Goal: Task Accomplishment & Management: Manage account settings

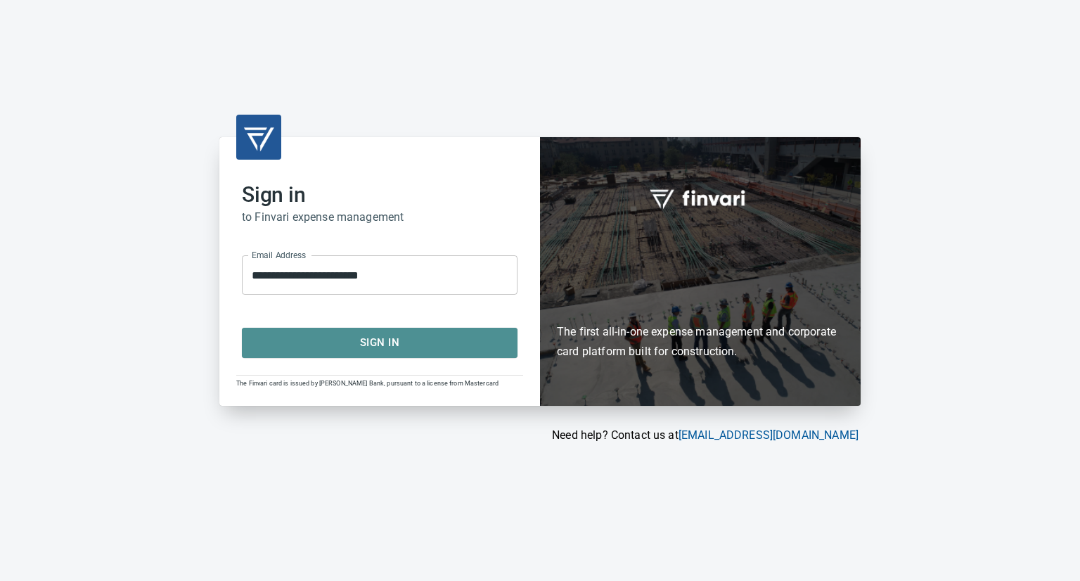
click at [374, 337] on span "Sign In" at bounding box center [379, 342] width 245 height 18
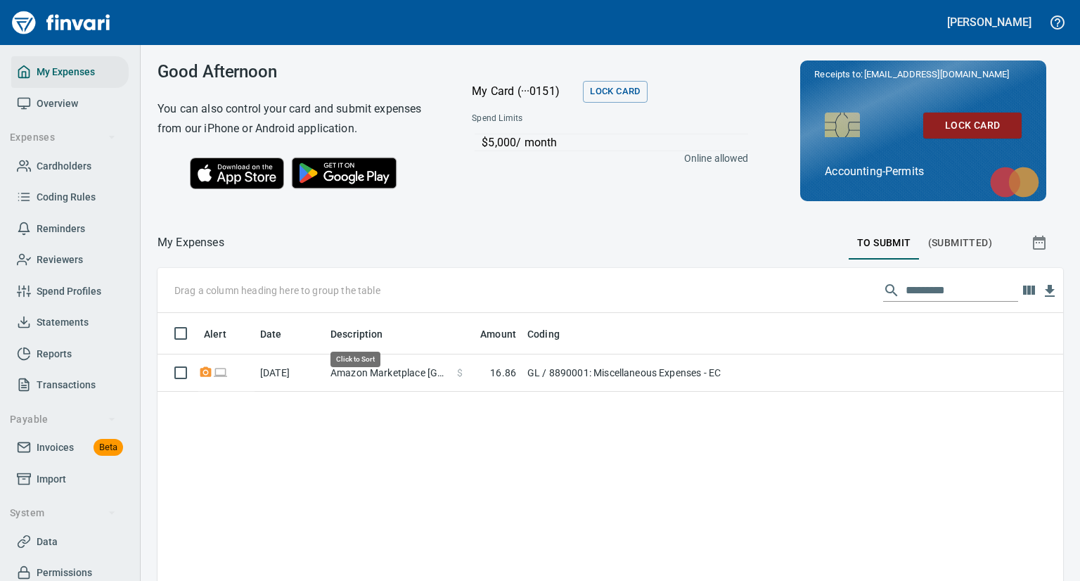
scroll to position [415, 873]
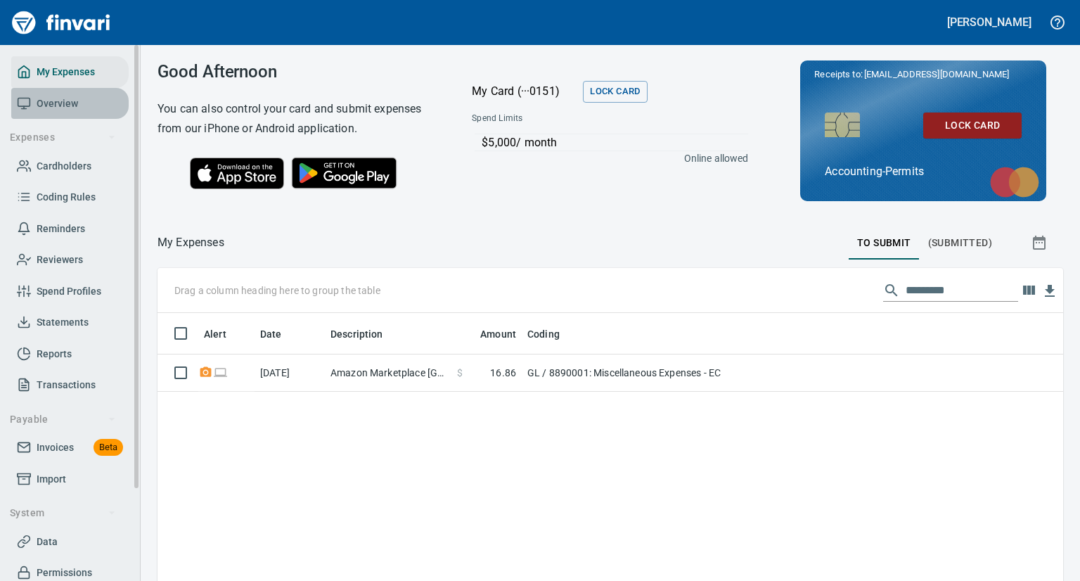
click at [70, 103] on span "Overview" at bounding box center [57, 104] width 41 height 18
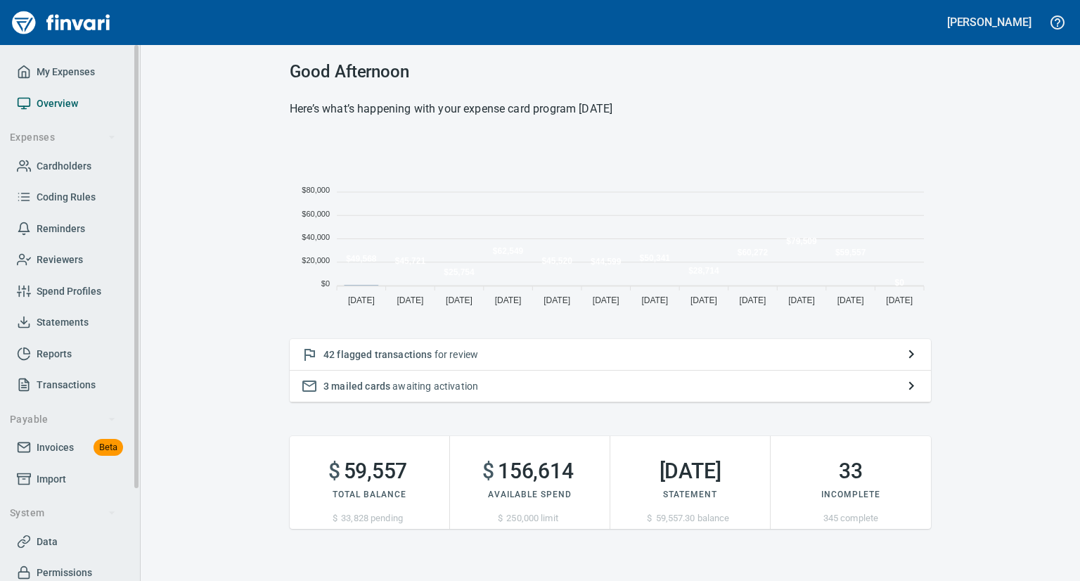
scroll to position [176, 630]
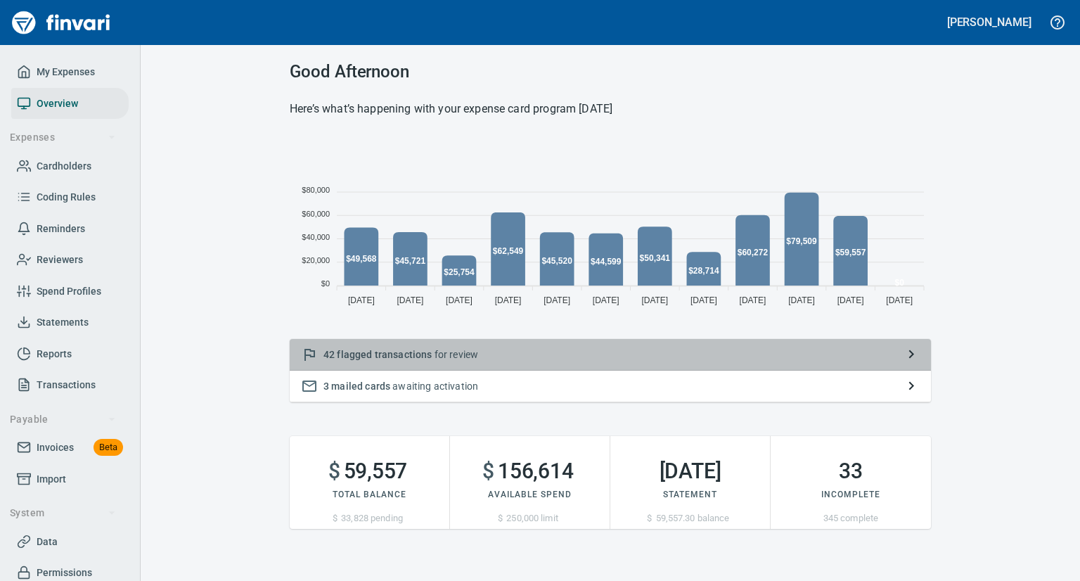
click at [360, 356] on span "flagged transactions" at bounding box center [384, 354] width 95 height 11
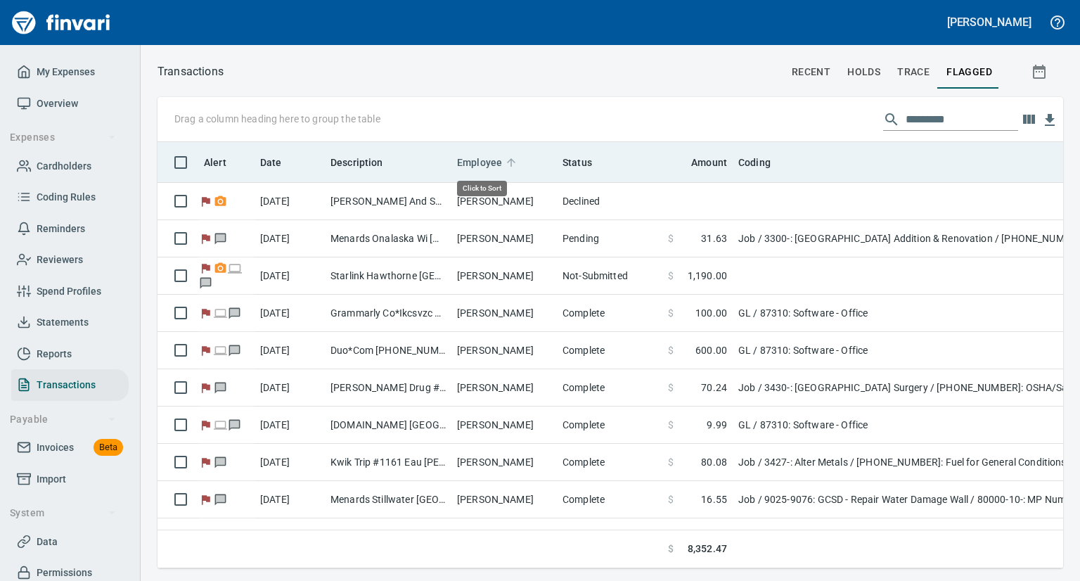
scroll to position [404, 883]
click at [479, 161] on span "Employee" at bounding box center [479, 162] width 45 height 17
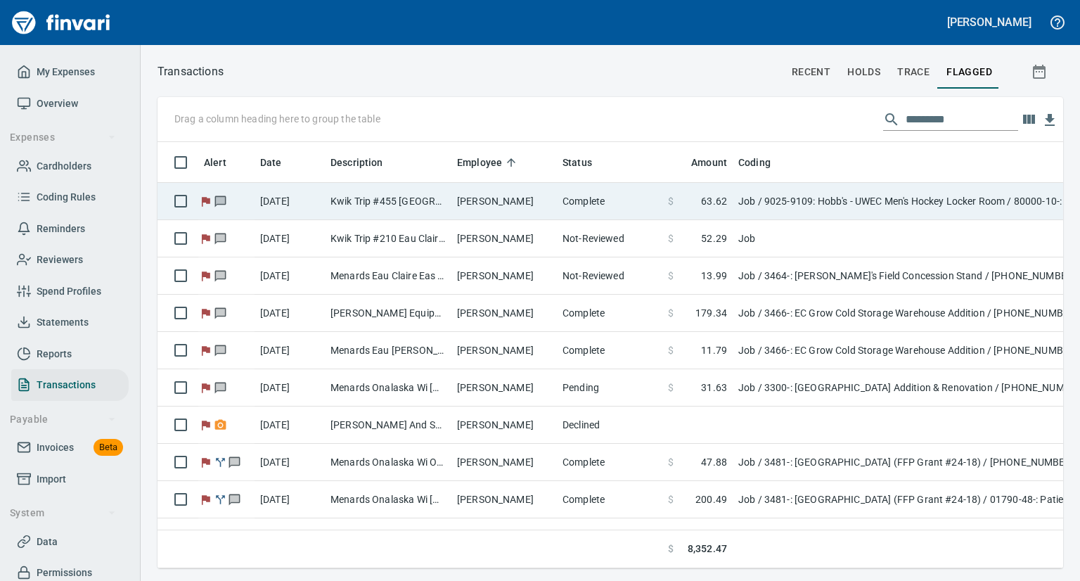
click at [500, 198] on td "[PERSON_NAME]" at bounding box center [503, 201] width 105 height 37
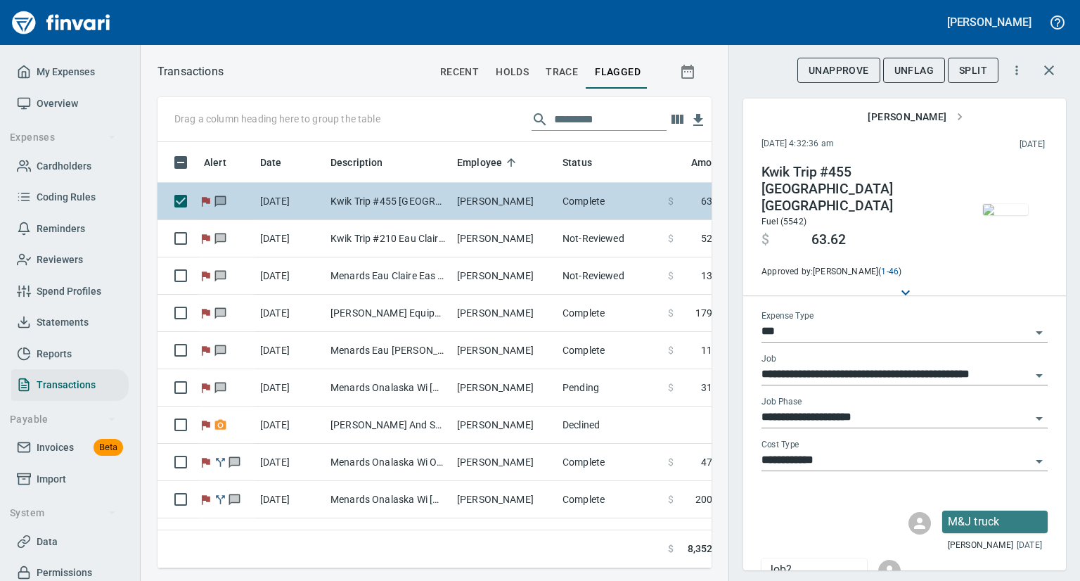
scroll to position [404, 532]
click at [484, 214] on td "[PERSON_NAME]" at bounding box center [503, 201] width 105 height 37
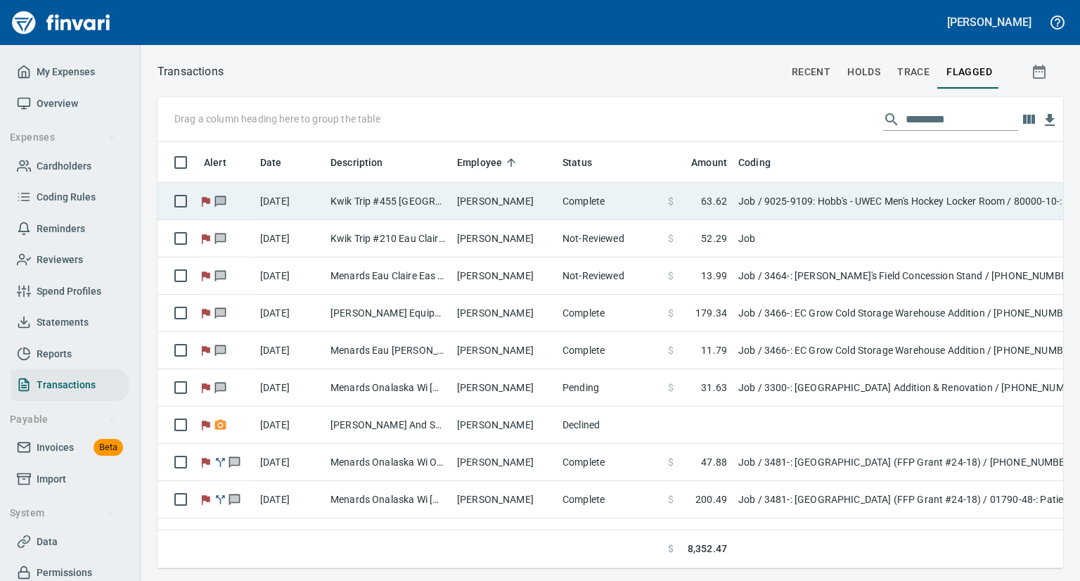
scroll to position [1, 1]
click at [484, 214] on td "[PERSON_NAME]" at bounding box center [503, 201] width 105 height 37
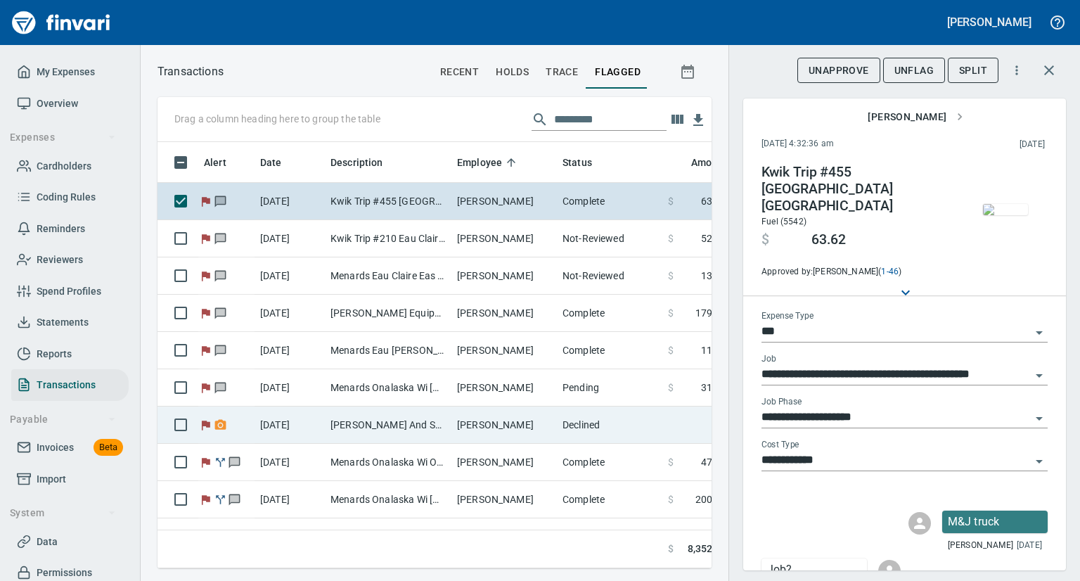
scroll to position [404, 532]
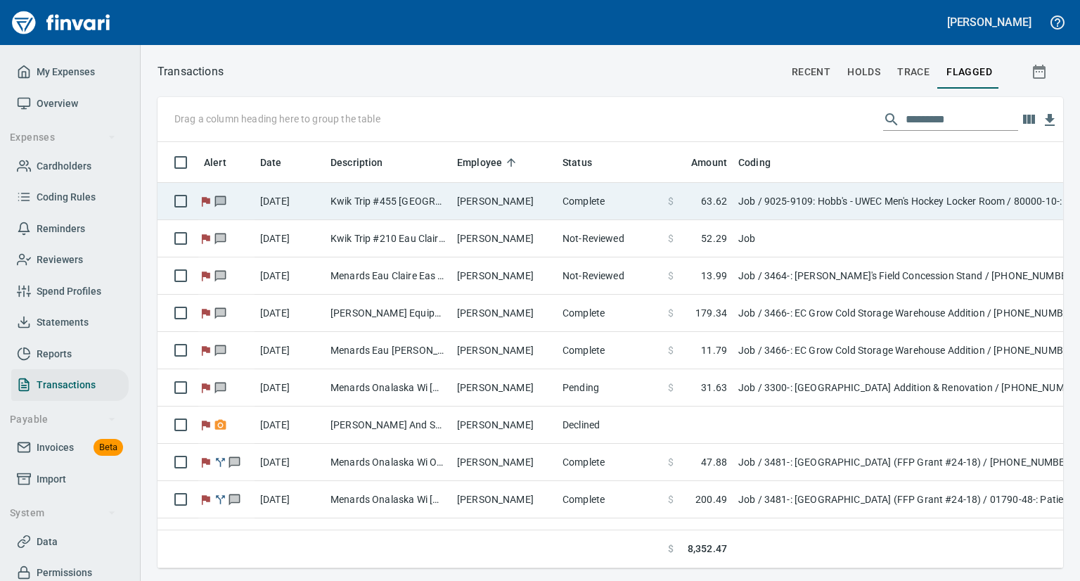
scroll to position [404, 881]
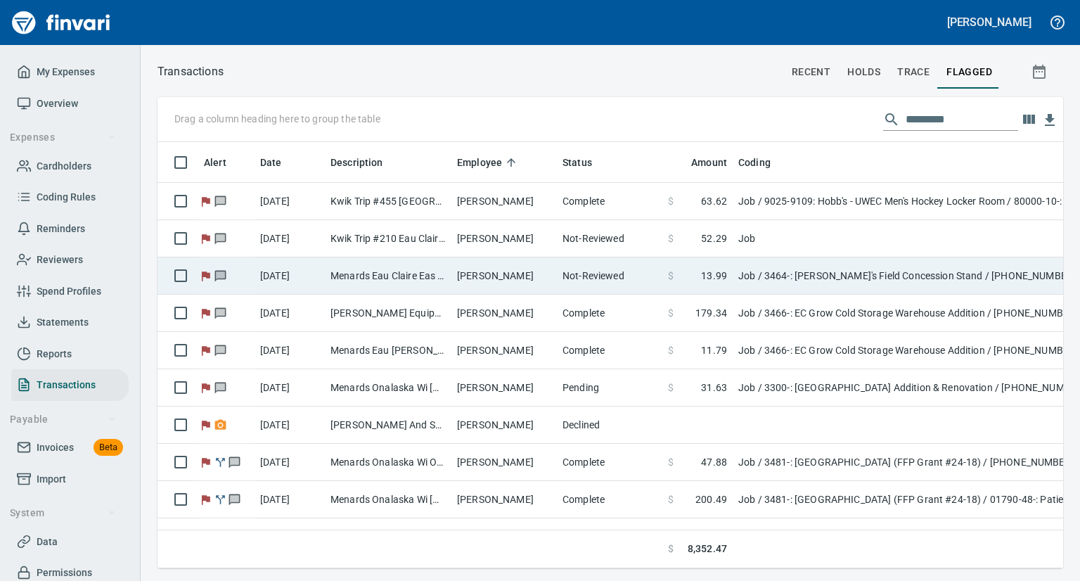
click at [365, 276] on td "Menards Eau Claire Eas Eau Claire WI" at bounding box center [388, 275] width 127 height 37
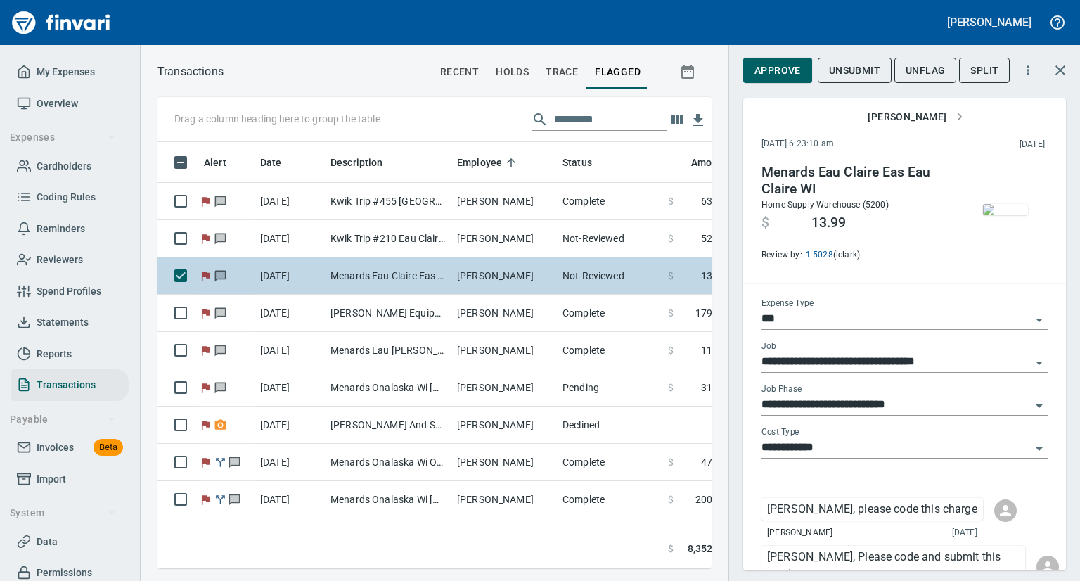
scroll to position [404, 532]
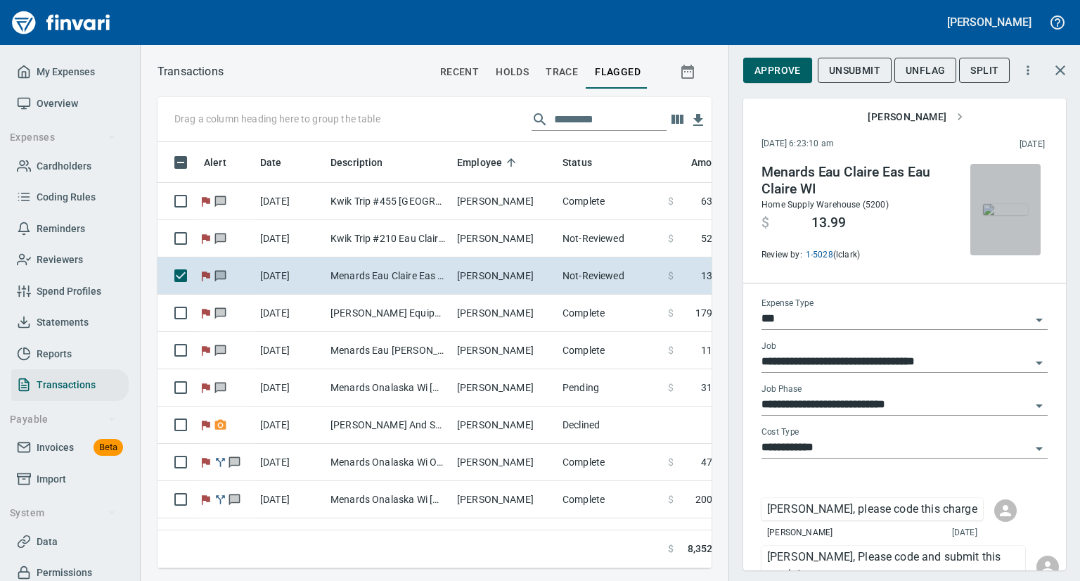
click at [995, 214] on img "button" at bounding box center [1005, 209] width 45 height 11
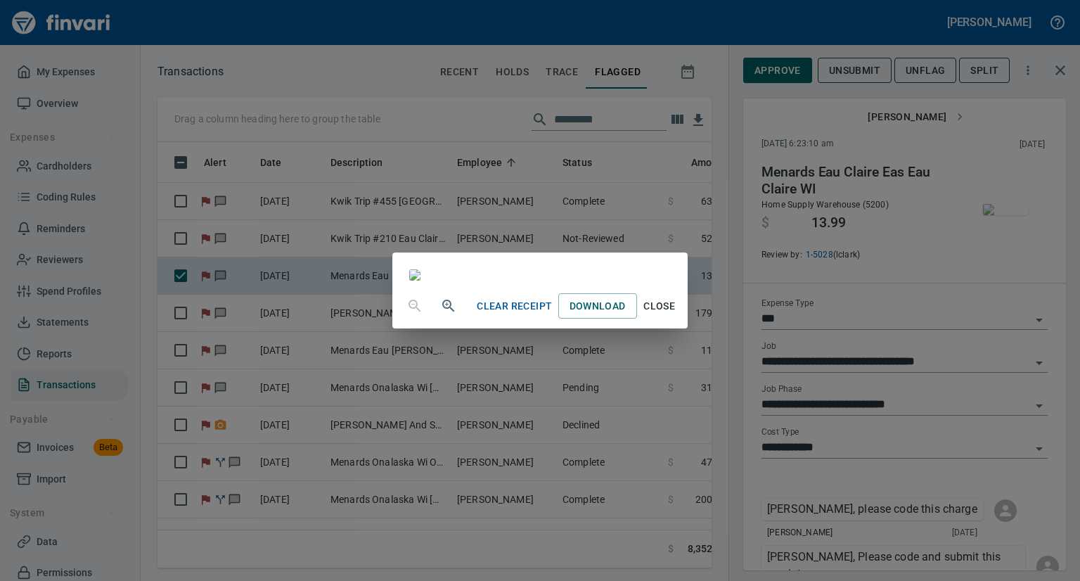
scroll to position [178, 0]
click at [676, 315] on span "Close" at bounding box center [659, 306] width 34 height 18
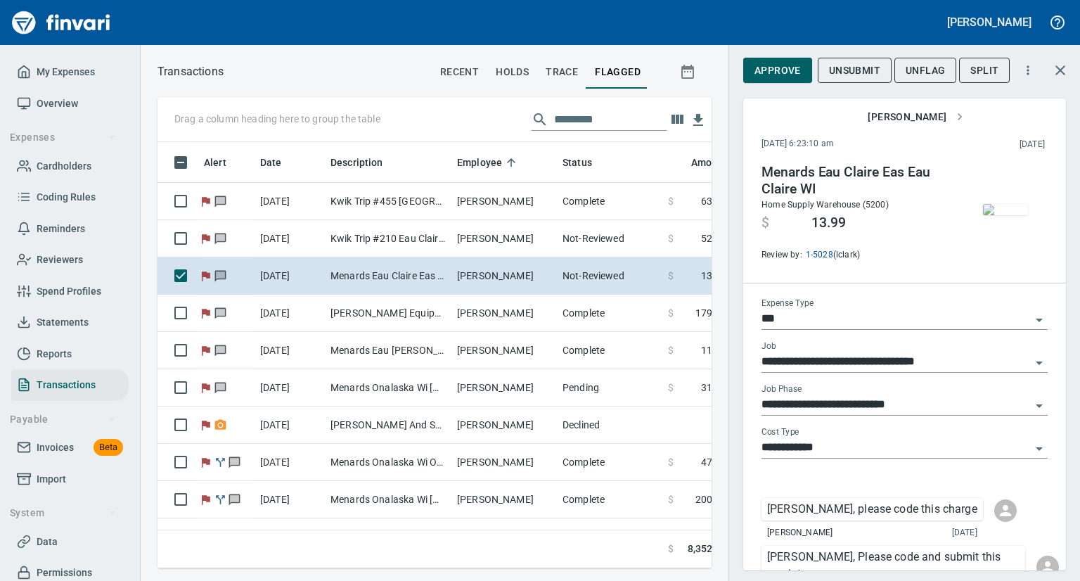
scroll to position [404, 532]
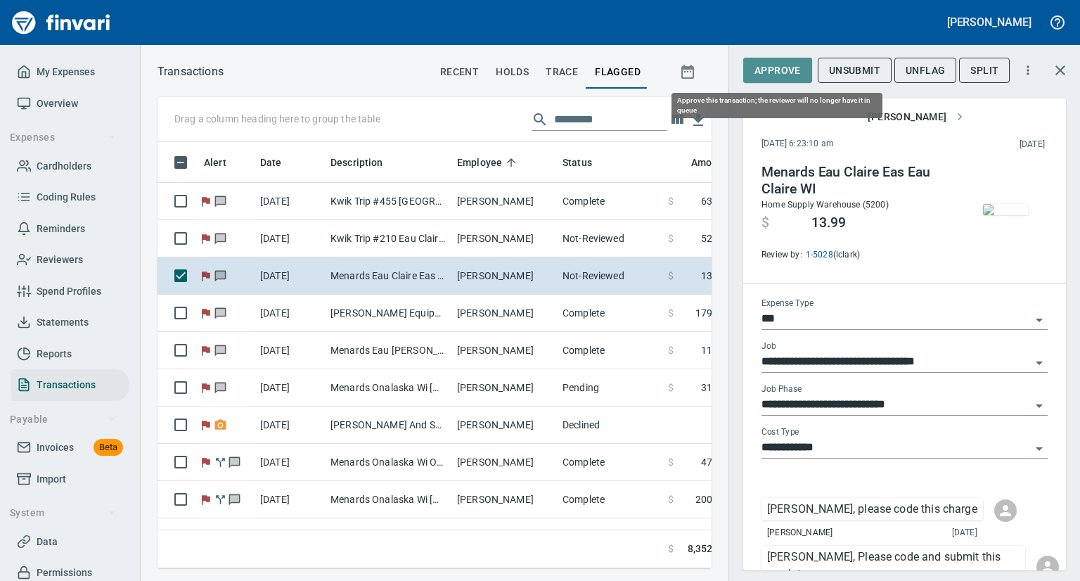
click at [765, 72] on span "Approve" at bounding box center [777, 71] width 46 height 18
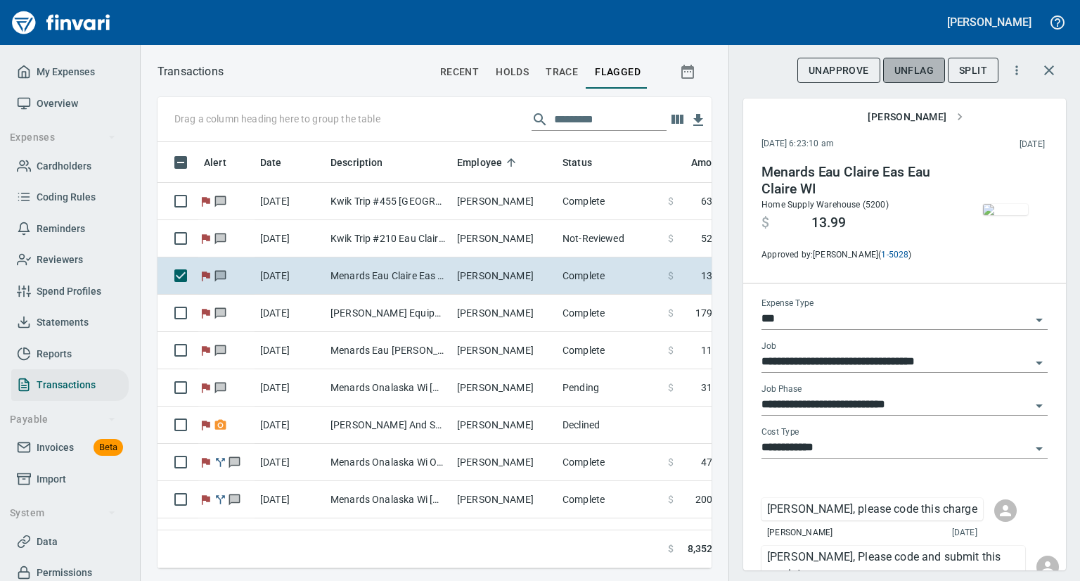
click at [916, 75] on span "UnFlag" at bounding box center [913, 71] width 39 height 18
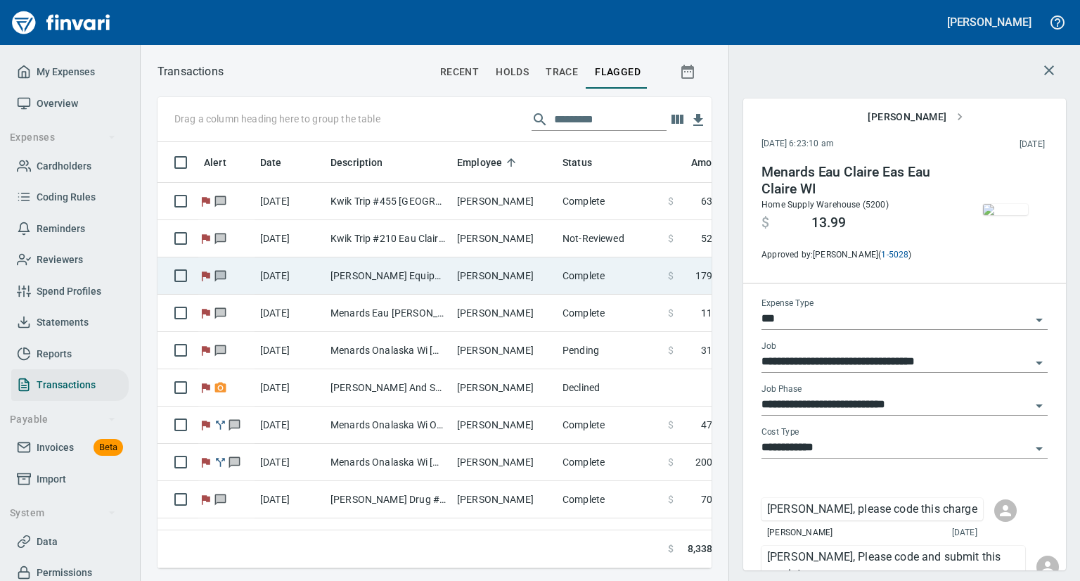
click at [313, 271] on td "[DATE]" at bounding box center [289, 275] width 70 height 37
type input "**********"
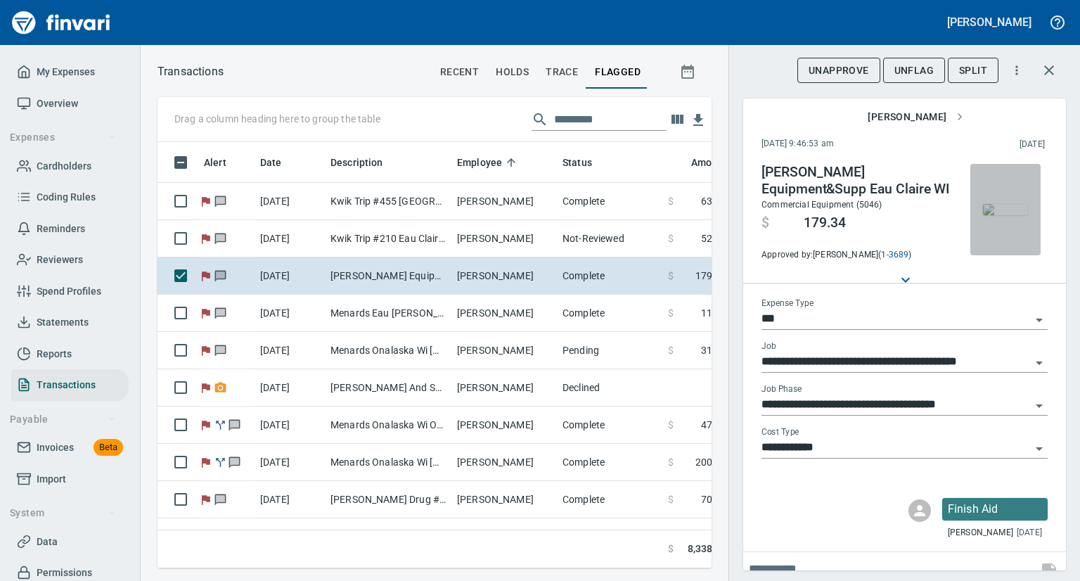
click at [1018, 215] on span "button" at bounding box center [1005, 209] width 59 height 11
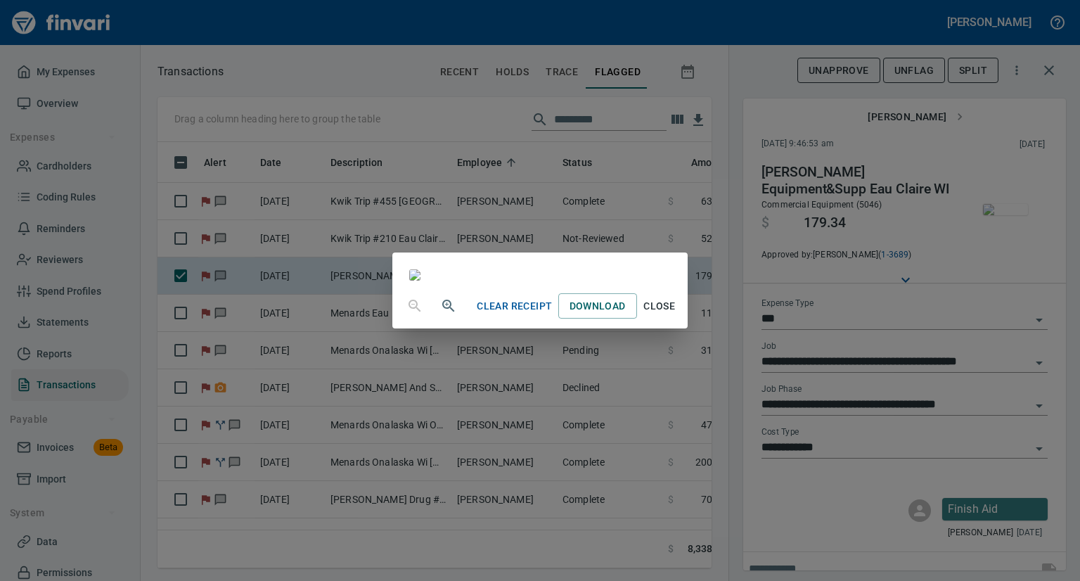
scroll to position [216, 0]
click at [676, 315] on span "Close" at bounding box center [659, 306] width 34 height 18
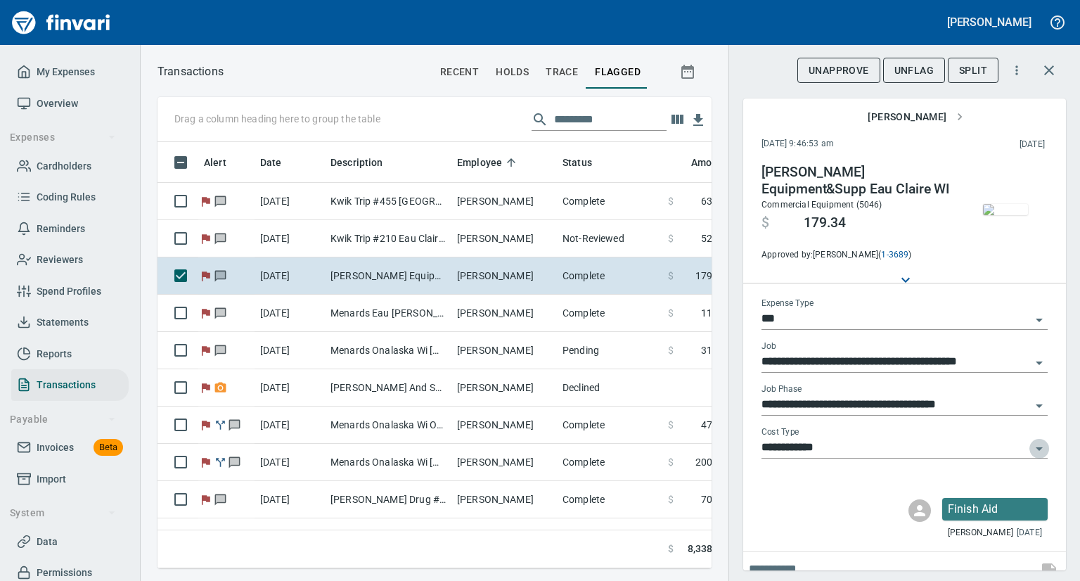
click at [1030, 445] on icon "Open" at bounding box center [1038, 448] width 17 height 17
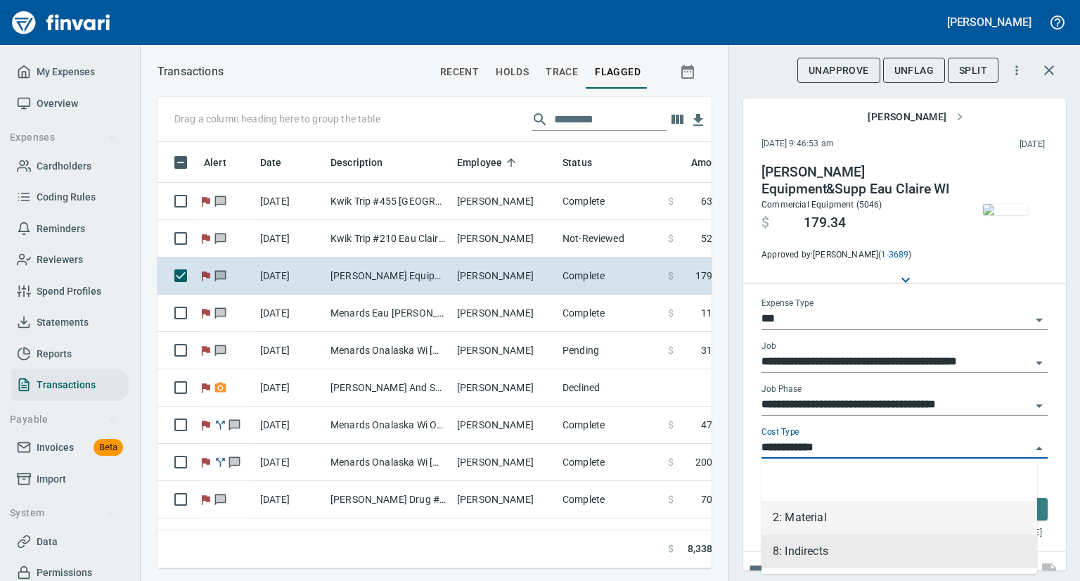
click at [800, 514] on li "2: Material" at bounding box center [899, 517] width 276 height 34
type input "**********"
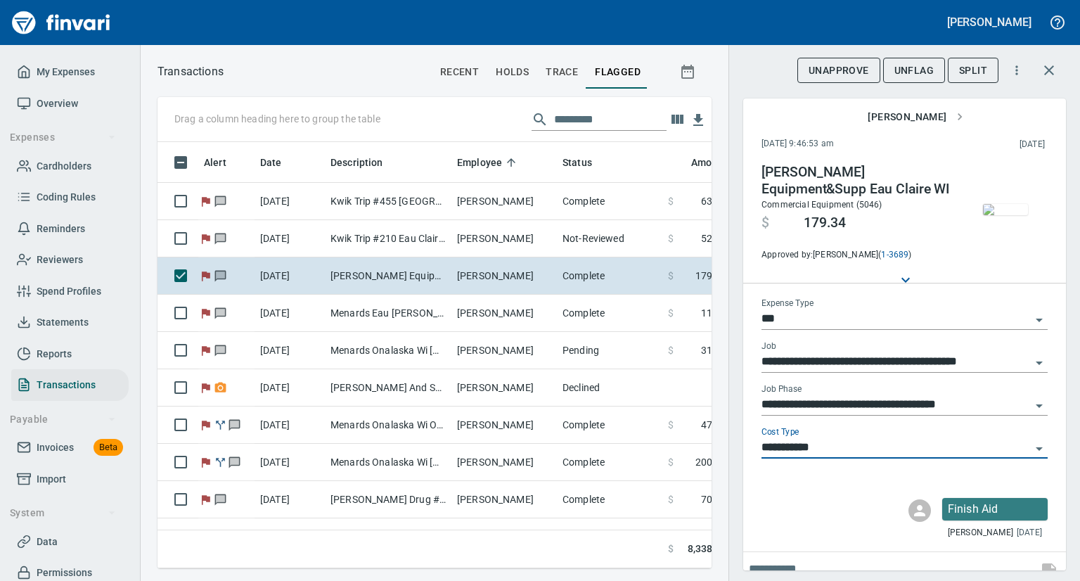
click at [933, 70] on span "UnFlag" at bounding box center [913, 71] width 39 height 18
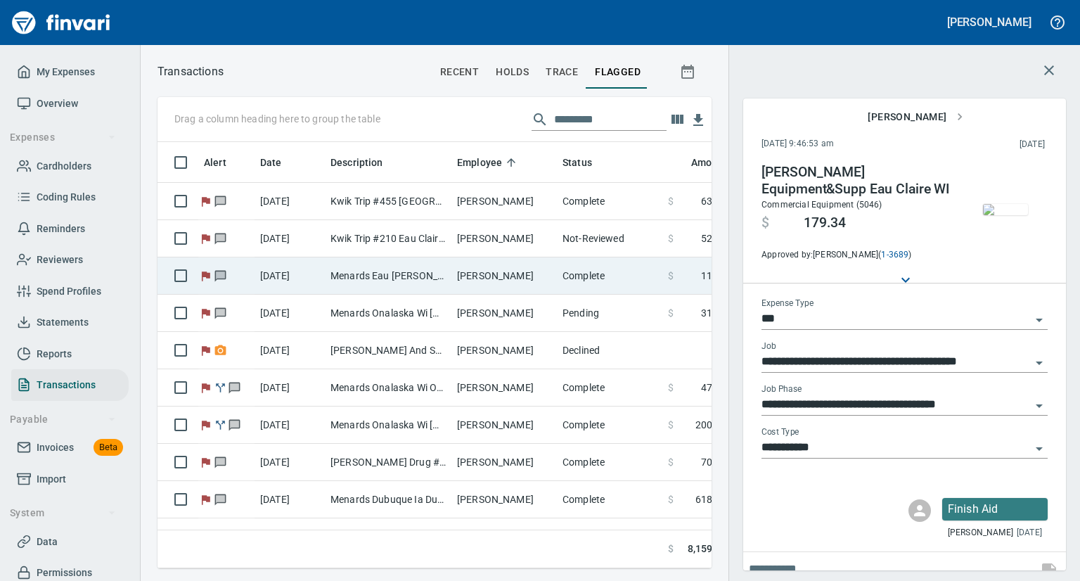
click at [365, 279] on td "Menards Eau [PERSON_NAME] [PERSON_NAME] Eau [PERSON_NAME]" at bounding box center [388, 275] width 127 height 37
type input "**********"
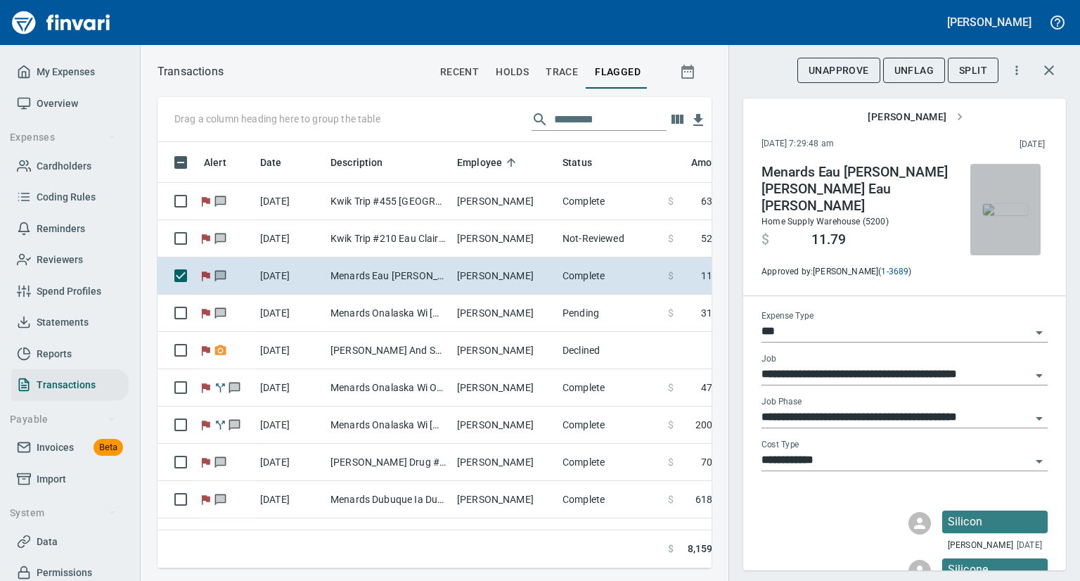
click at [999, 204] on img "button" at bounding box center [1005, 209] width 45 height 11
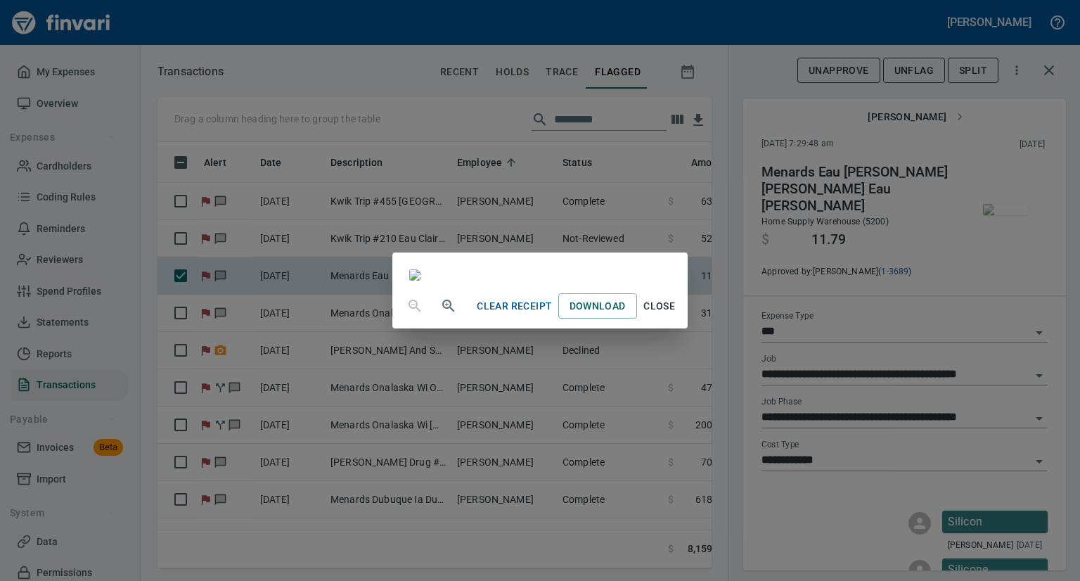
scroll to position [105, 0]
click at [676, 315] on span "Close" at bounding box center [659, 306] width 34 height 18
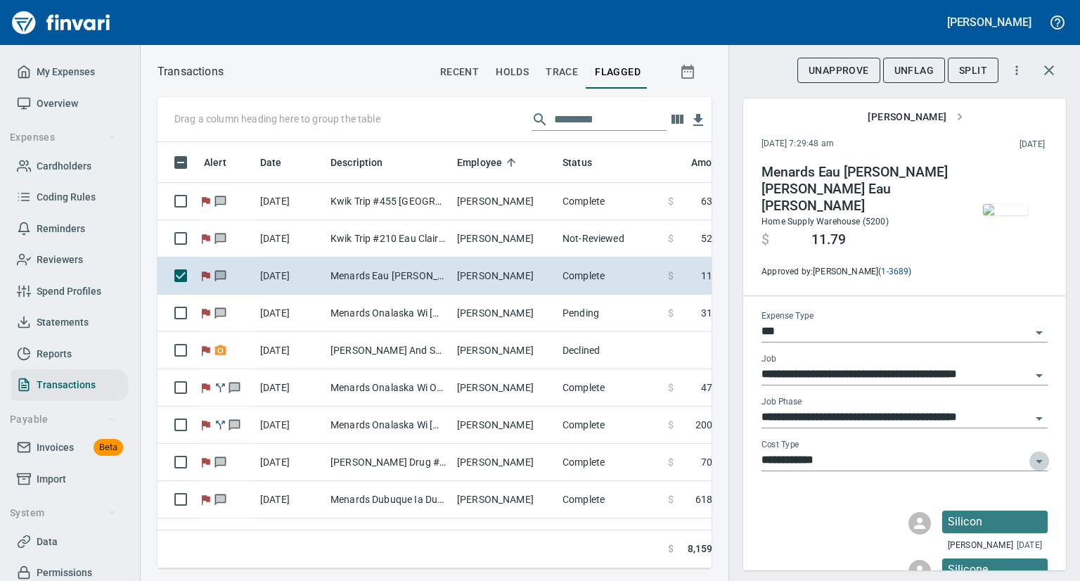
click at [1030, 453] on icon "Open" at bounding box center [1038, 461] width 17 height 17
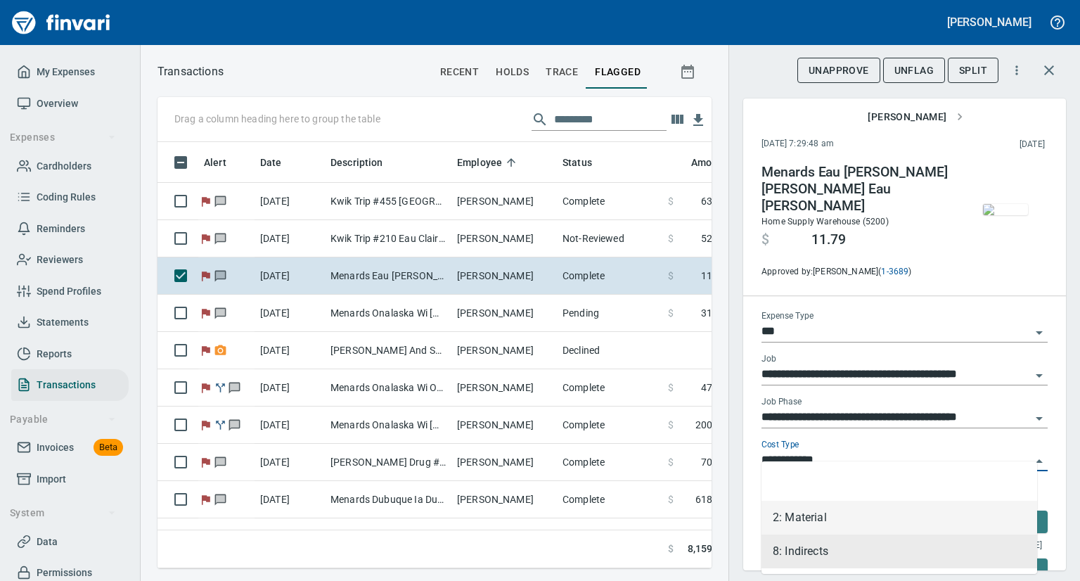
click at [798, 508] on li "2: Material" at bounding box center [899, 517] width 276 height 34
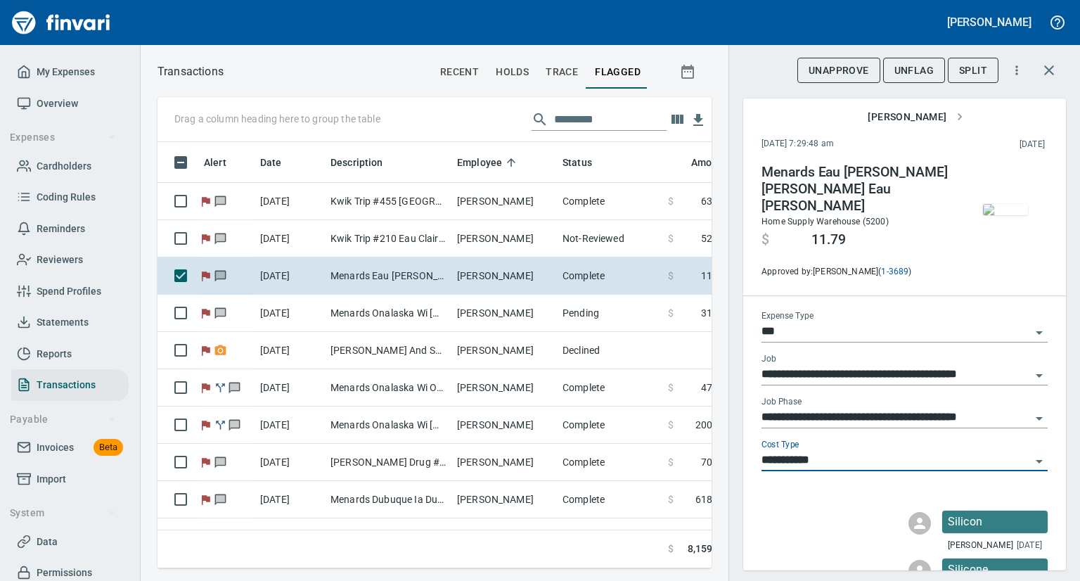
type input "**********"
click at [912, 74] on span "UnFlag" at bounding box center [913, 71] width 39 height 18
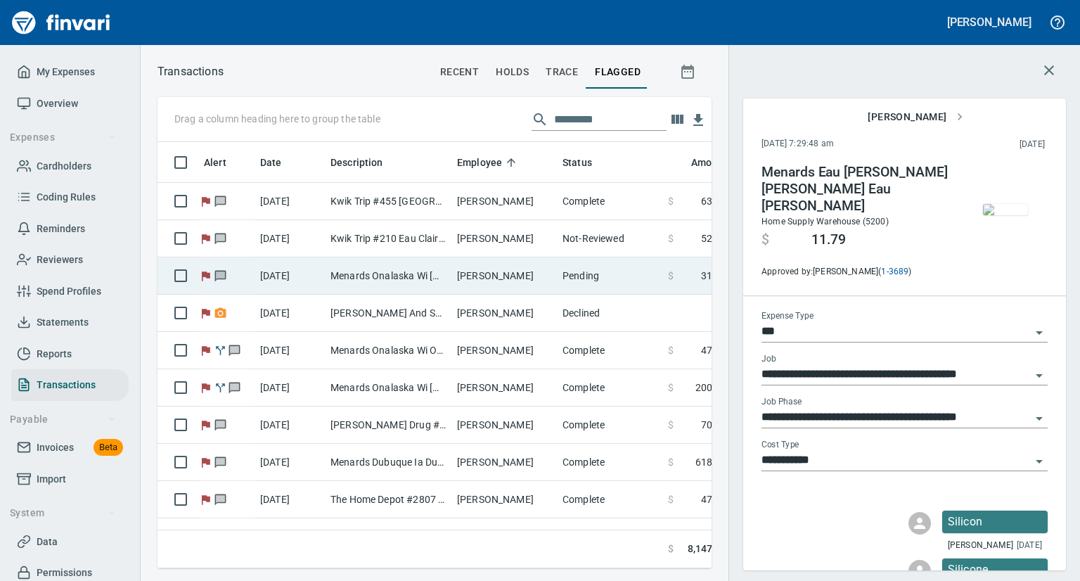
click at [386, 283] on td "Menards Onalaska Wi [GEOGRAPHIC_DATA] [GEOGRAPHIC_DATA]" at bounding box center [388, 275] width 127 height 37
type input "**********"
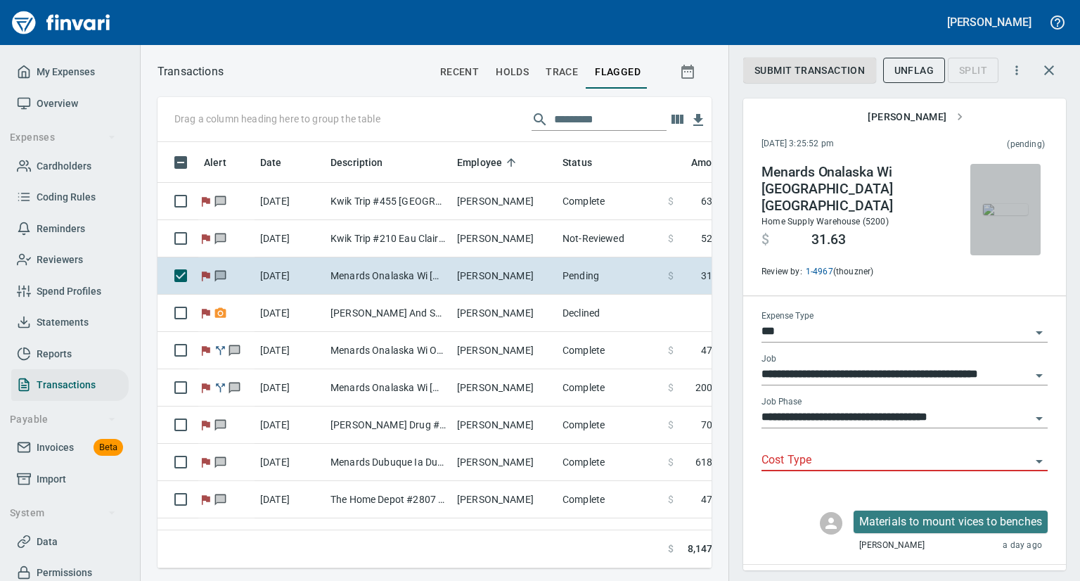
click at [1003, 214] on img "button" at bounding box center [1005, 209] width 45 height 11
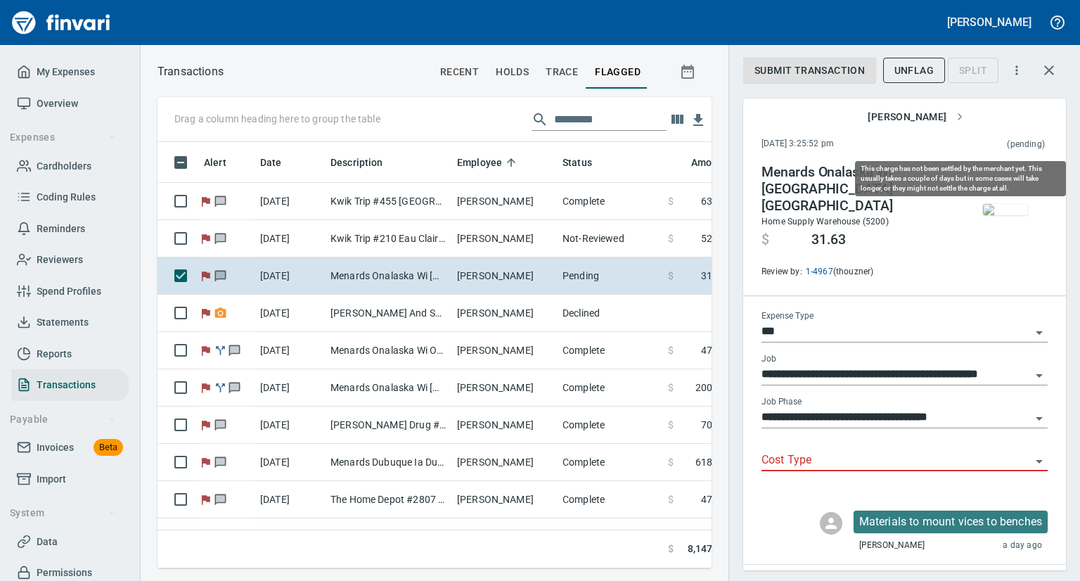
scroll to position [404, 532]
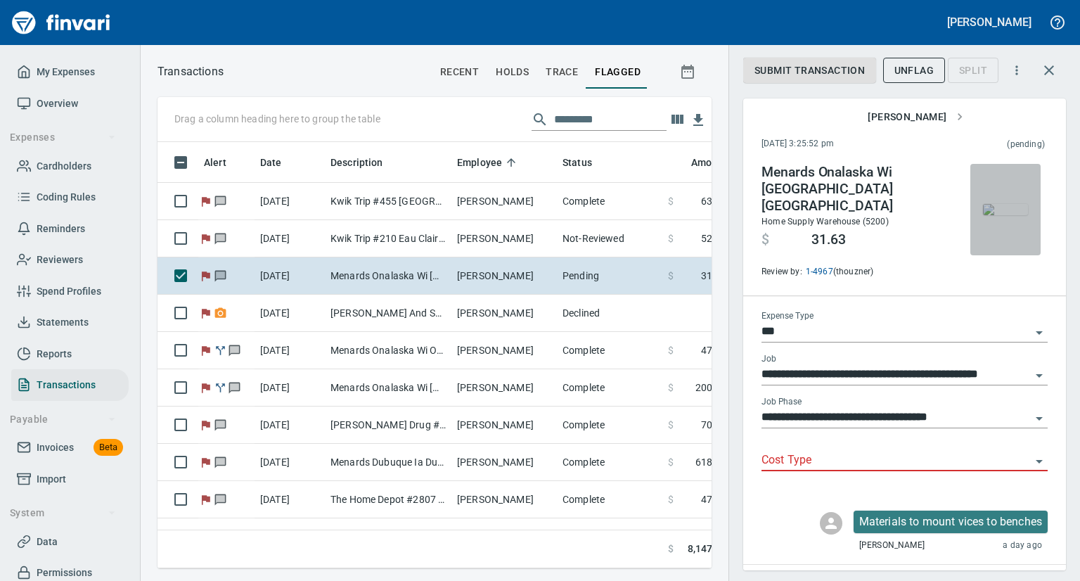
click at [995, 215] on img "button" at bounding box center [1005, 209] width 45 height 11
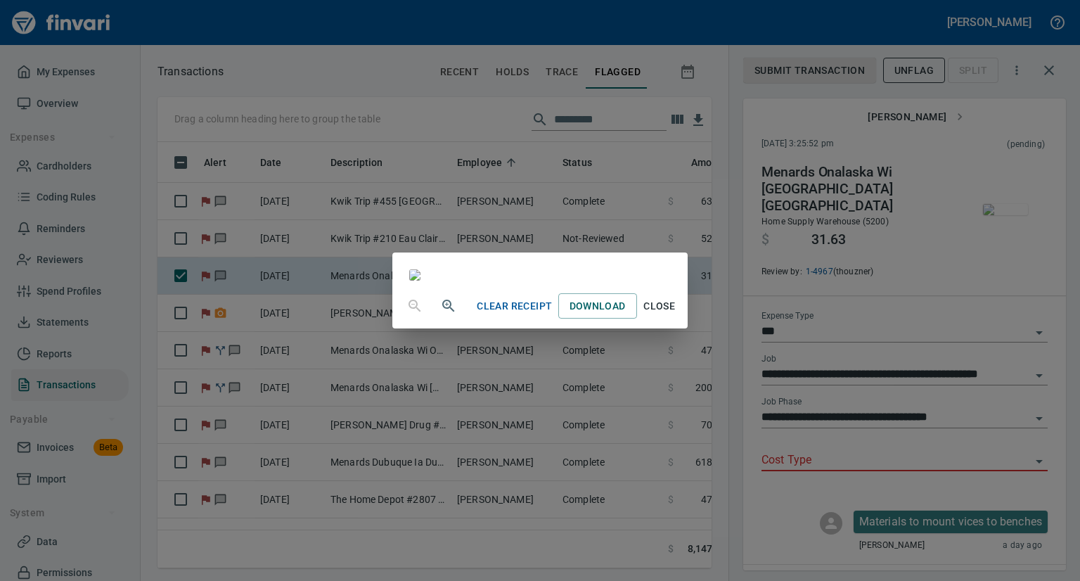
scroll to position [83, 0]
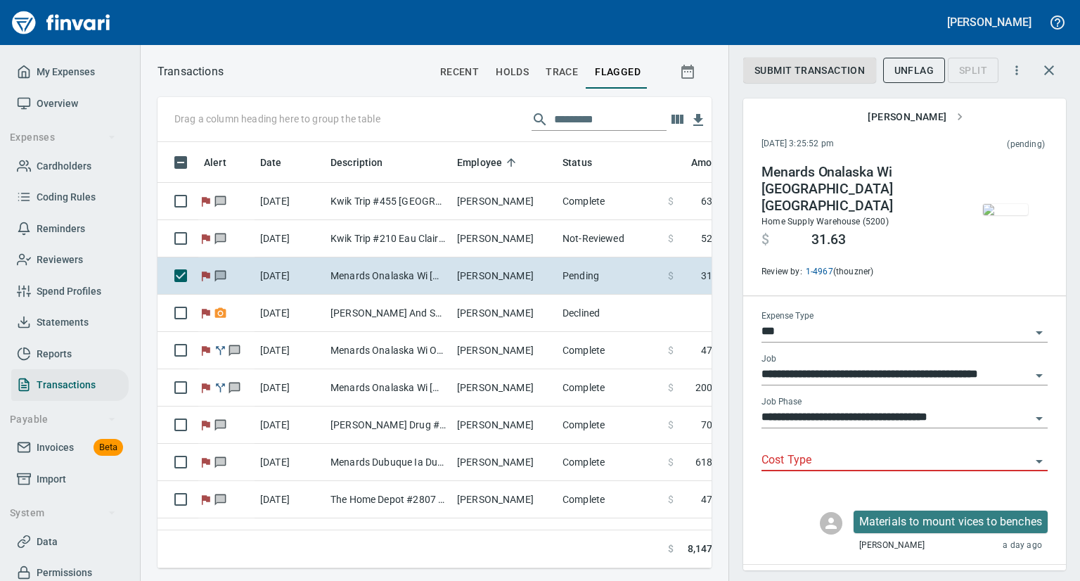
click at [999, 213] on img "button" at bounding box center [1005, 209] width 45 height 11
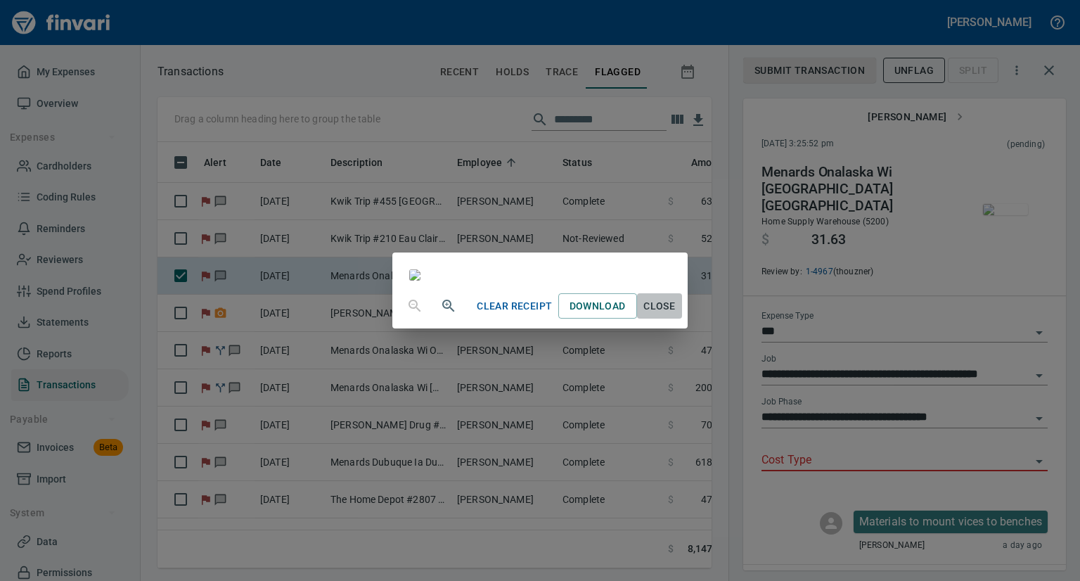
click at [676, 315] on span "Close" at bounding box center [659, 306] width 34 height 18
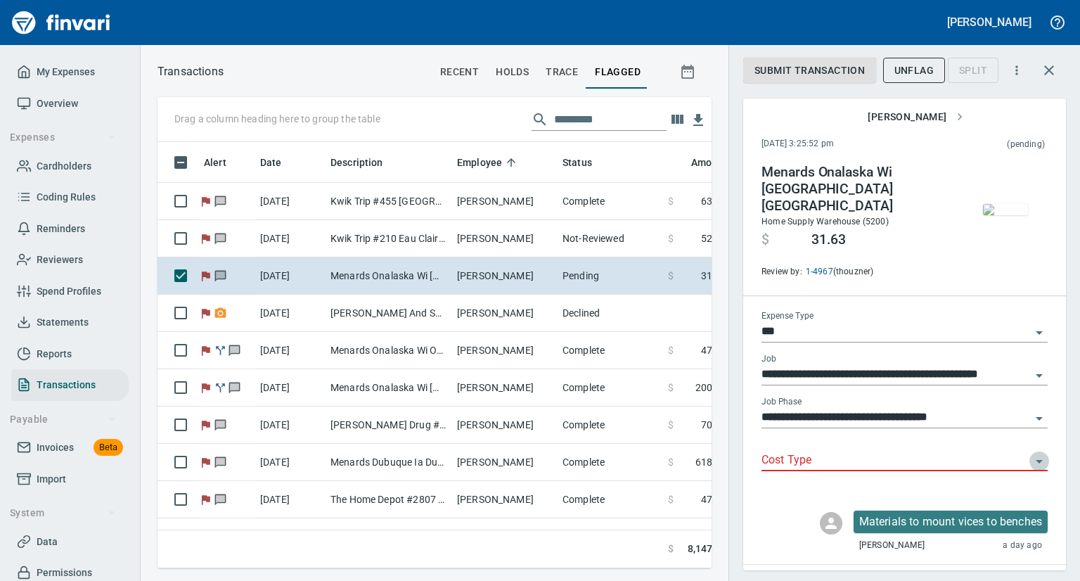
click at [1030, 453] on icon "Open" at bounding box center [1038, 461] width 17 height 17
click at [1030, 453] on icon "Close" at bounding box center [1038, 461] width 17 height 17
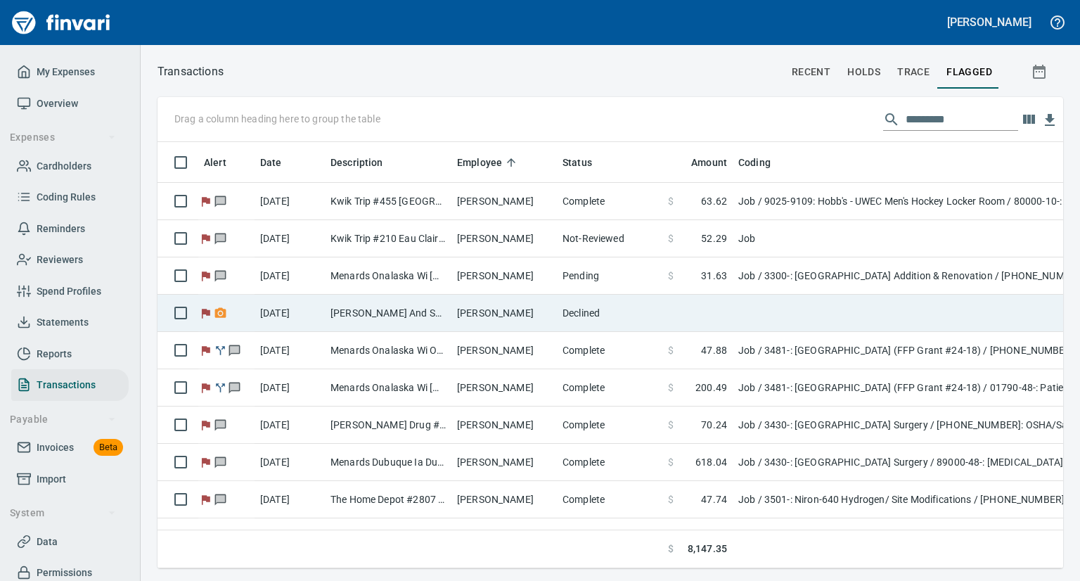
scroll to position [404, 883]
click at [280, 307] on td "[DATE]" at bounding box center [289, 312] width 70 height 37
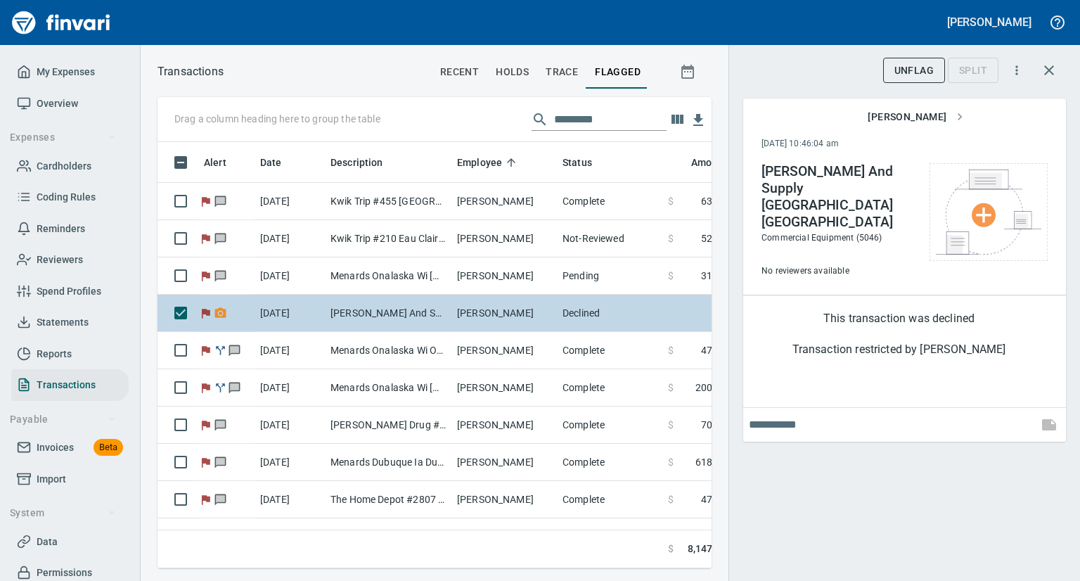
scroll to position [404, 532]
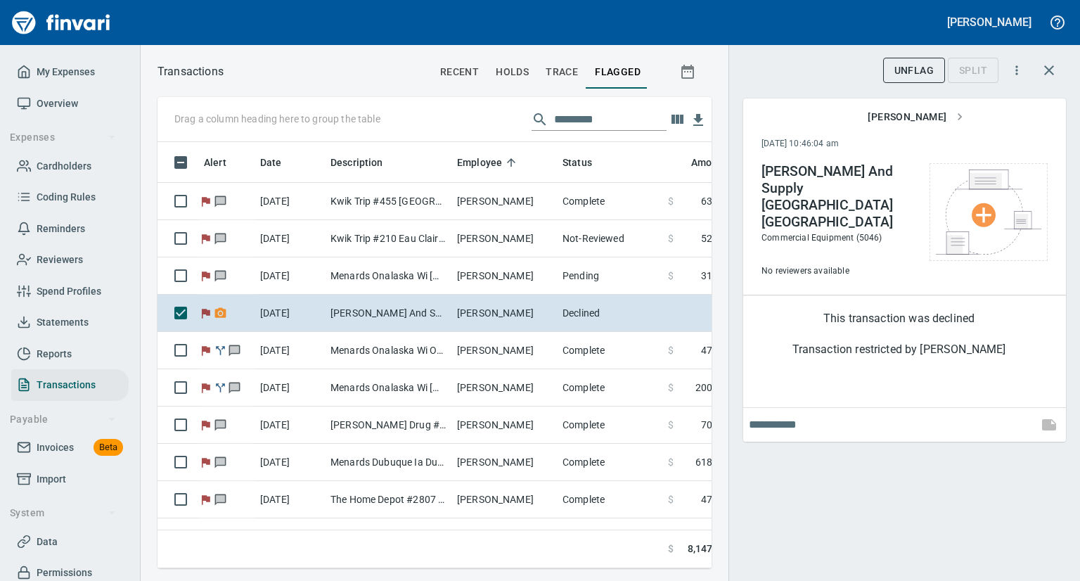
click at [908, 70] on span "UnFlag" at bounding box center [913, 71] width 39 height 18
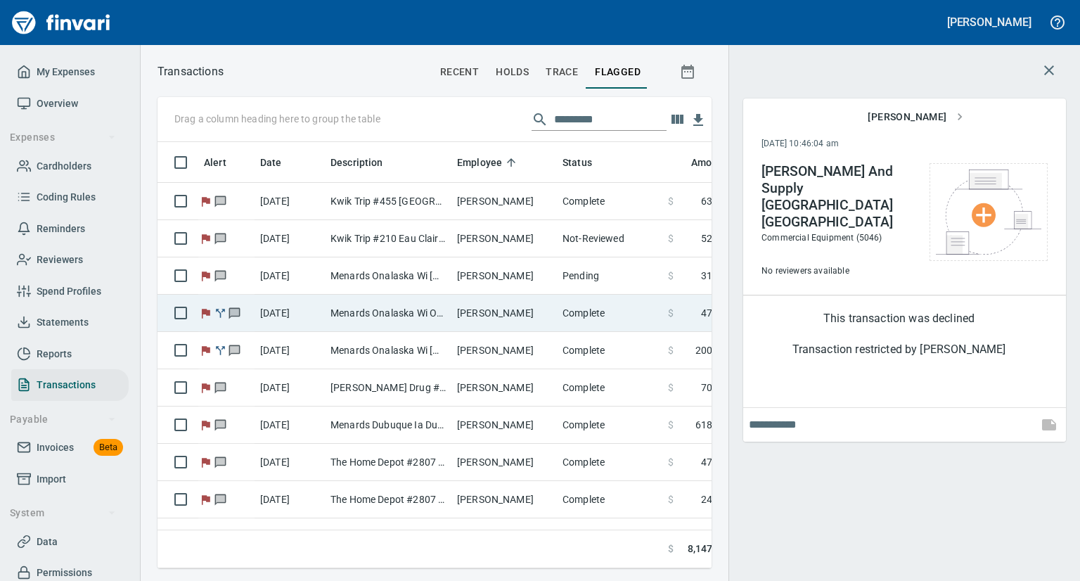
click at [333, 313] on td "Menards Onalaska Wi Onalaska WI - consumibles / tax" at bounding box center [388, 312] width 127 height 37
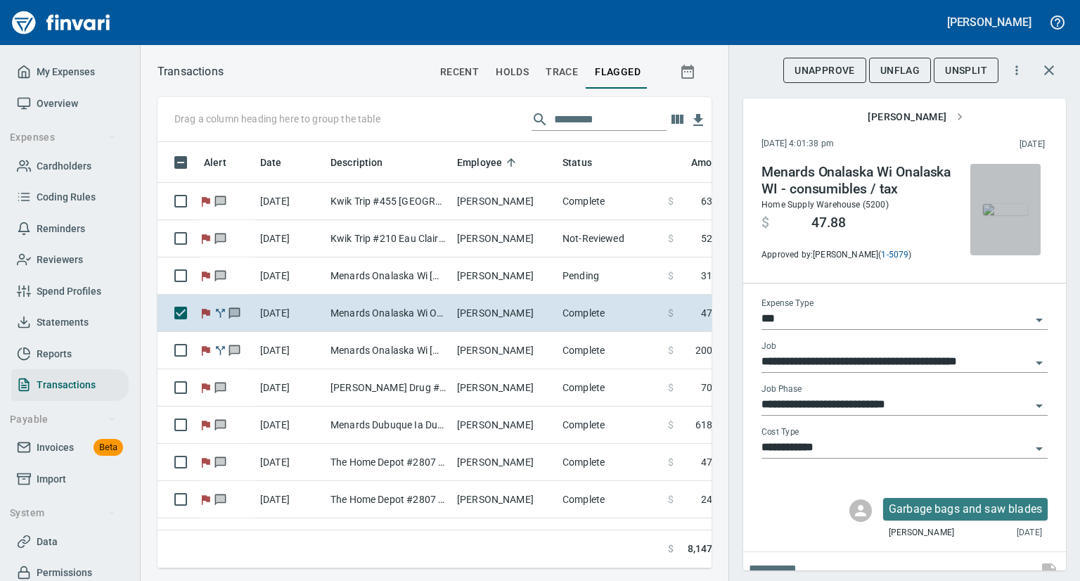
click at [987, 211] on img "button" at bounding box center [1005, 209] width 45 height 11
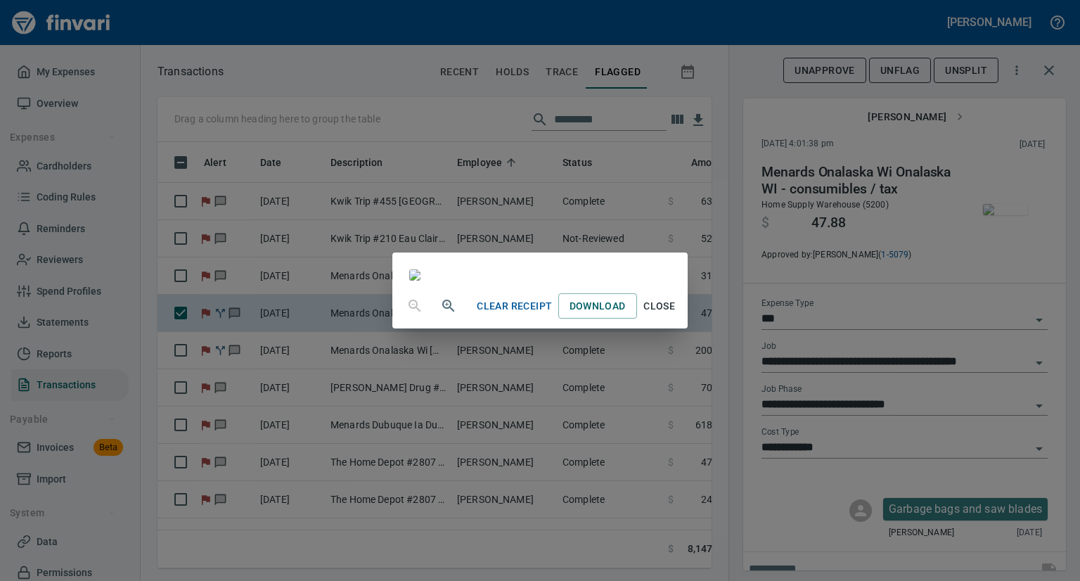
click at [676, 315] on span "Close" at bounding box center [659, 306] width 34 height 18
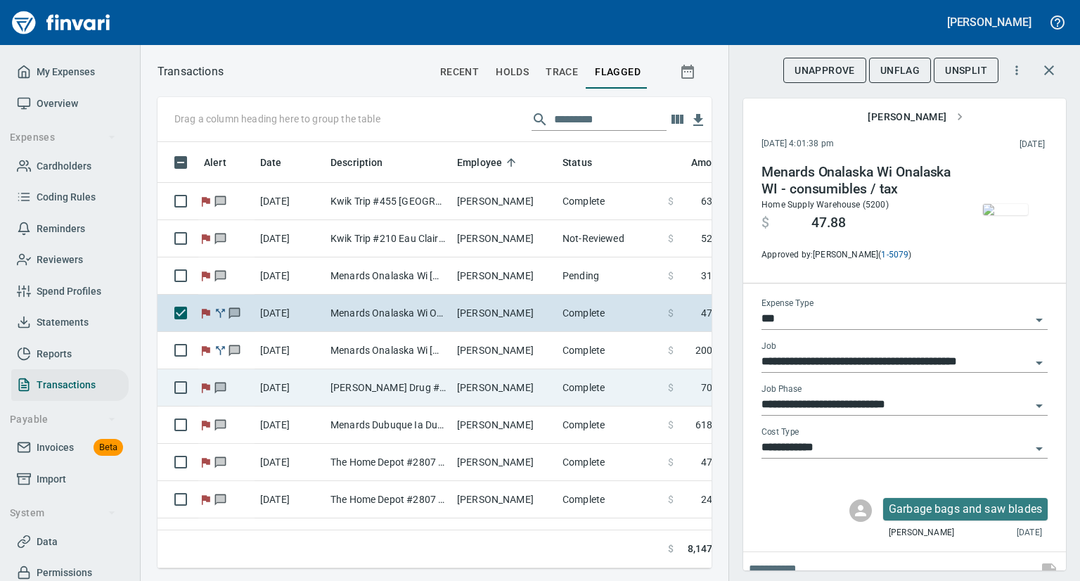
click at [374, 386] on td "[PERSON_NAME] Drug #5 Galena IL" at bounding box center [388, 387] width 127 height 37
type input "**********"
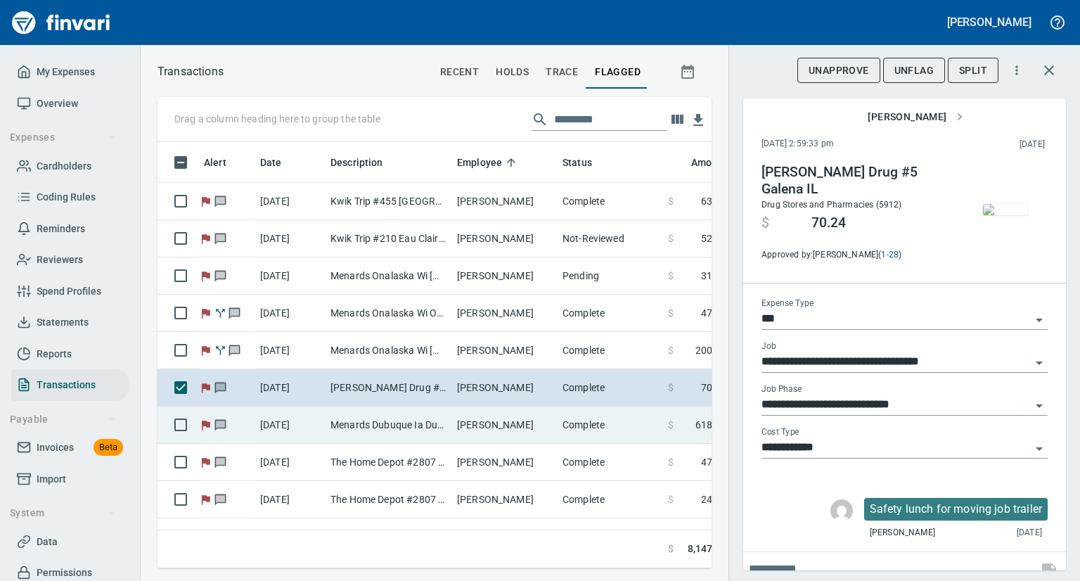
click at [354, 431] on td "Menards Dubuque Ia Dubuque [GEOGRAPHIC_DATA]" at bounding box center [388, 424] width 127 height 37
type input "**********"
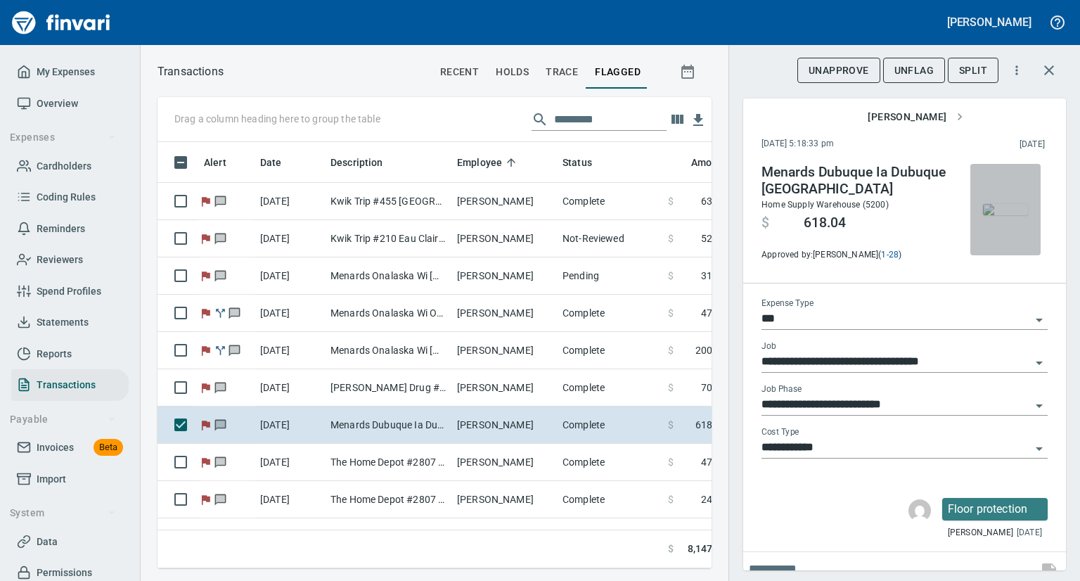
click at [999, 215] on img "button" at bounding box center [1005, 209] width 45 height 11
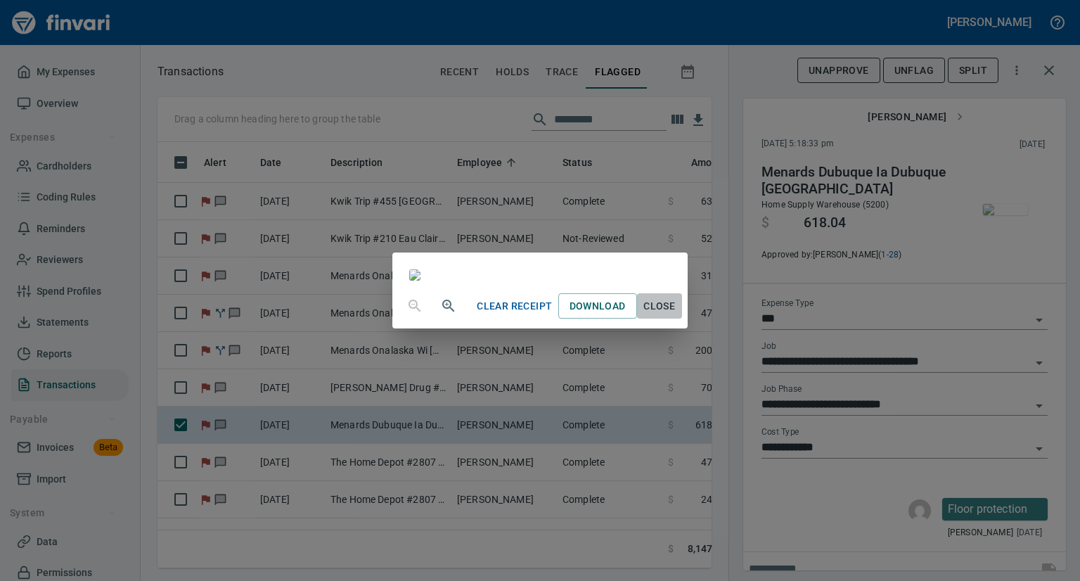
click at [676, 315] on span "Close" at bounding box center [659, 306] width 34 height 18
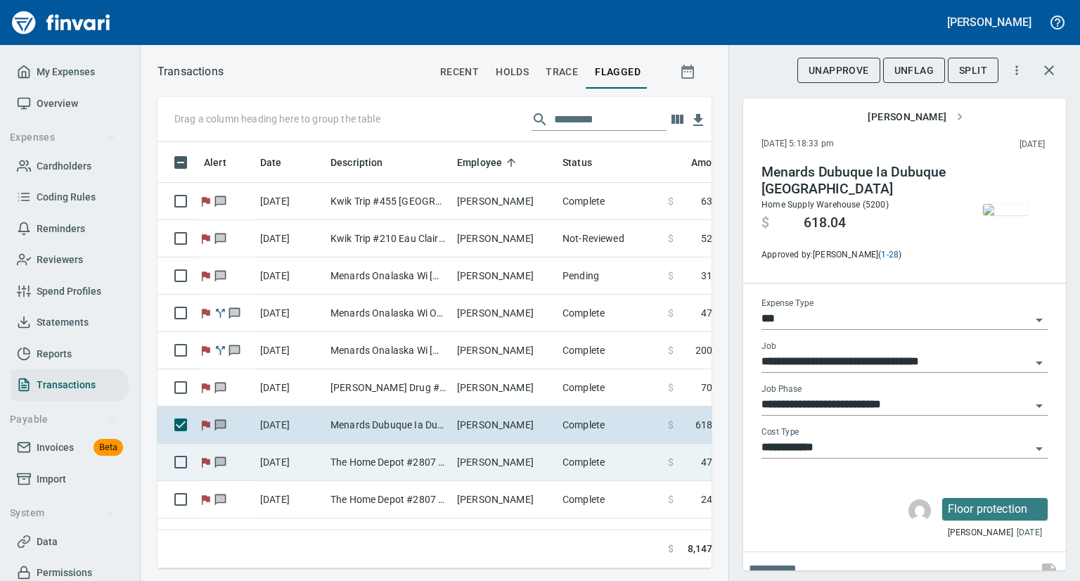
click at [396, 465] on td "The Home Depot #2807 [GEOGRAPHIC_DATA]" at bounding box center [388, 461] width 127 height 37
type input "**********"
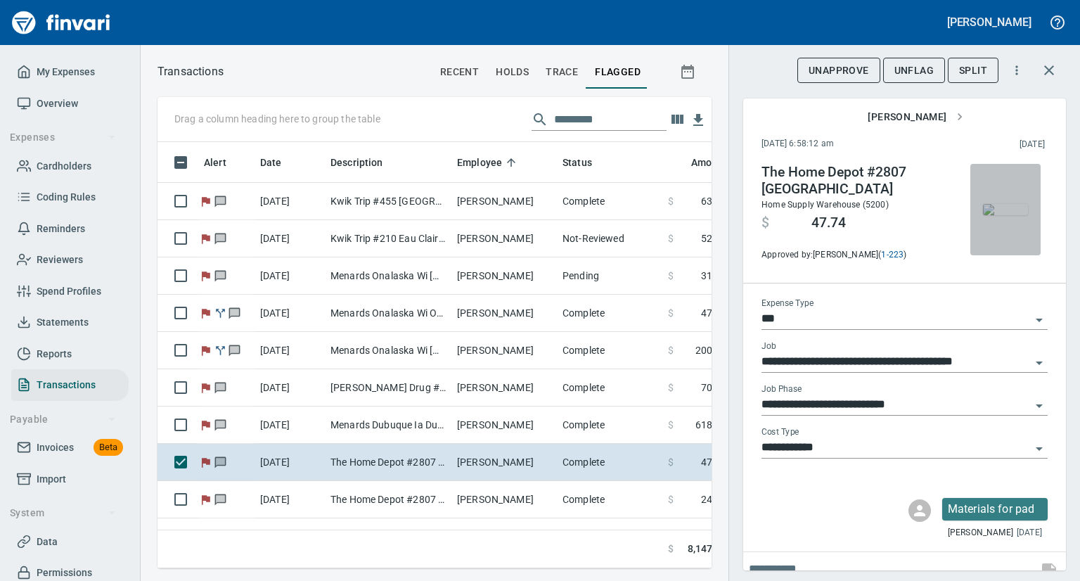
click at [983, 215] on img "button" at bounding box center [1005, 209] width 45 height 11
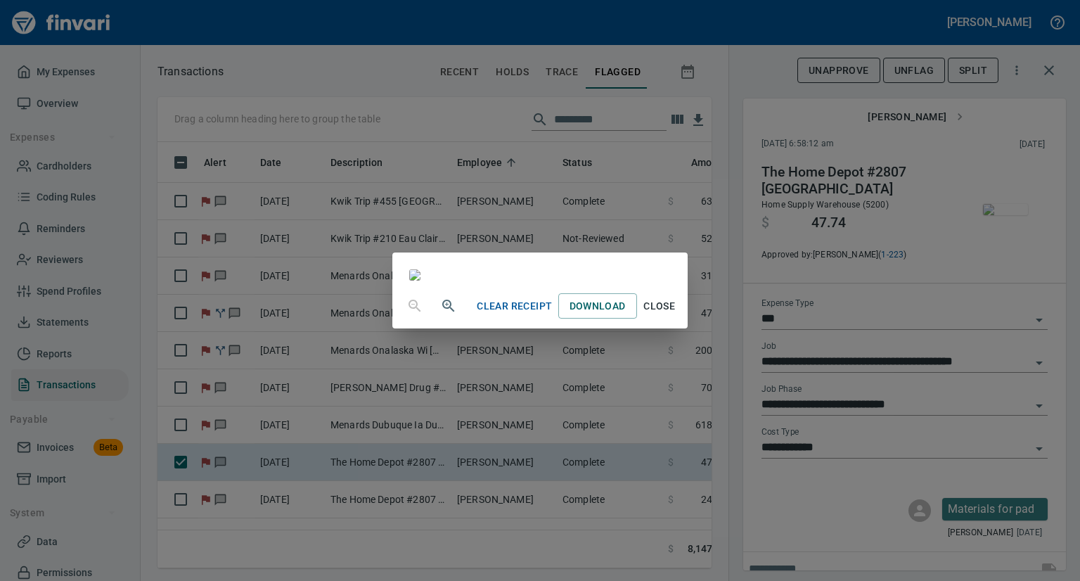
click at [983, 230] on div "Clear Receipt Download Close" at bounding box center [540, 290] width 1080 height 581
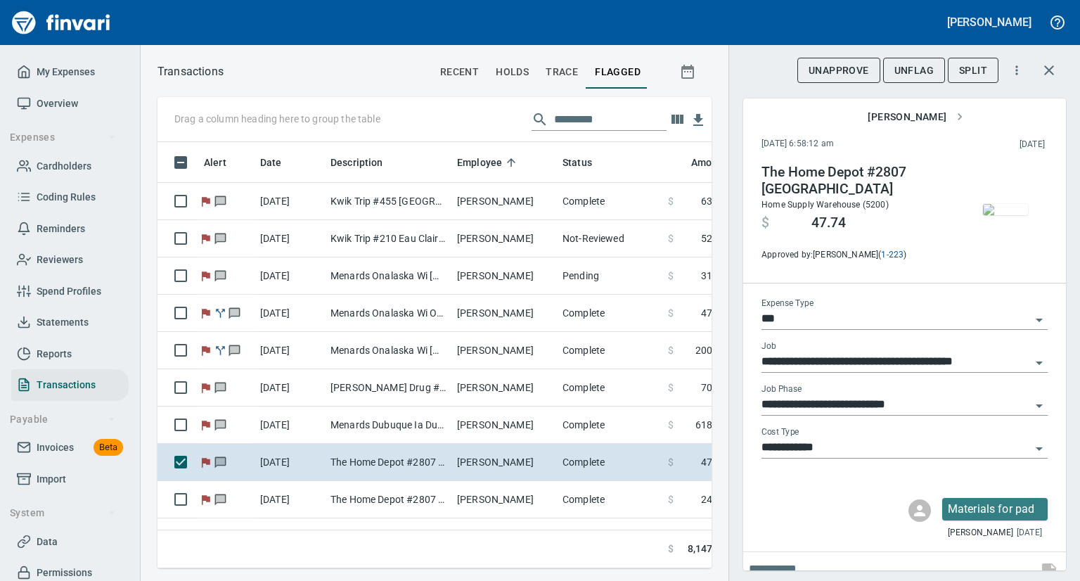
click at [983, 215] on img "button" at bounding box center [1005, 209] width 45 height 11
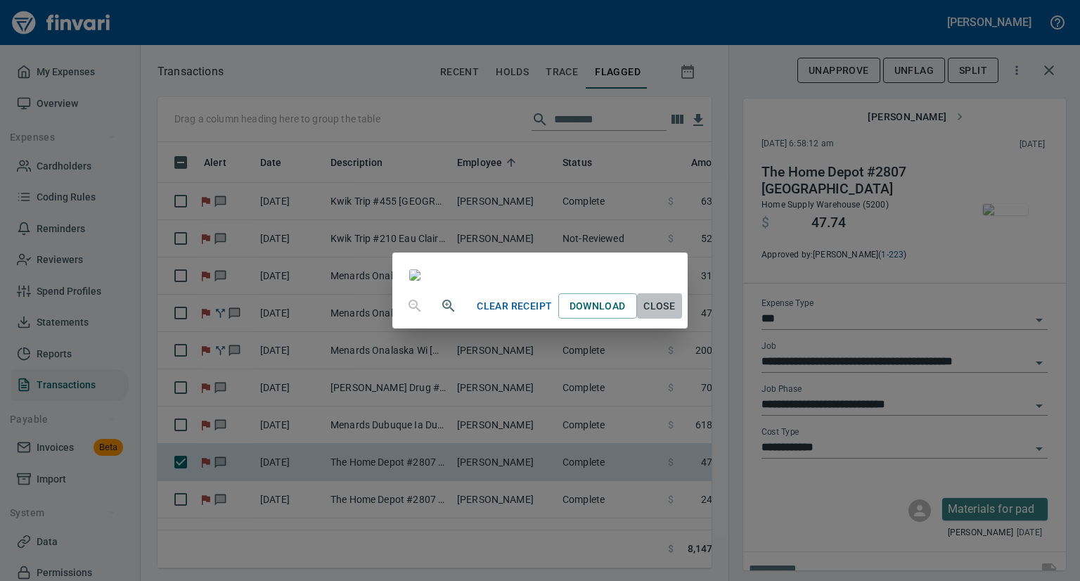
click at [676, 315] on span "Close" at bounding box center [659, 306] width 34 height 18
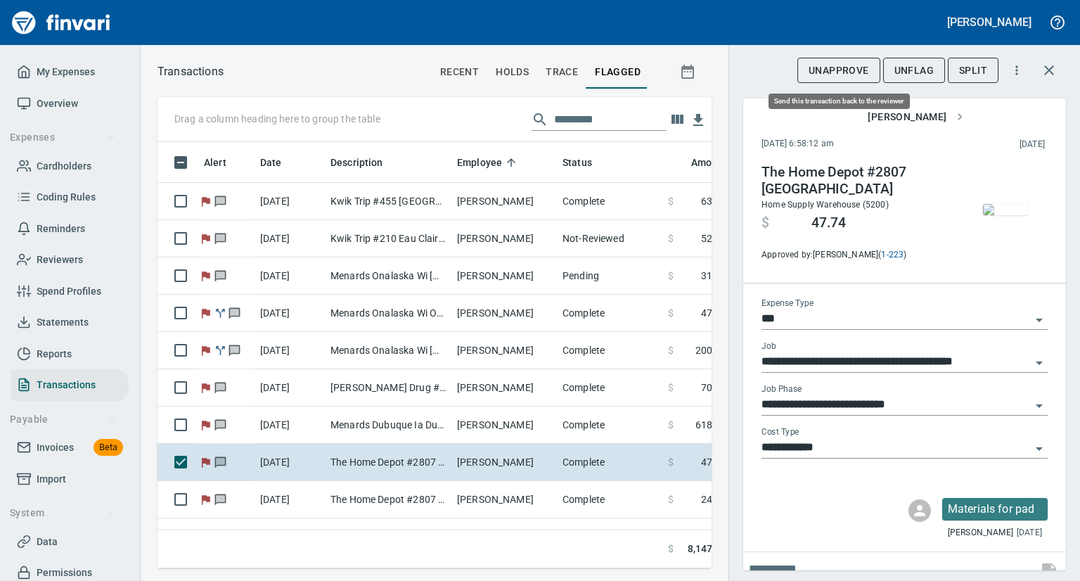
scroll to position [404, 532]
click at [913, 69] on span "UnFlag" at bounding box center [913, 71] width 39 height 18
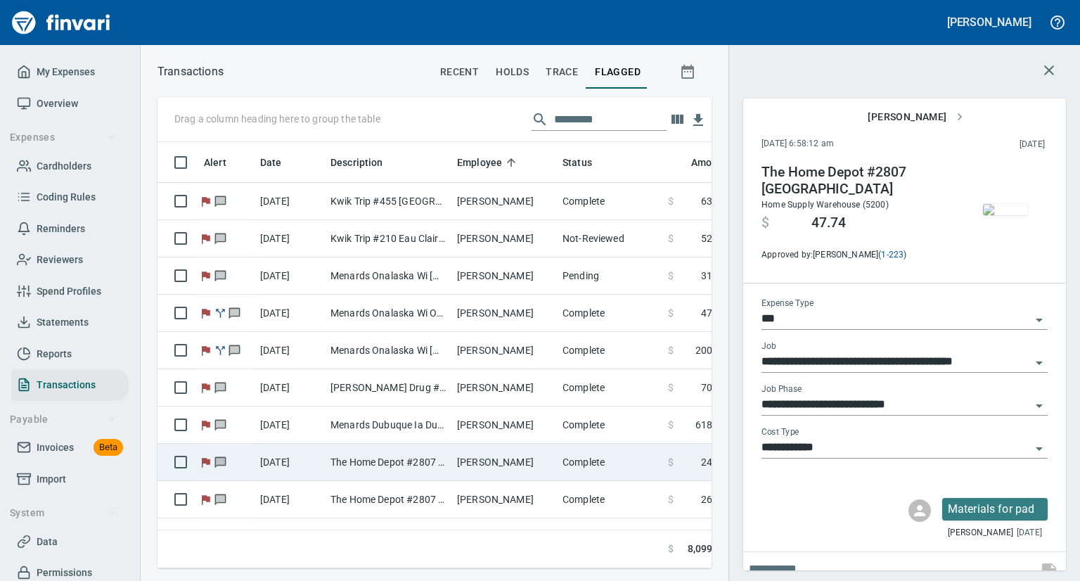
click at [394, 458] on td "The Home Depot #2807 [GEOGRAPHIC_DATA]" at bounding box center [388, 461] width 127 height 37
type input "**********"
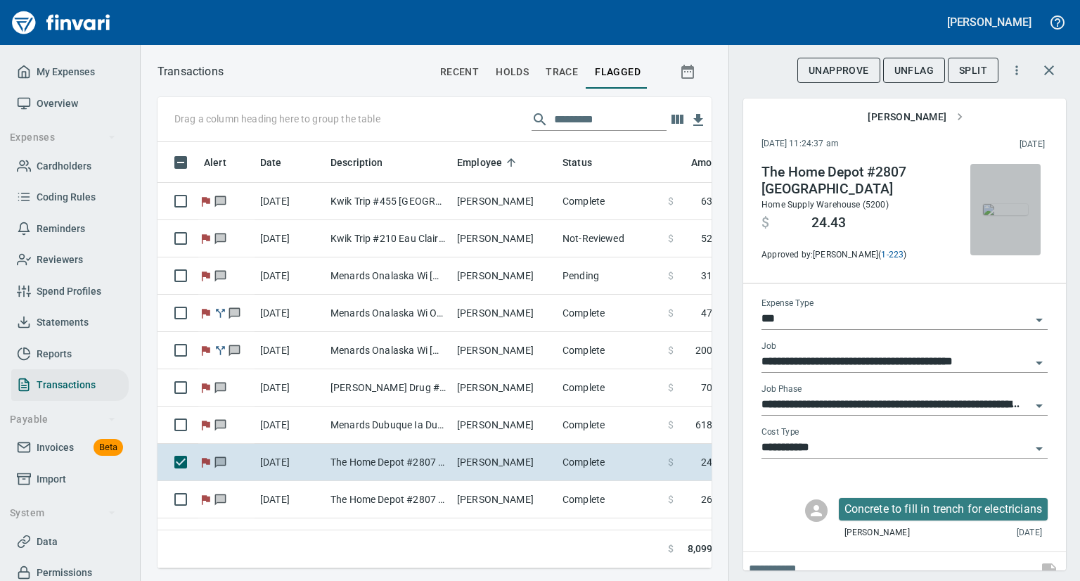
click at [990, 211] on img "button" at bounding box center [1005, 209] width 45 height 11
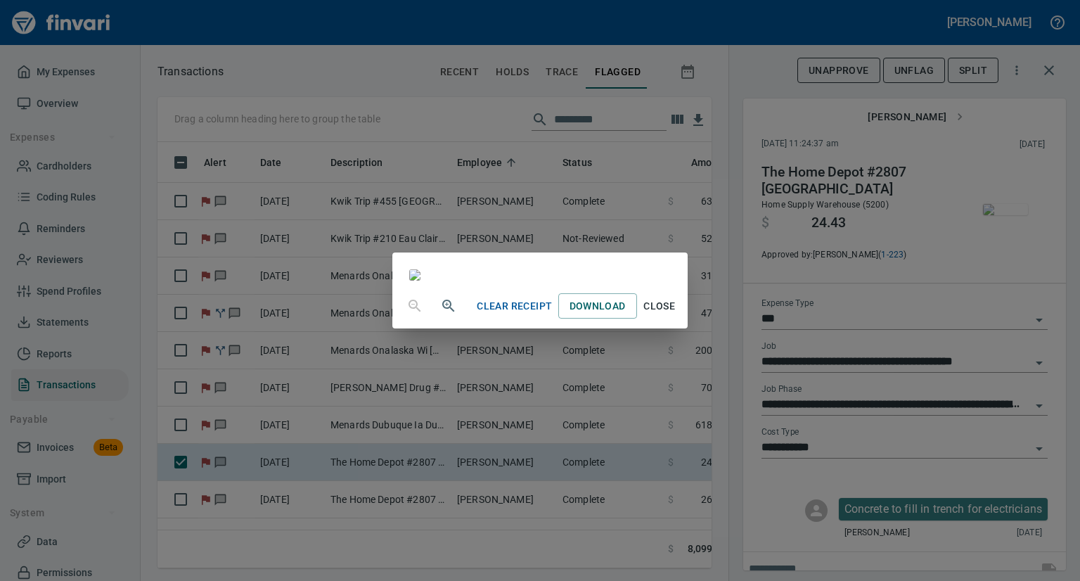
click at [676, 315] on span "Close" at bounding box center [659, 306] width 34 height 18
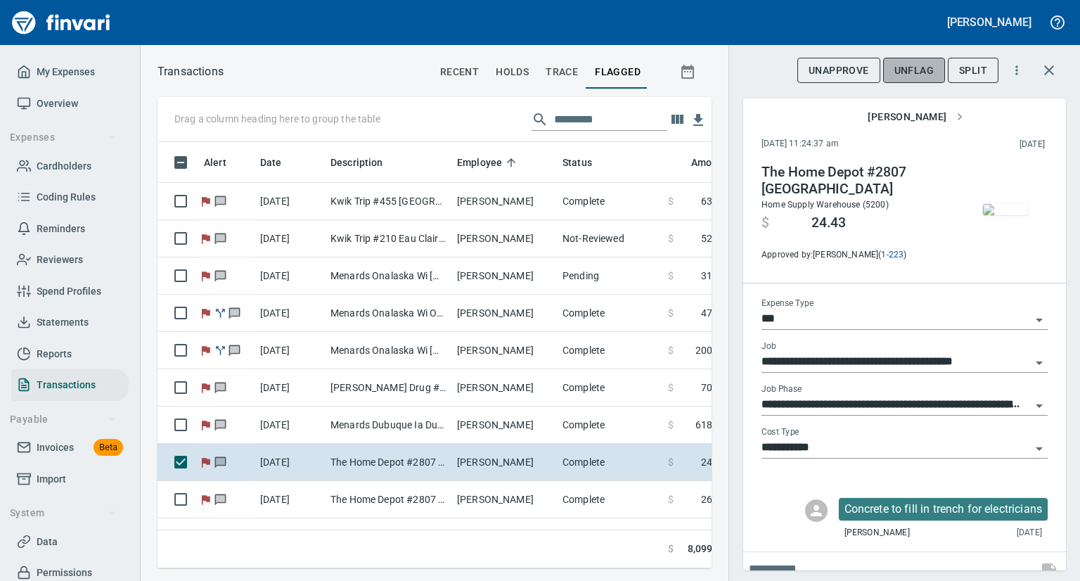
click at [919, 67] on span "UnFlag" at bounding box center [913, 71] width 39 height 18
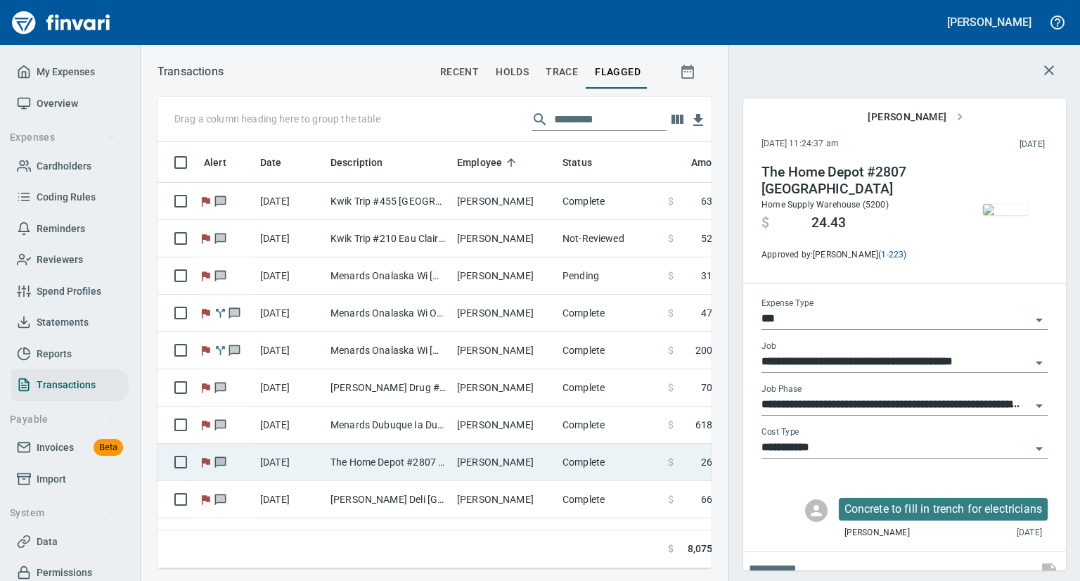
click at [425, 467] on td "The Home Depot #2807 [GEOGRAPHIC_DATA]" at bounding box center [388, 461] width 127 height 37
type input "**********"
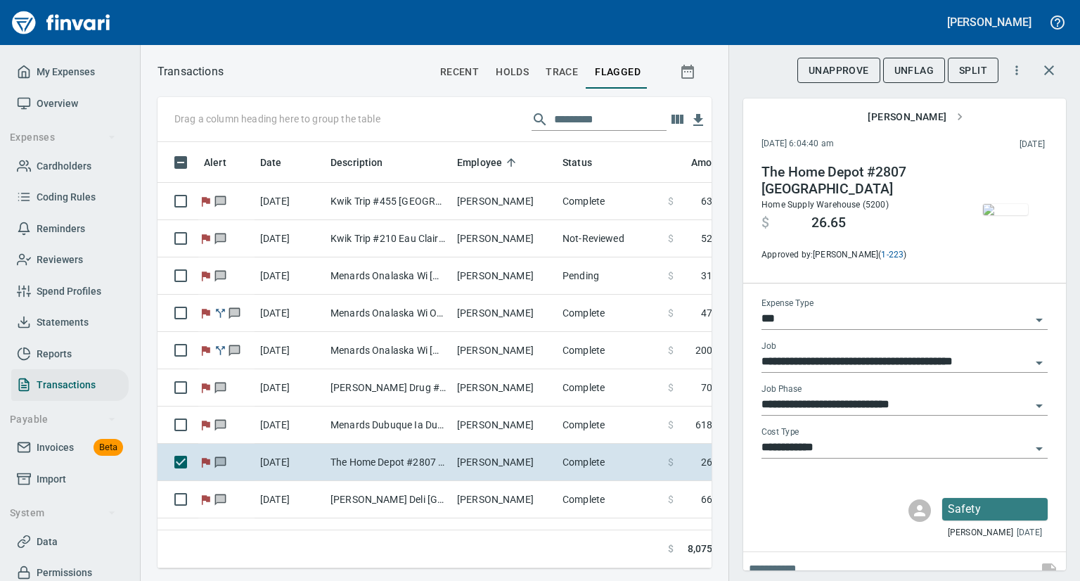
click at [1001, 215] on img "button" at bounding box center [1005, 209] width 45 height 11
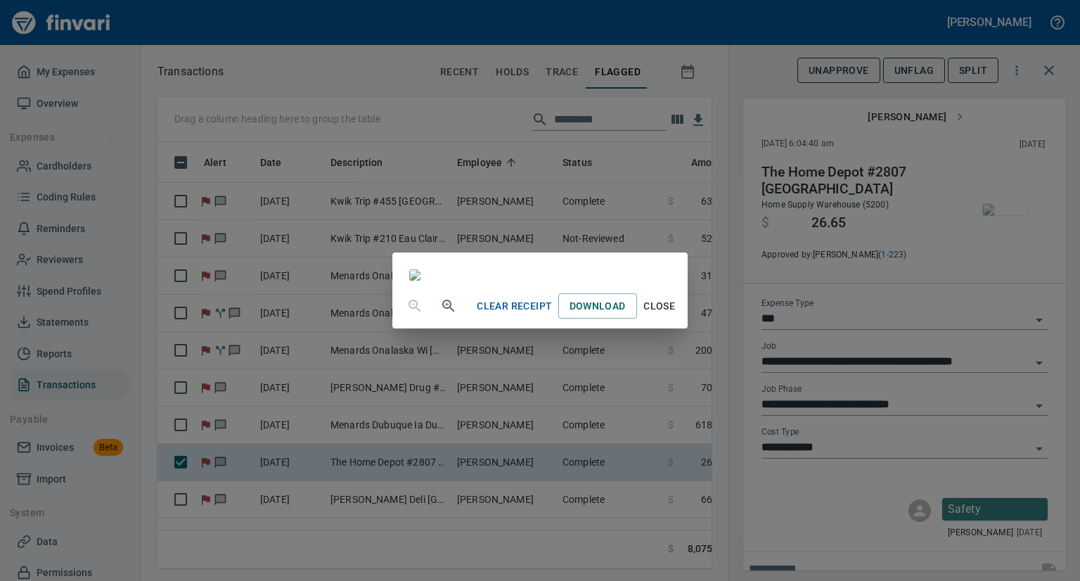
click at [676, 315] on span "Close" at bounding box center [659, 306] width 34 height 18
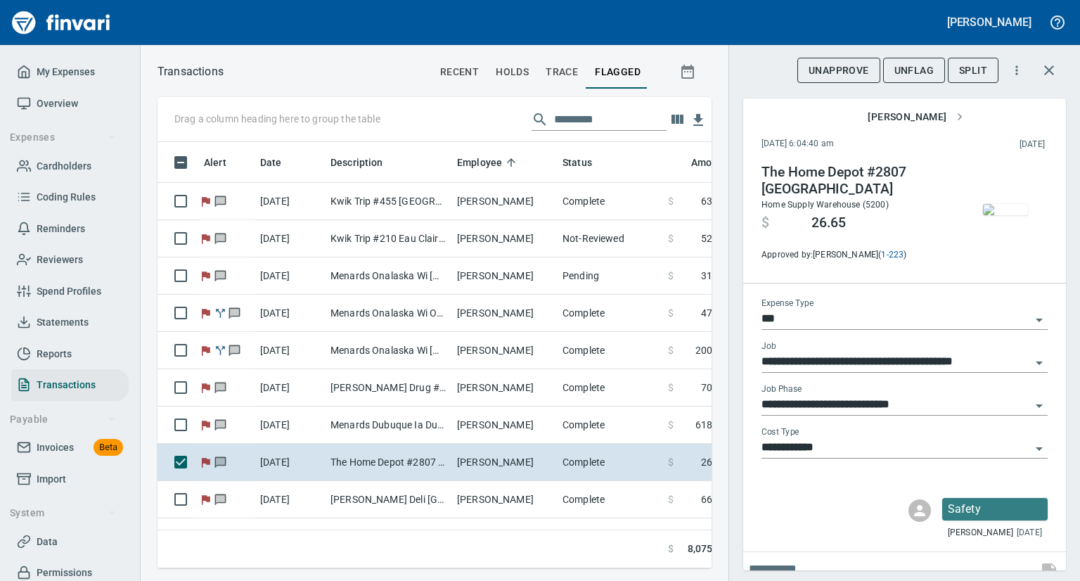
scroll to position [404, 532]
click at [916, 59] on button "UnFlag" at bounding box center [914, 71] width 62 height 26
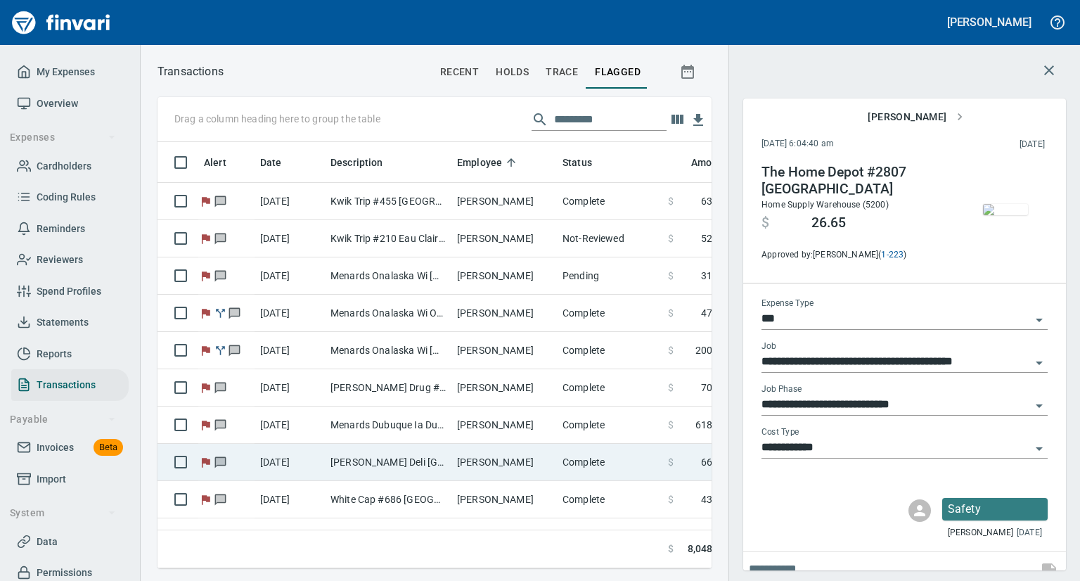
click at [434, 459] on td "[PERSON_NAME] Deli [GEOGRAPHIC_DATA] [GEOGRAPHIC_DATA]" at bounding box center [388, 461] width 127 height 37
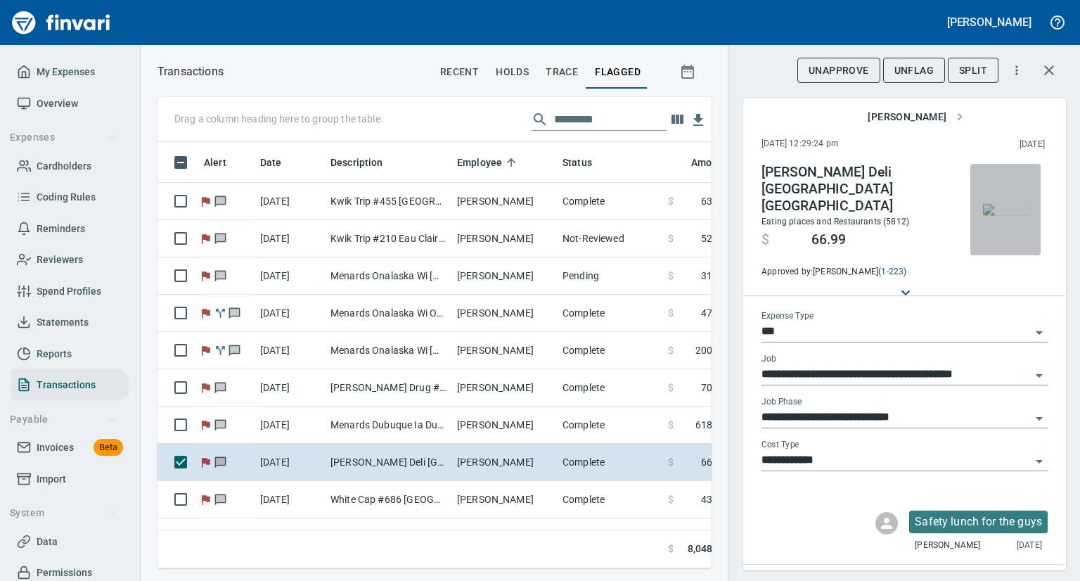
click at [984, 215] on img "button" at bounding box center [1005, 209] width 45 height 11
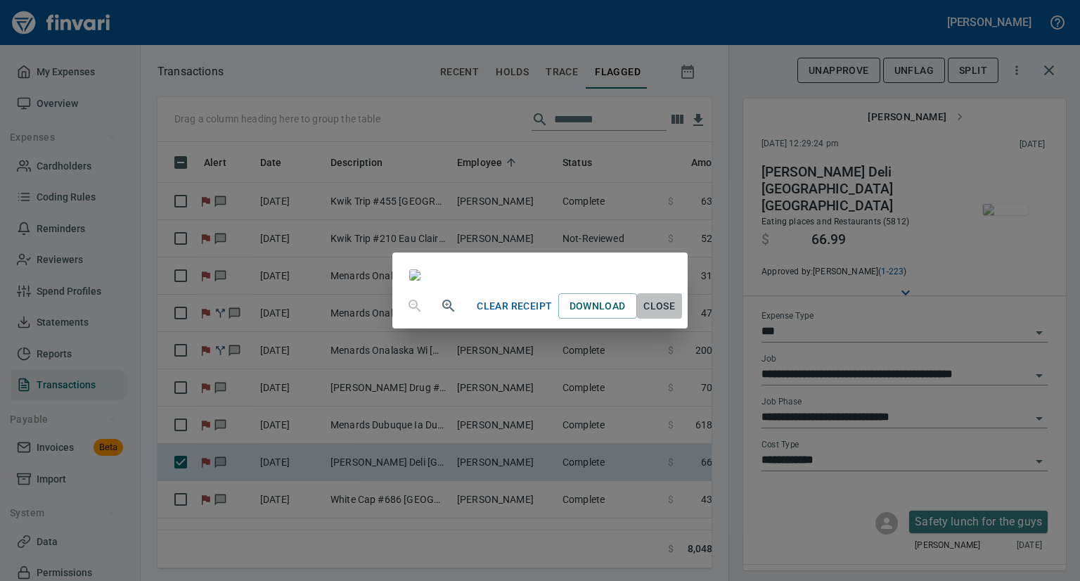
click at [676, 315] on span "Close" at bounding box center [659, 306] width 34 height 18
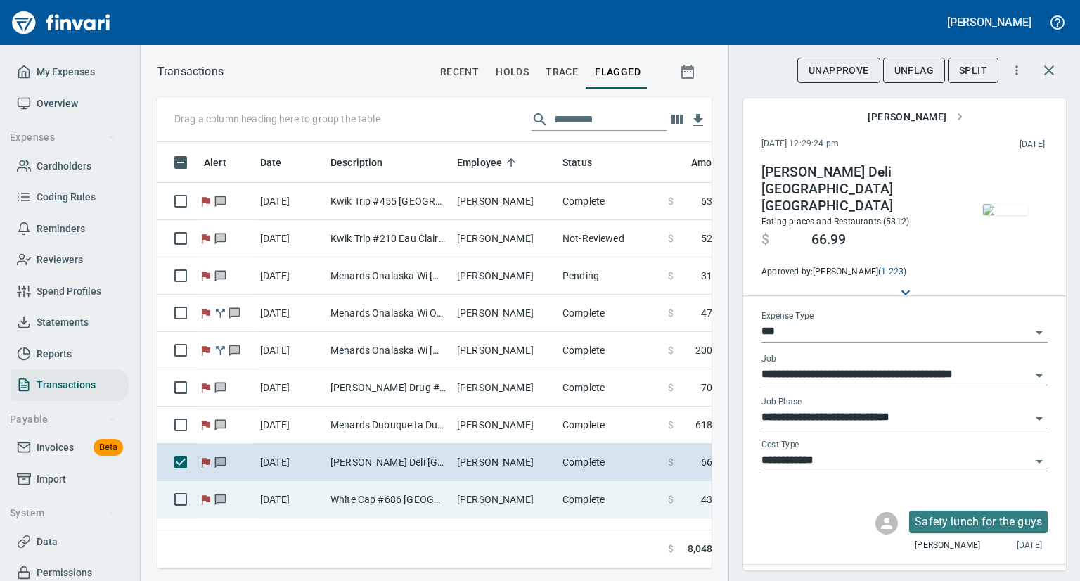
click at [382, 495] on td "White Cap #686 [GEOGRAPHIC_DATA][PERSON_NAME]" at bounding box center [388, 499] width 127 height 37
type input "**********"
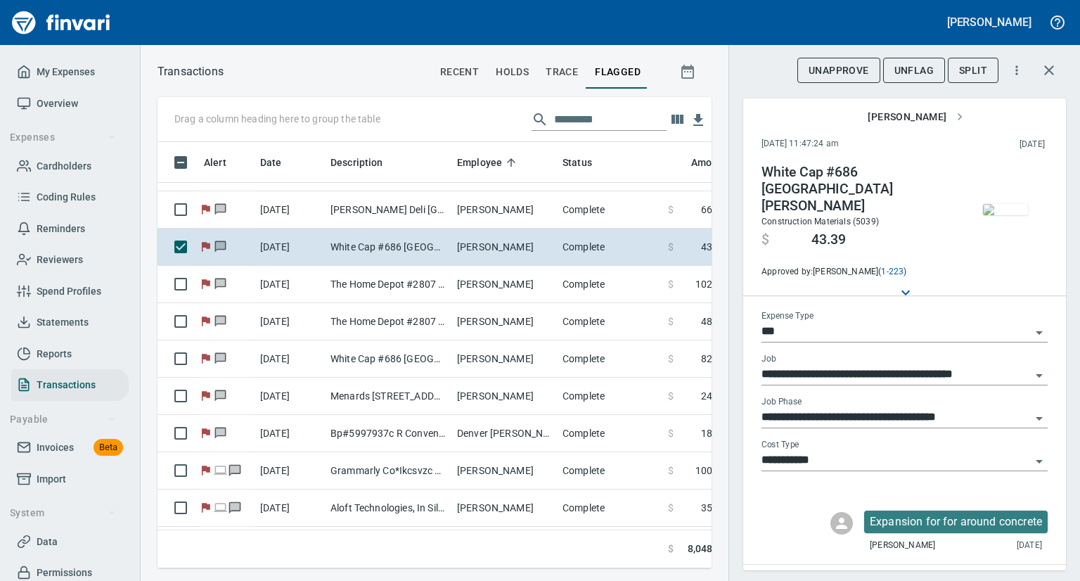
scroll to position [281, 0]
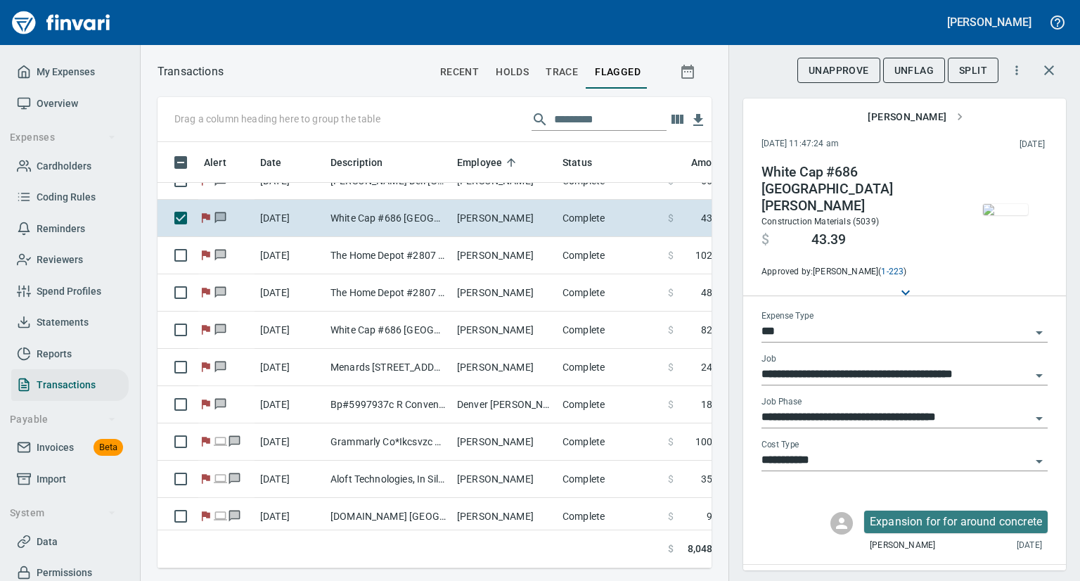
click at [990, 215] on img "button" at bounding box center [1005, 209] width 45 height 11
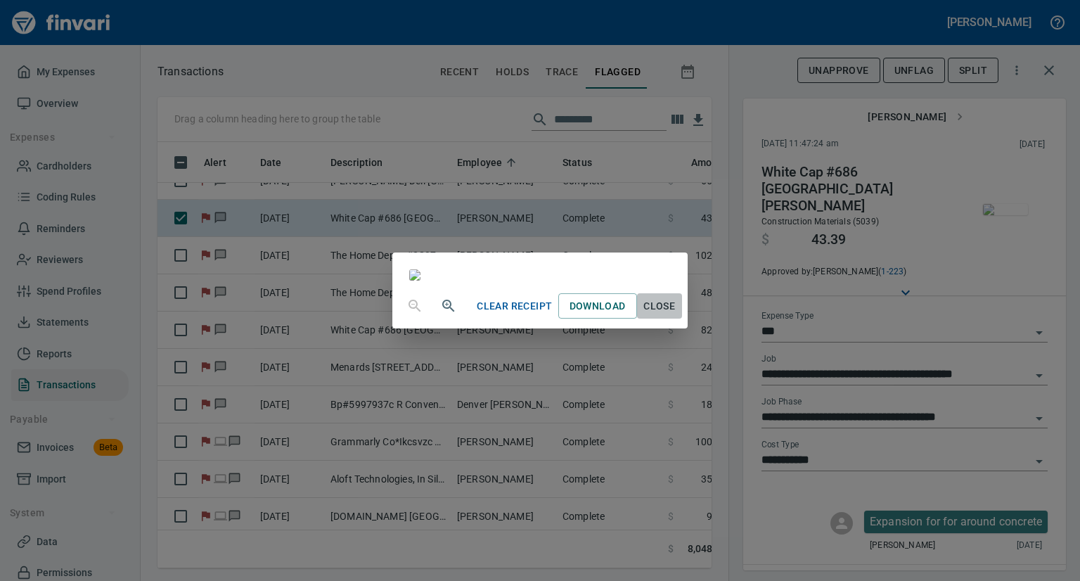
click at [676, 315] on span "Close" at bounding box center [659, 306] width 34 height 18
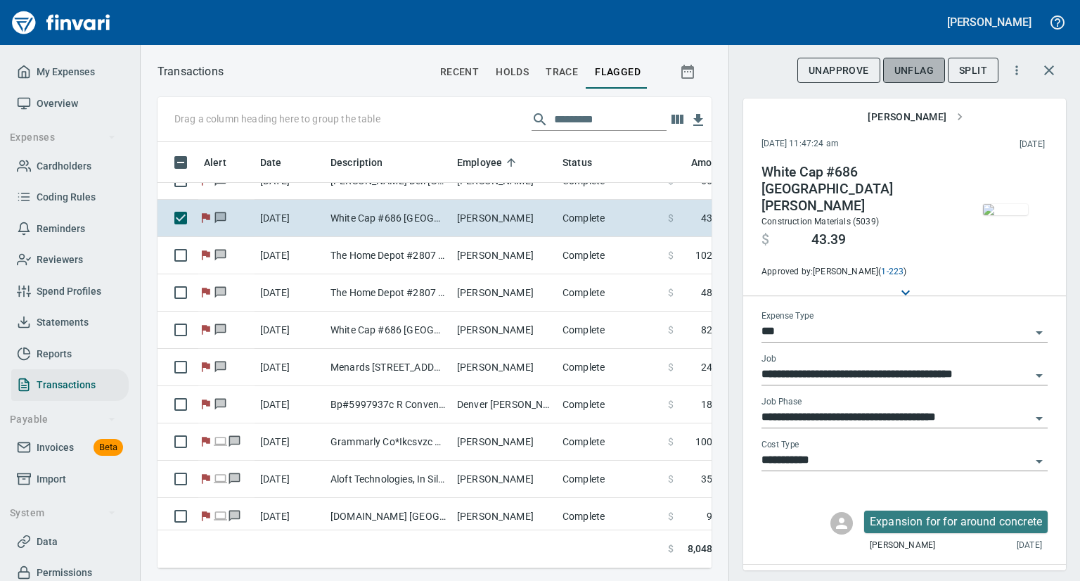
click at [911, 72] on span "UnFlag" at bounding box center [913, 71] width 39 height 18
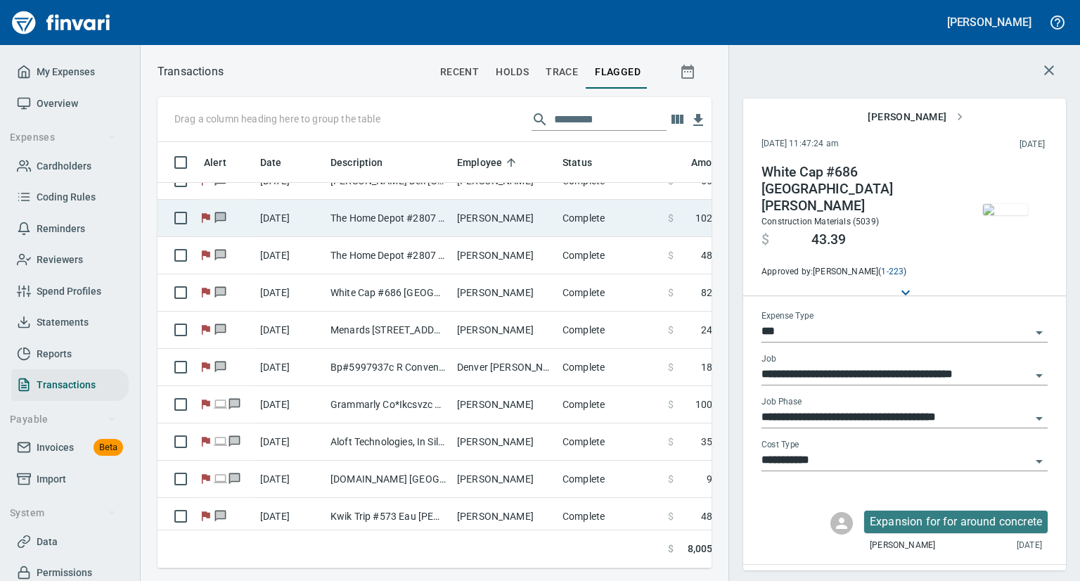
click at [431, 217] on td "The Home Depot #2807 [GEOGRAPHIC_DATA]" at bounding box center [388, 218] width 127 height 37
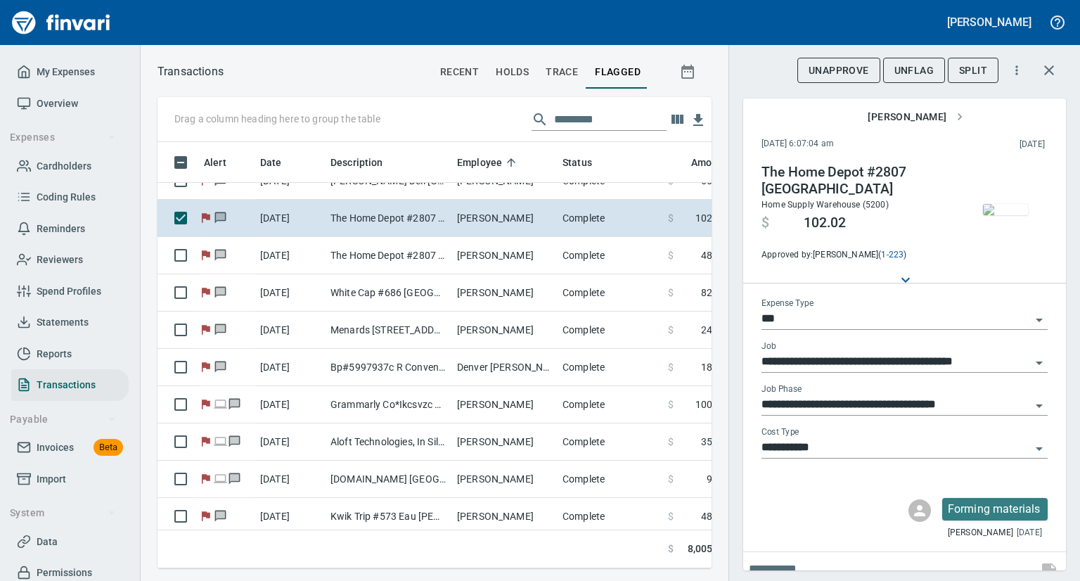
scroll to position [404, 532]
click at [983, 204] on img "button" at bounding box center [1005, 209] width 45 height 11
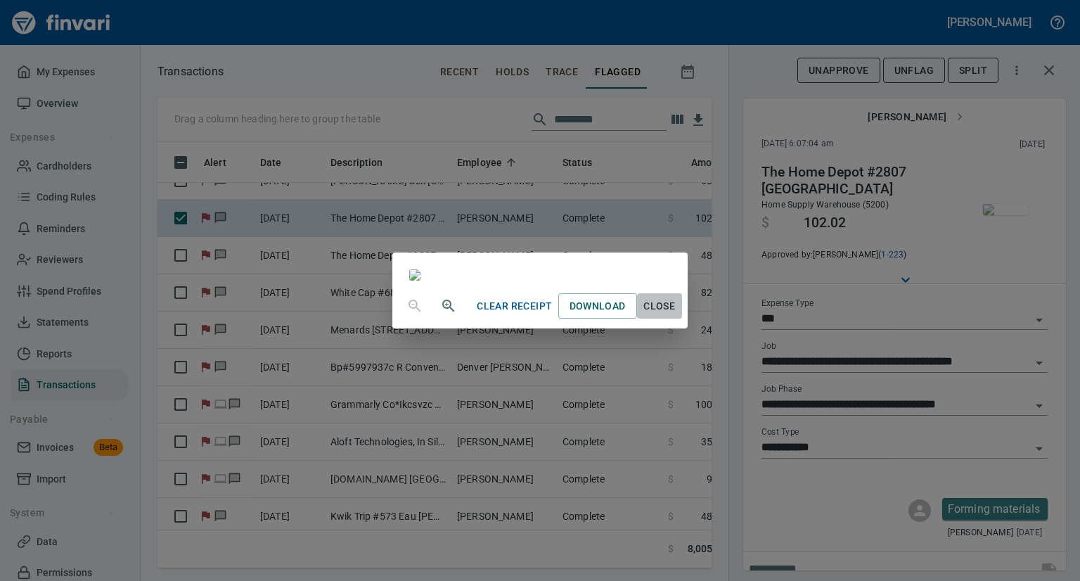
click at [676, 315] on span "Close" at bounding box center [659, 306] width 34 height 18
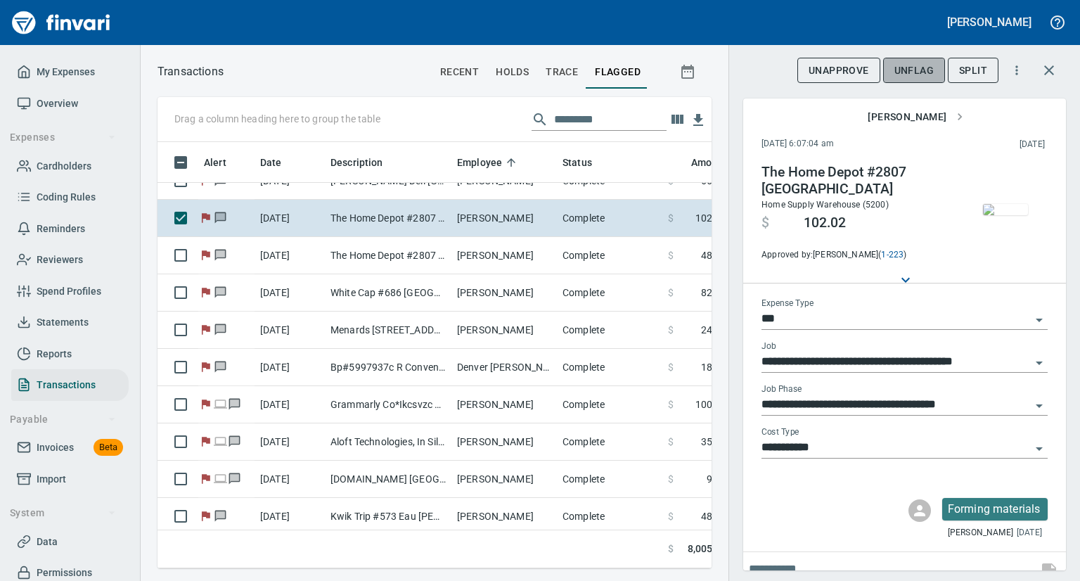
click at [902, 67] on span "UnFlag" at bounding box center [913, 71] width 39 height 18
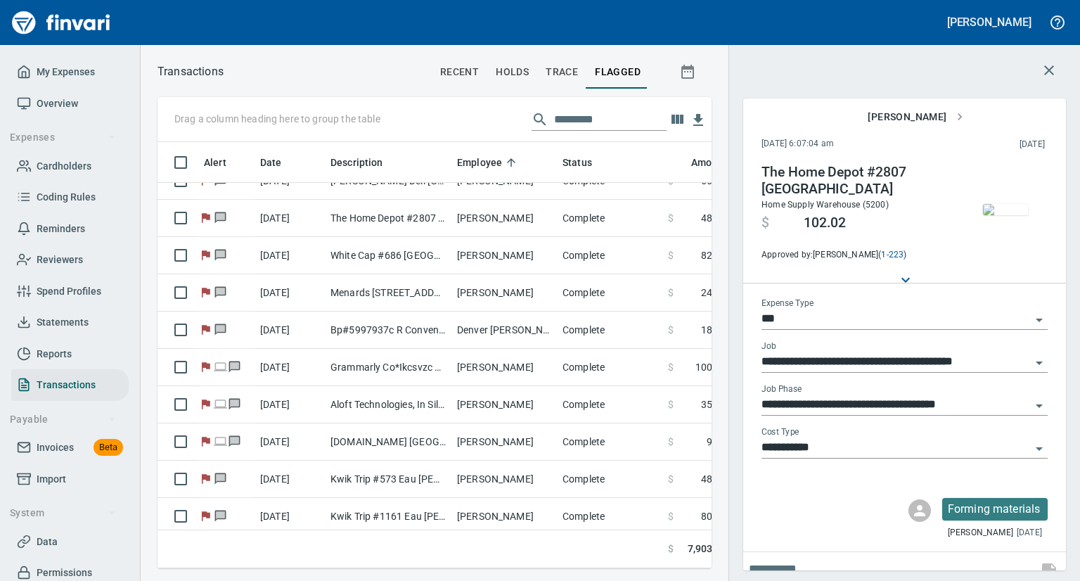
click at [1011, 204] on img "button" at bounding box center [1005, 209] width 45 height 11
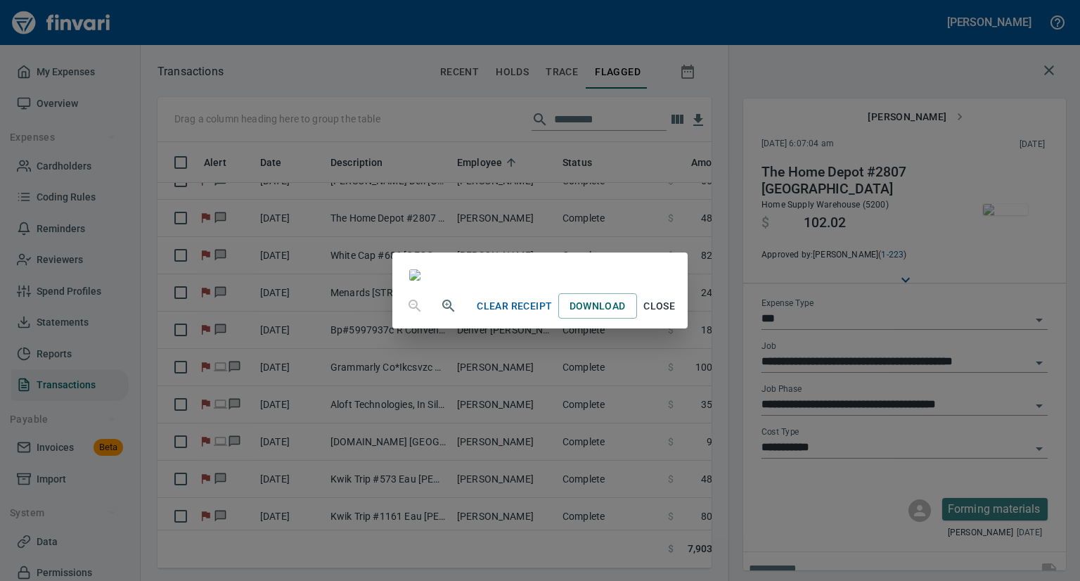
click at [676, 315] on span "Close" at bounding box center [659, 306] width 34 height 18
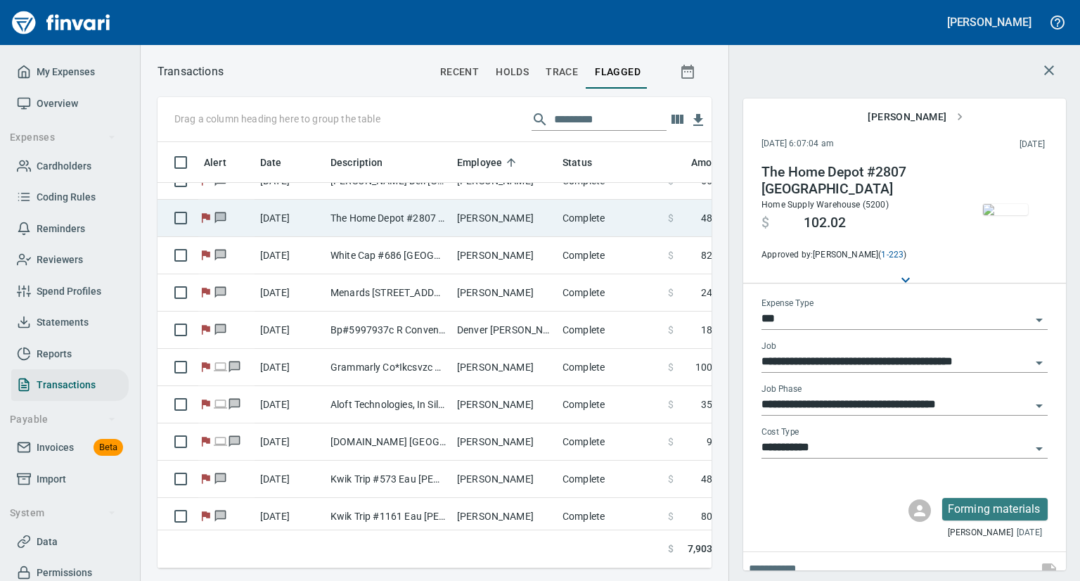
click at [404, 221] on td "The Home Depot #2807 [GEOGRAPHIC_DATA]" at bounding box center [388, 218] width 127 height 37
type input "**********"
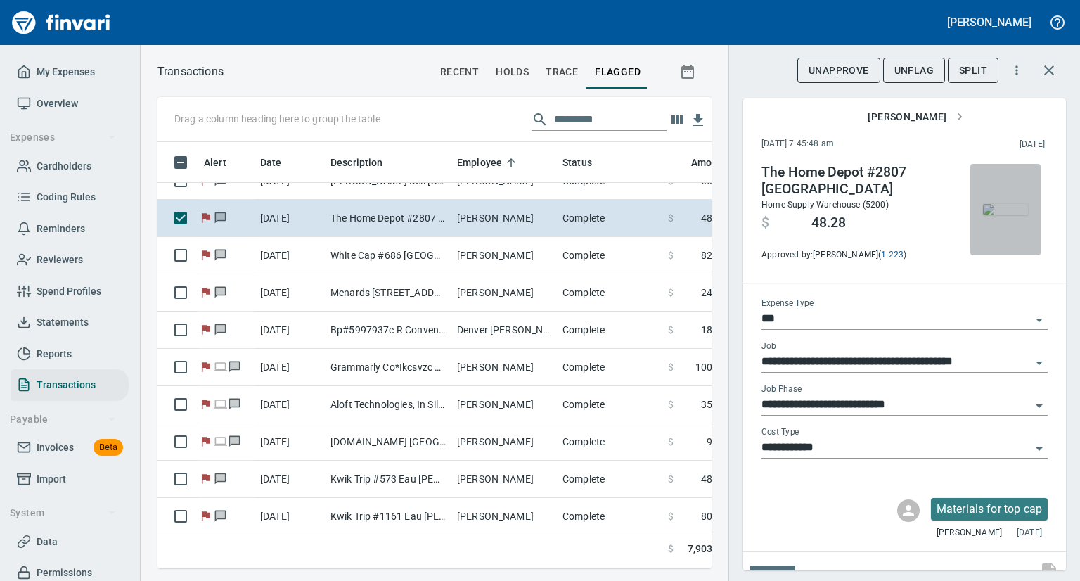
click at [990, 215] on img "button" at bounding box center [1005, 209] width 45 height 11
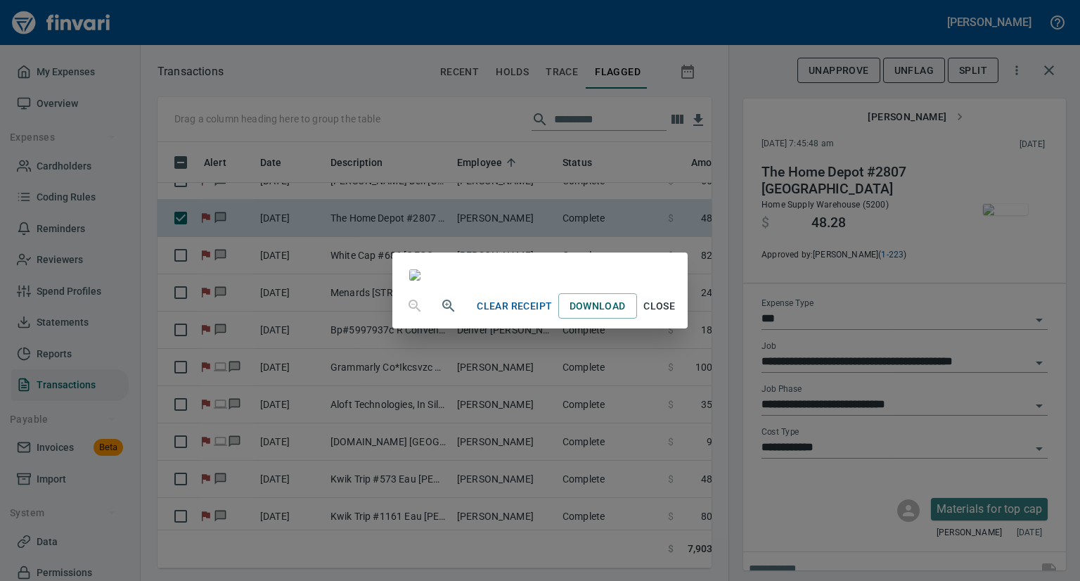
click at [676, 315] on span "Close" at bounding box center [659, 306] width 34 height 18
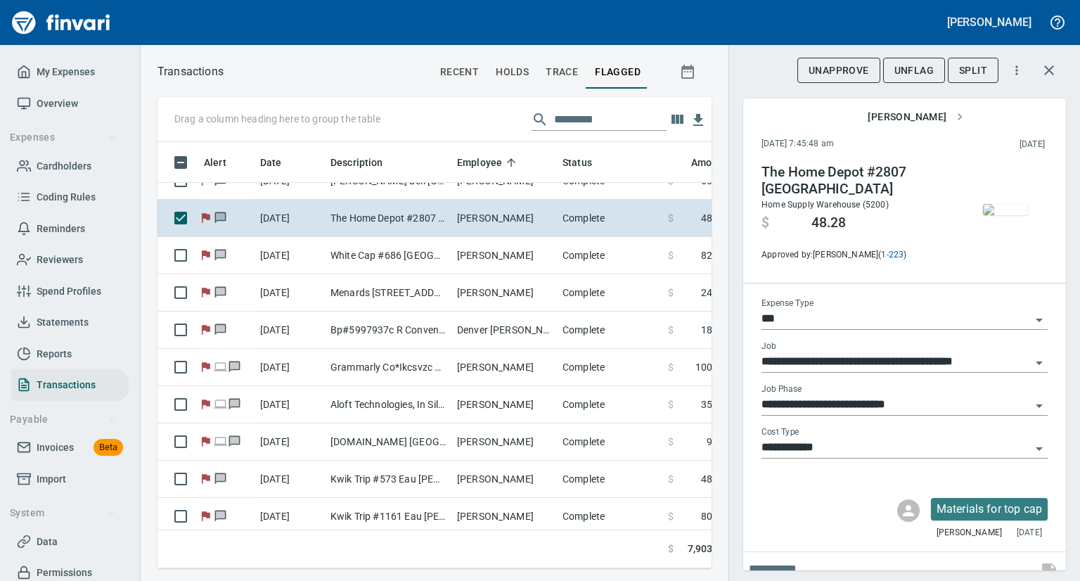
scroll to position [404, 532]
click at [911, 70] on span "UnFlag" at bounding box center [913, 71] width 39 height 18
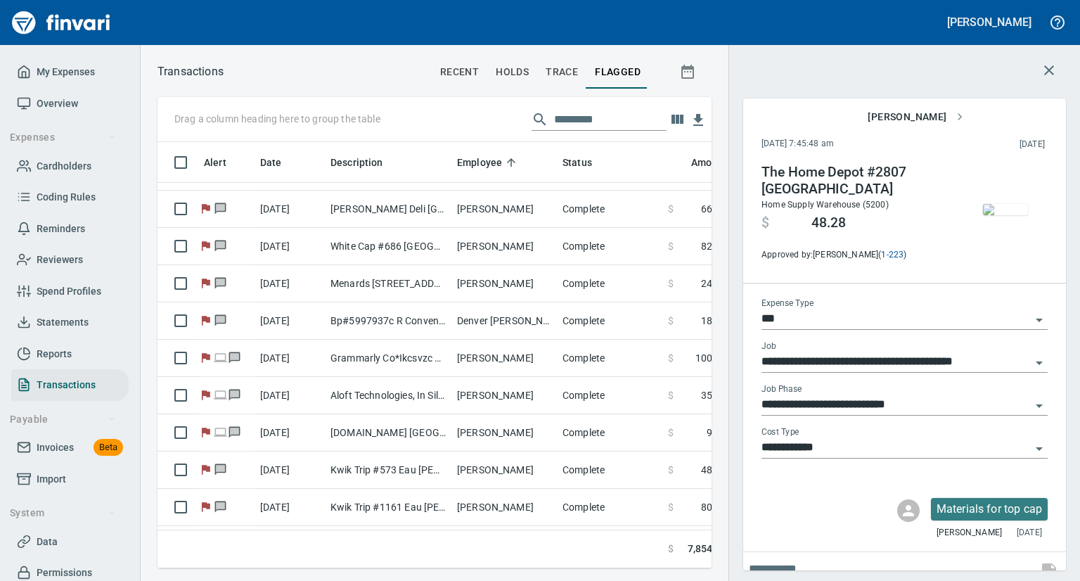
scroll to position [253, 0]
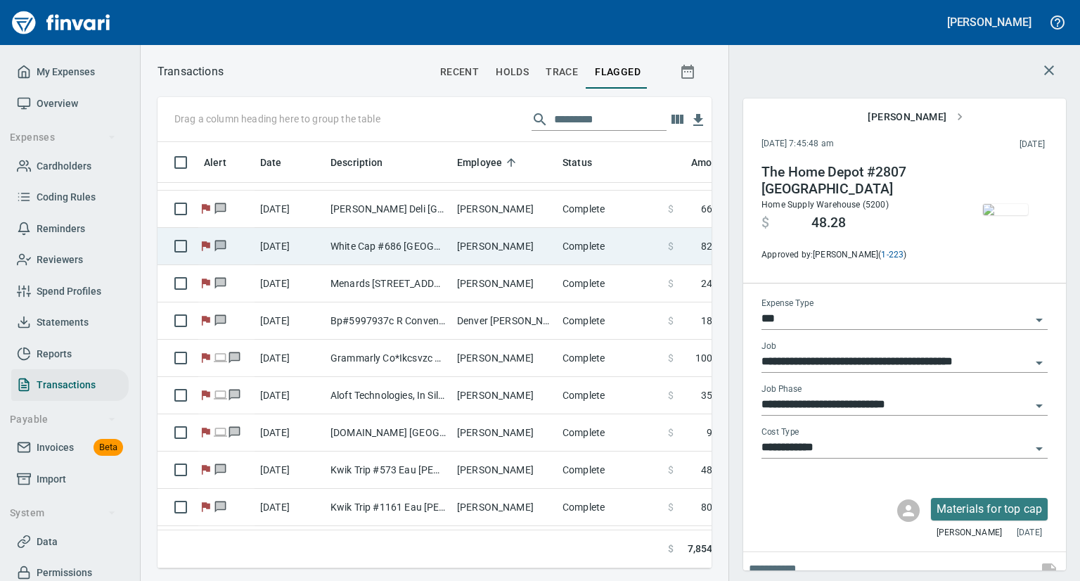
click at [333, 251] on td "White Cap #686 [GEOGRAPHIC_DATA][PERSON_NAME]" at bounding box center [388, 246] width 127 height 37
type input "**********"
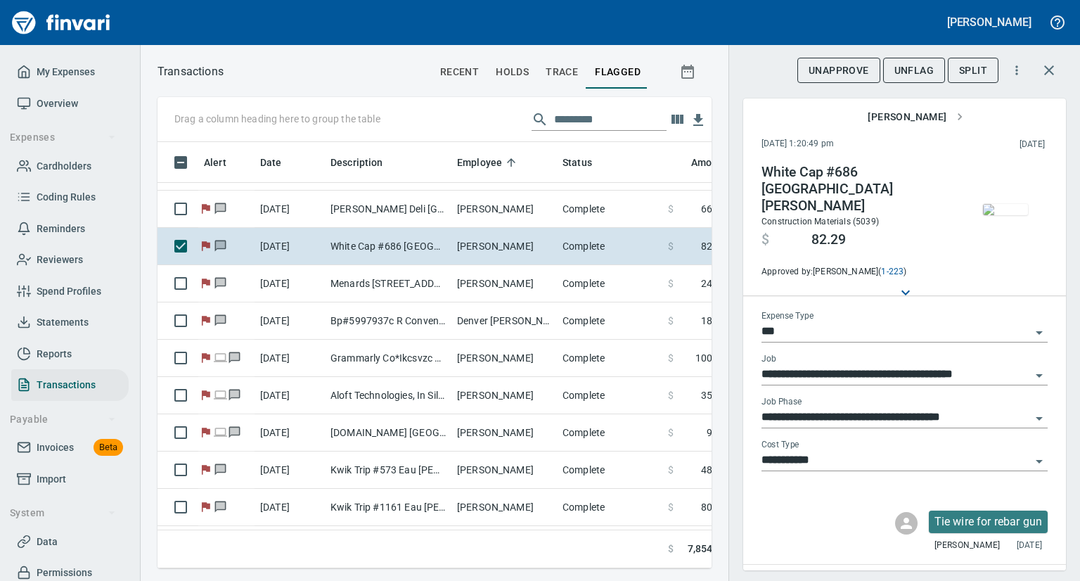
scroll to position [404, 532]
click at [991, 212] on img "button" at bounding box center [1005, 209] width 45 height 11
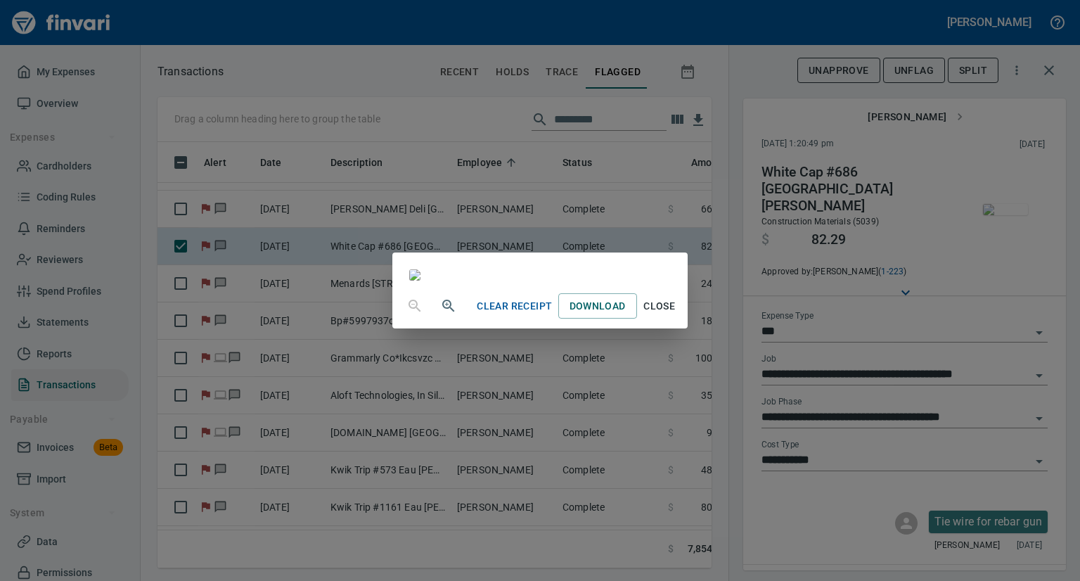
scroll to position [61, 0]
drag, startPoint x: 792, startPoint y: 312, endPoint x: 784, endPoint y: 354, distance: 42.3
click at [553, 6] on div "Clear Receipt Download Close" at bounding box center [540, 290] width 1080 height 581
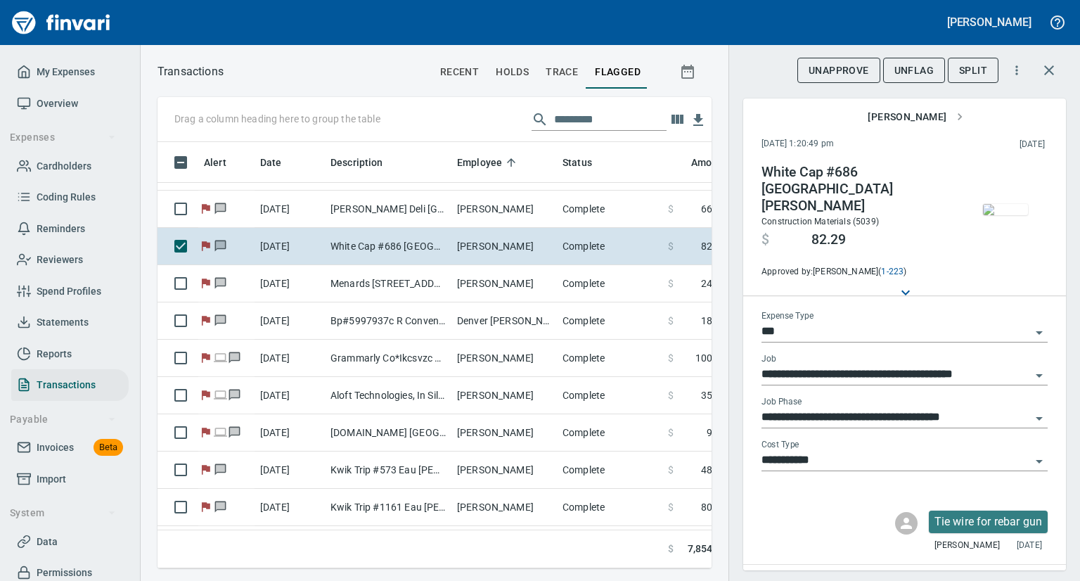
click at [553, 6] on div at bounding box center [375, 23] width 741 height 34
click at [908, 68] on span "UnFlag" at bounding box center [913, 71] width 39 height 18
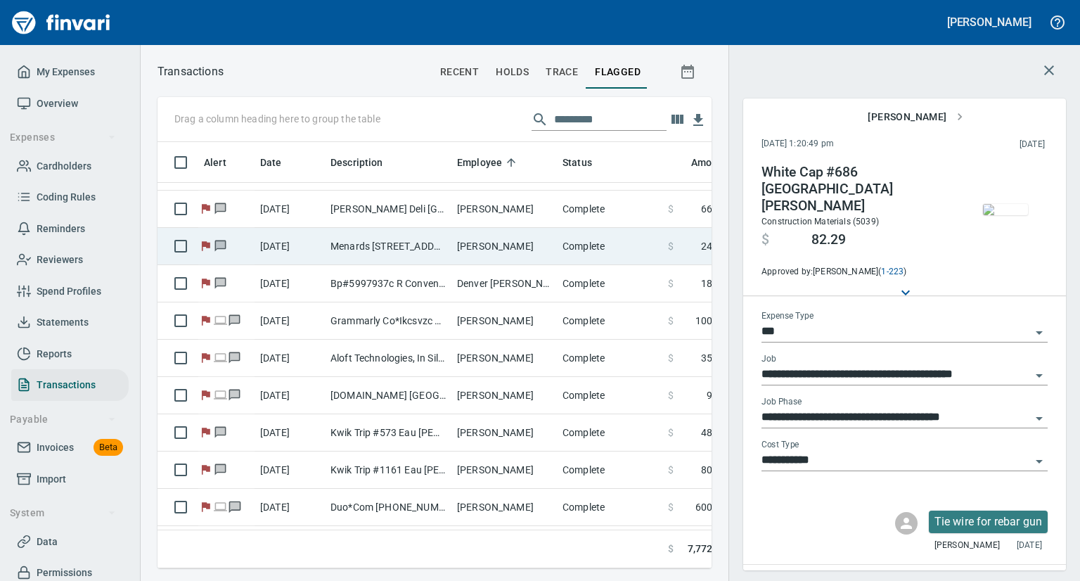
click at [405, 245] on td "Menards [STREET_ADDRESS]" at bounding box center [388, 246] width 127 height 37
type input "**********"
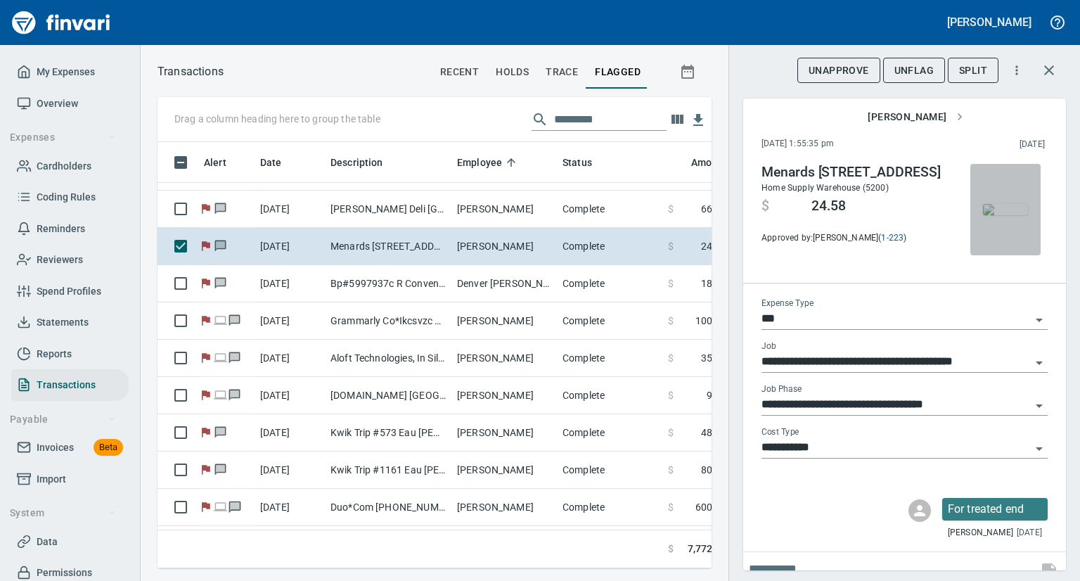
click at [990, 215] on img "button" at bounding box center [1005, 209] width 45 height 11
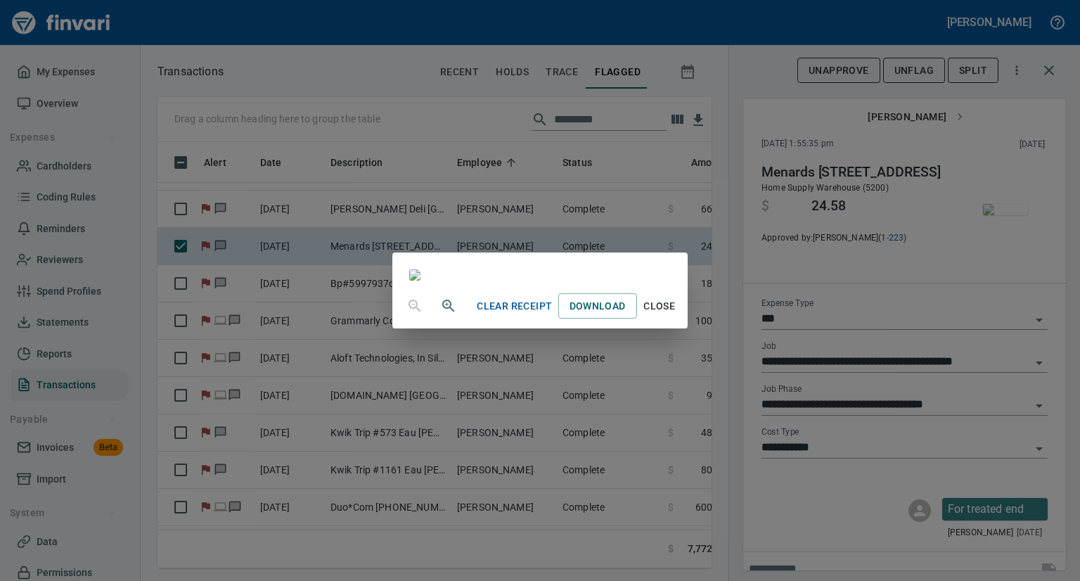
click at [676, 315] on span "Close" at bounding box center [659, 306] width 34 height 18
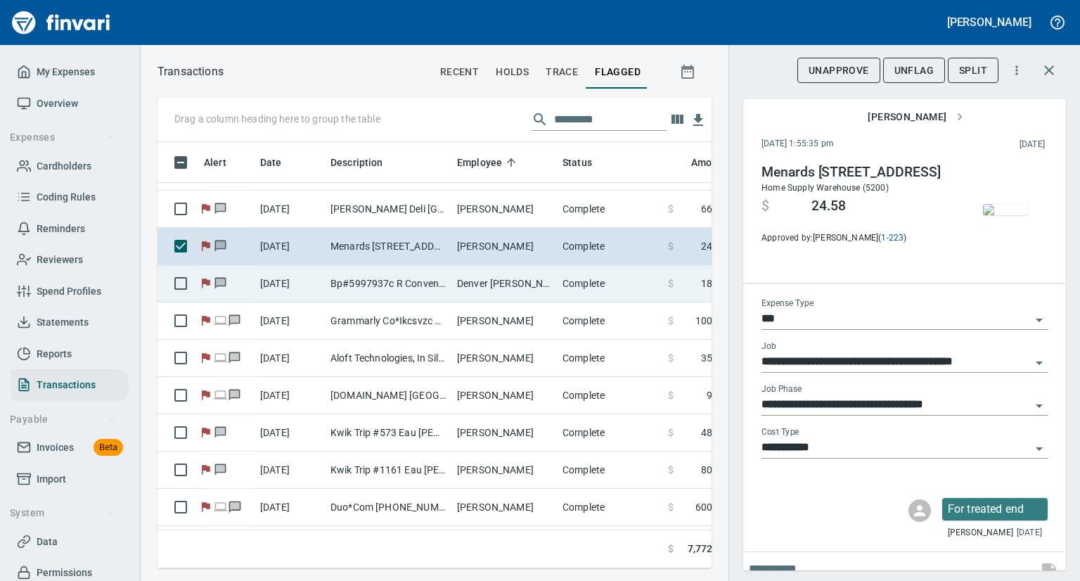
click at [450, 285] on td "Bp#5997937c R Convenie [GEOGRAPHIC_DATA]" at bounding box center [388, 283] width 127 height 37
type input "**********"
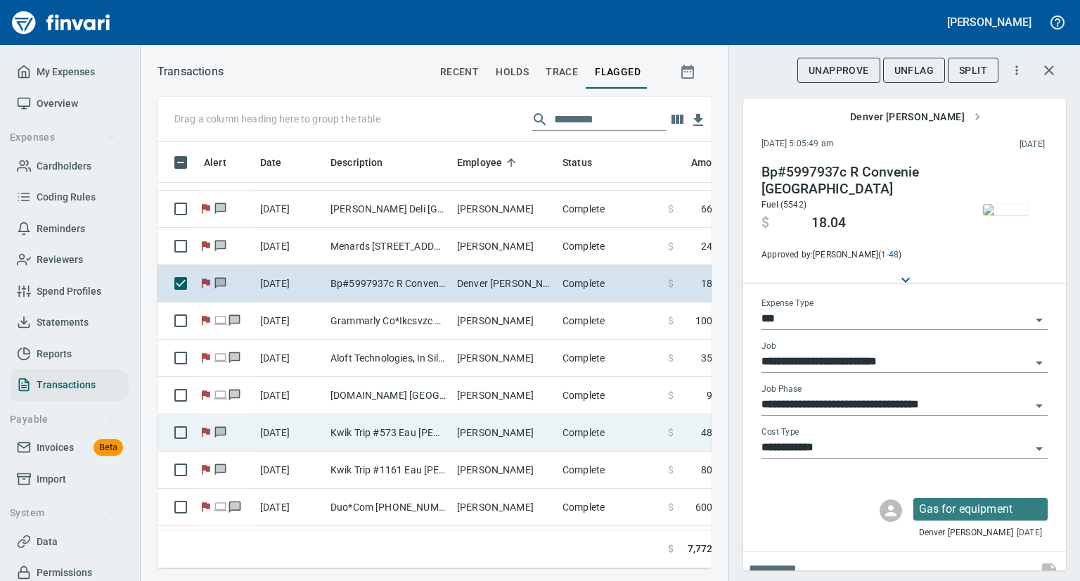
click at [370, 435] on td "Kwik Trip #573 Eau [PERSON_NAME]" at bounding box center [388, 432] width 127 height 37
type input "*********"
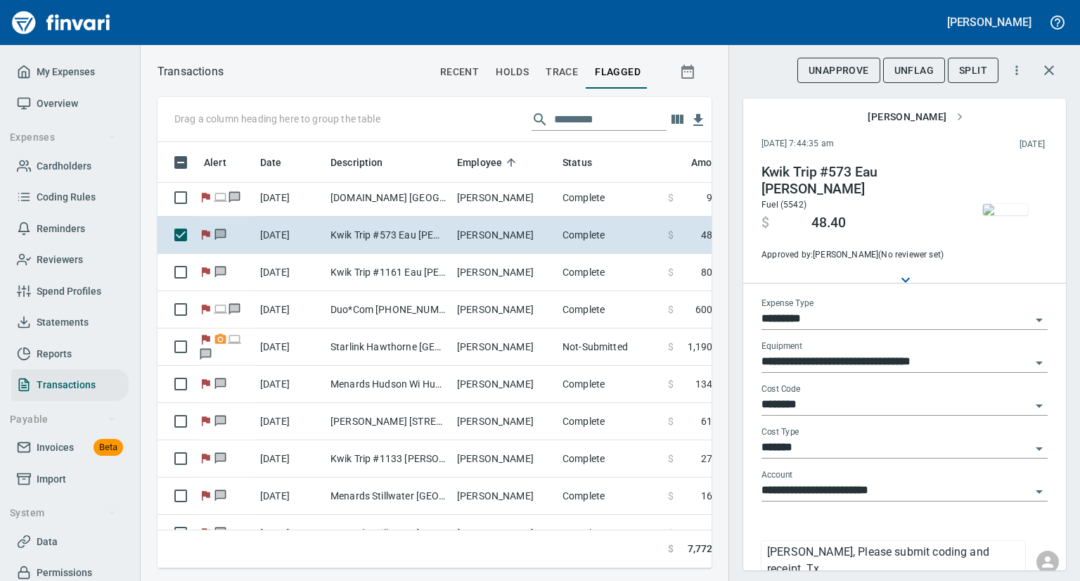
scroll to position [478, 0]
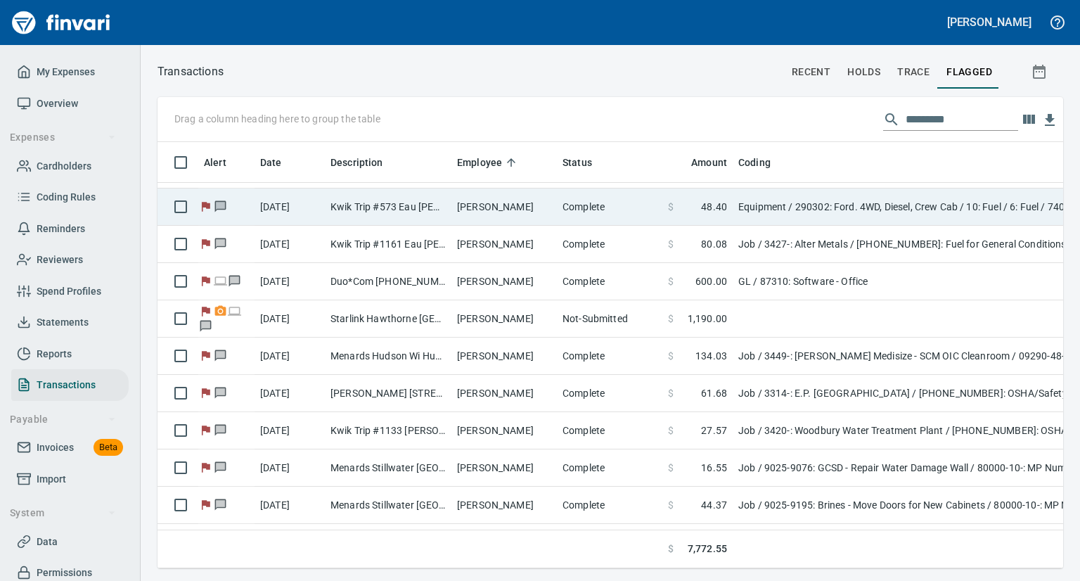
scroll to position [404, 881]
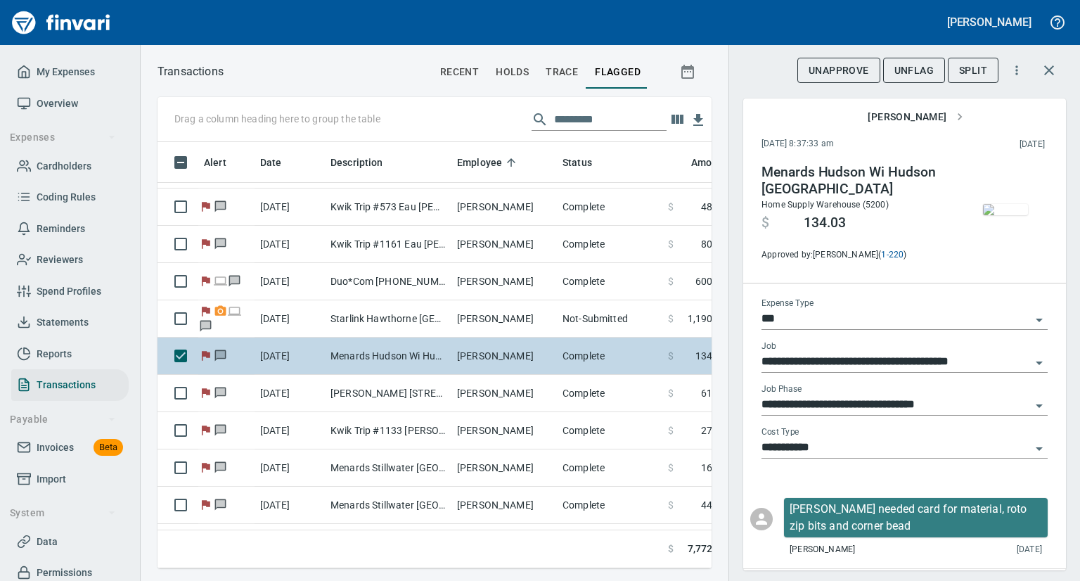
scroll to position [404, 532]
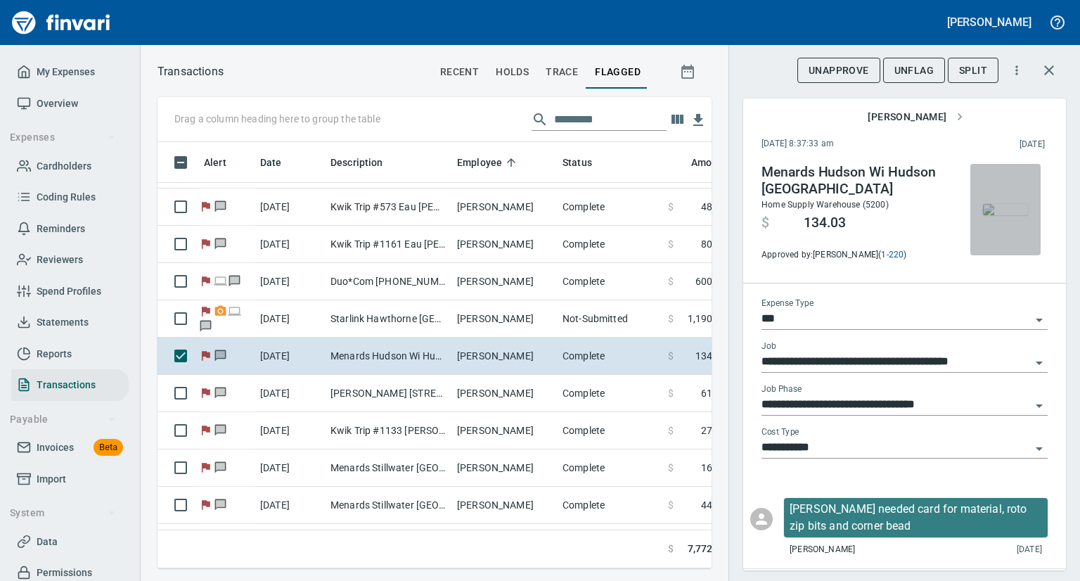
click at [983, 215] on img "button" at bounding box center [1005, 209] width 45 height 11
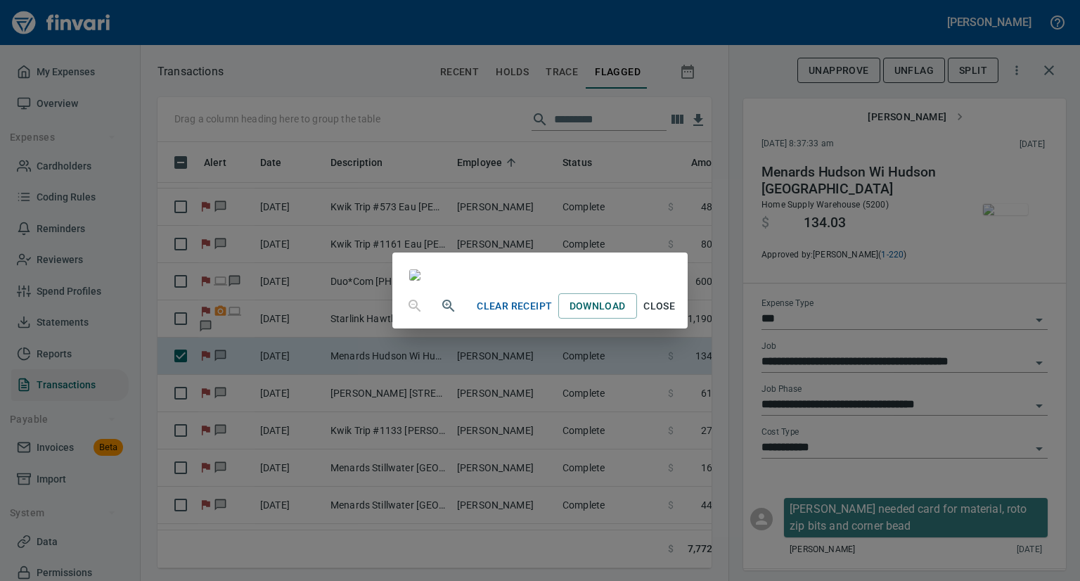
click at [676, 315] on span "Close" at bounding box center [659, 306] width 34 height 18
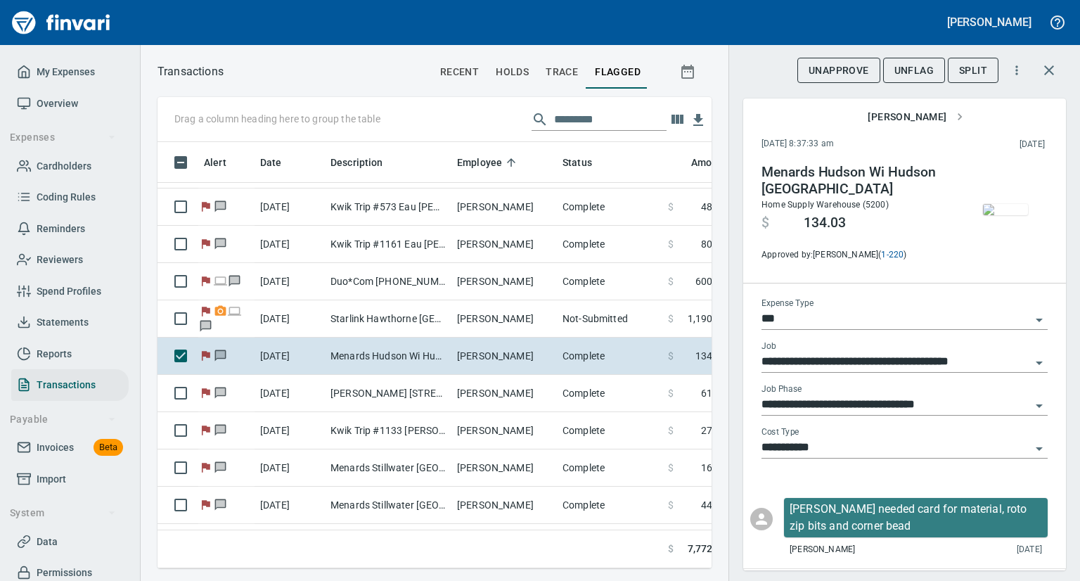
click at [983, 214] on img "button" at bounding box center [1005, 209] width 45 height 11
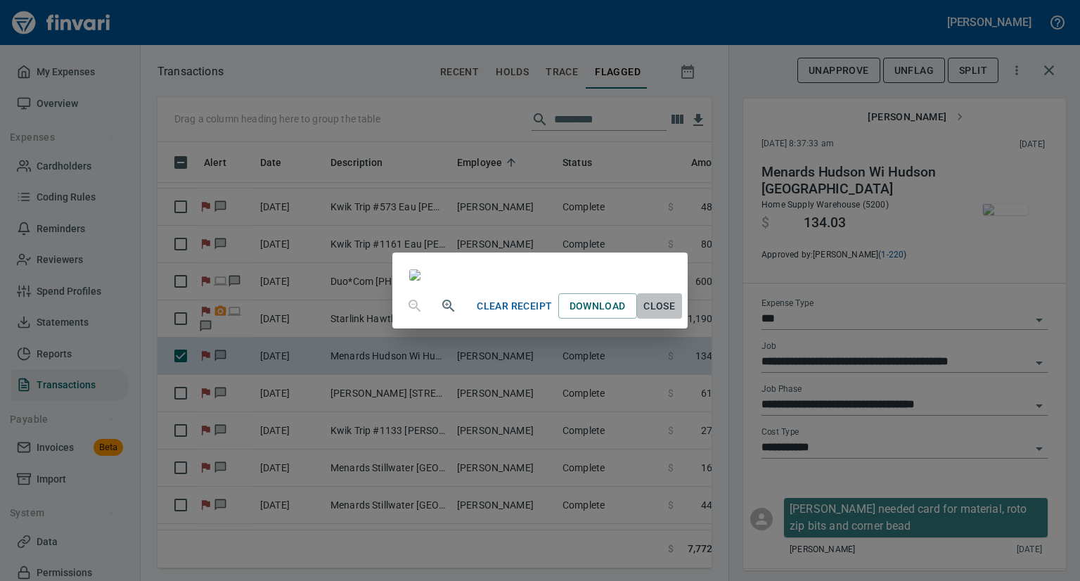
click at [676, 315] on span "Close" at bounding box center [659, 306] width 34 height 18
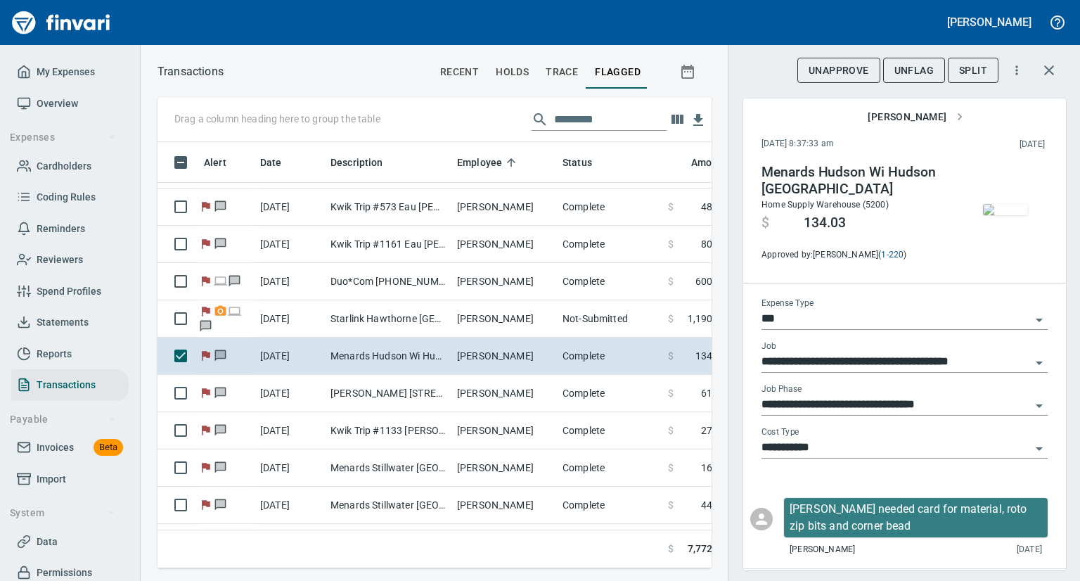
click at [912, 72] on span "UnFlag" at bounding box center [913, 71] width 39 height 18
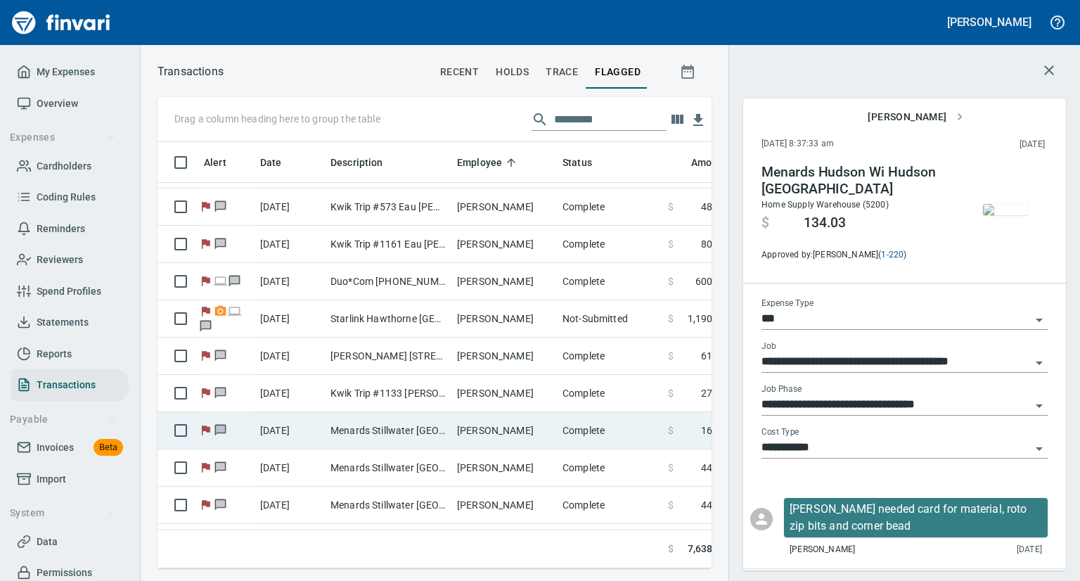
click at [390, 432] on td "Menards Stillwater [GEOGRAPHIC_DATA] [GEOGRAPHIC_DATA] [GEOGRAPHIC_DATA]" at bounding box center [388, 430] width 127 height 37
type input "**********"
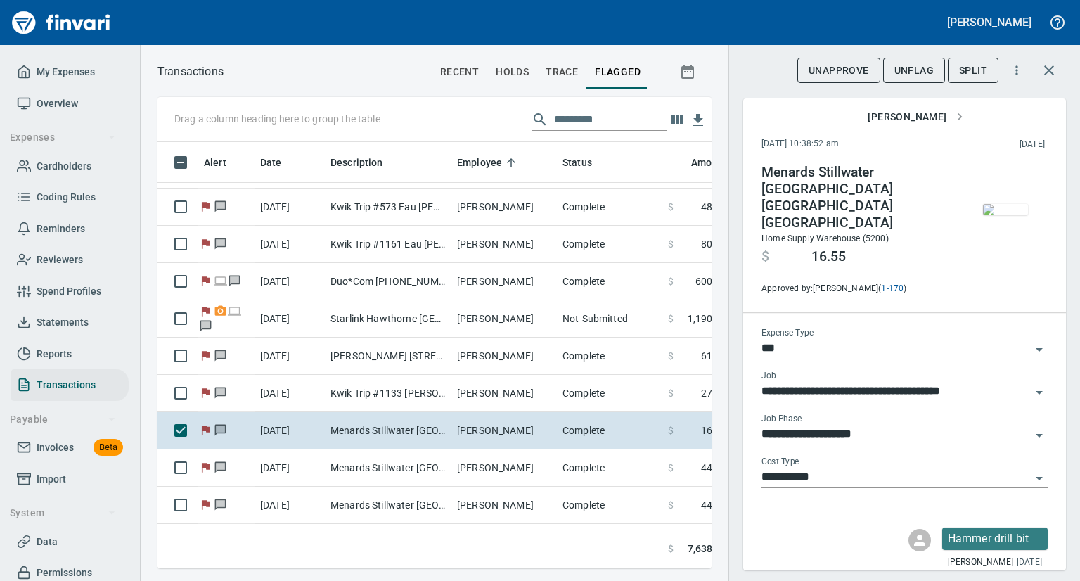
click at [1004, 204] on img "button" at bounding box center [1005, 209] width 45 height 11
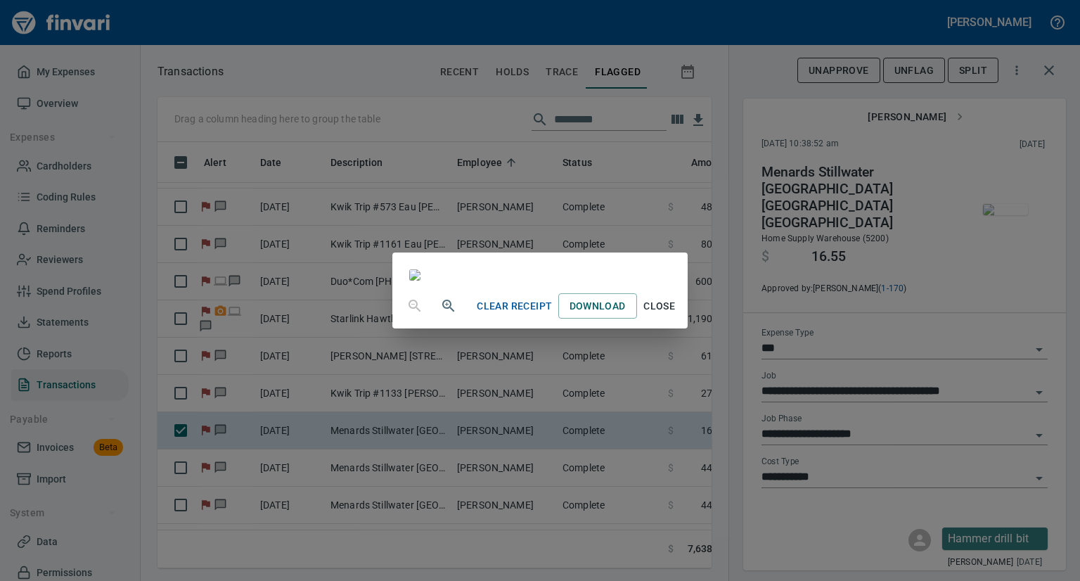
drag, startPoint x: 810, startPoint y: 309, endPoint x: 819, endPoint y: 338, distance: 30.0
click at [687, 283] on div at bounding box center [539, 267] width 294 height 31
click at [676, 315] on span "Close" at bounding box center [659, 306] width 34 height 18
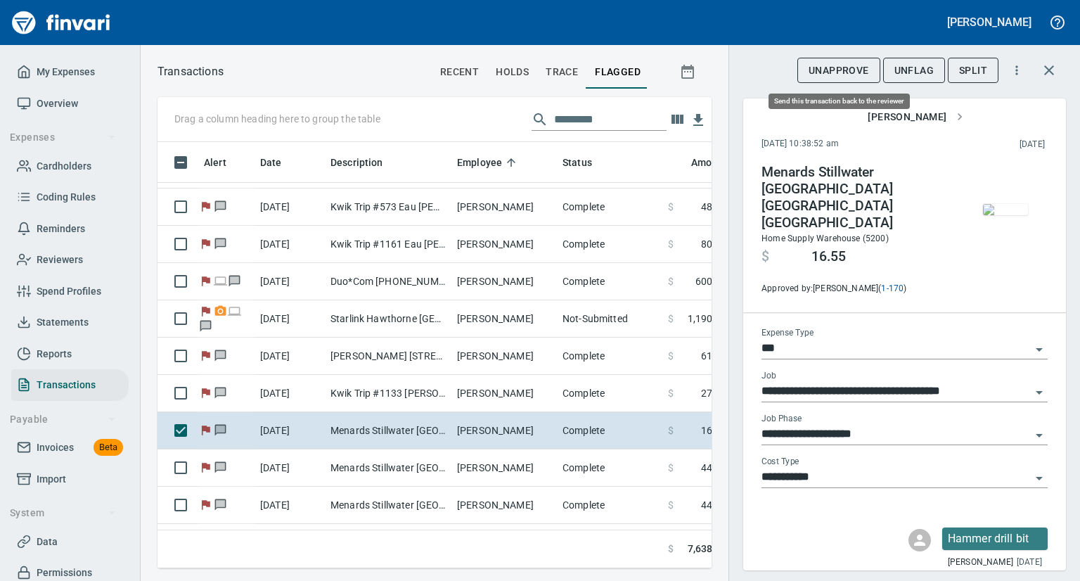
scroll to position [404, 532]
click at [917, 65] on span "UnFlag" at bounding box center [913, 71] width 39 height 18
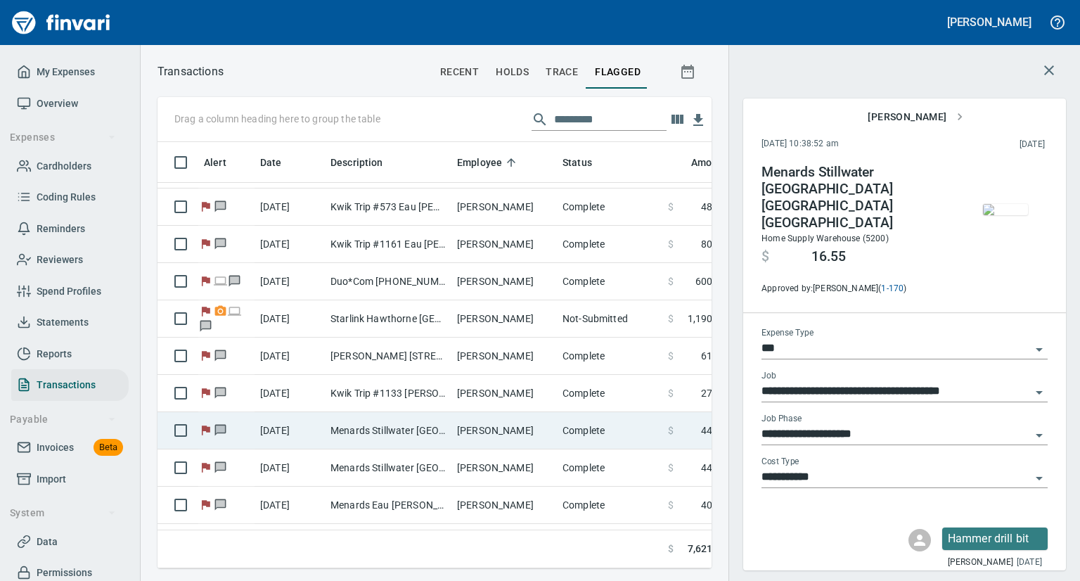
click at [377, 426] on td "Menards Stillwater [GEOGRAPHIC_DATA] [GEOGRAPHIC_DATA] [GEOGRAPHIC_DATA]" at bounding box center [388, 430] width 127 height 37
type input "**********"
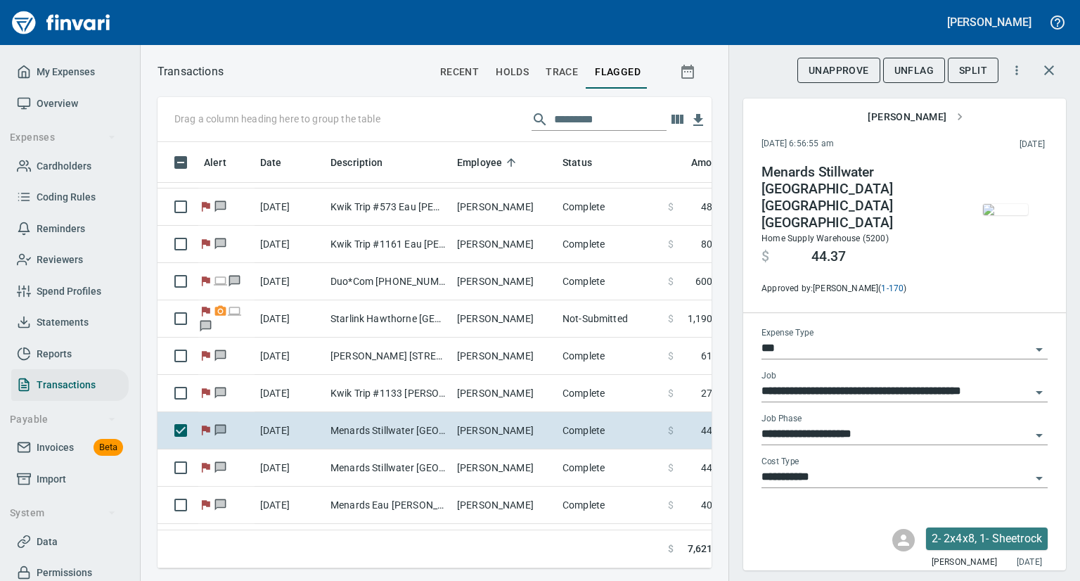
click at [1009, 215] on img "button" at bounding box center [1005, 209] width 45 height 11
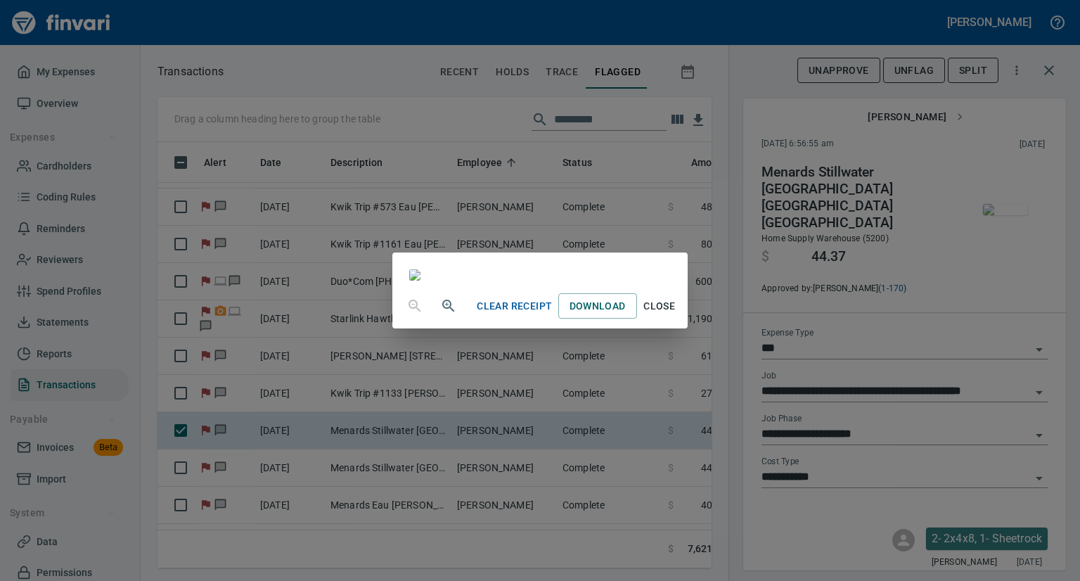
click at [676, 315] on span "Close" at bounding box center [659, 306] width 34 height 18
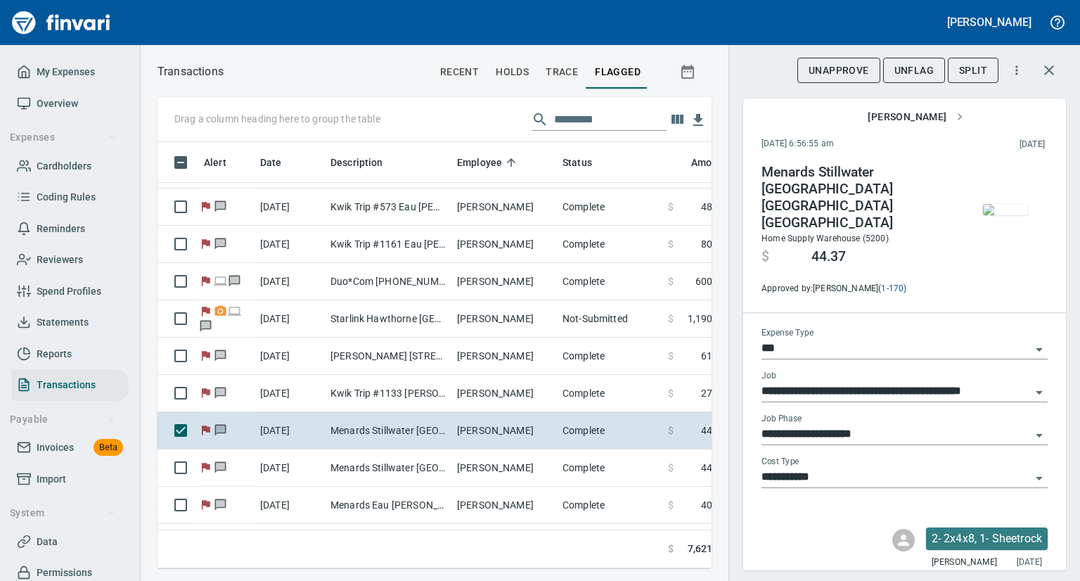
click at [914, 67] on span "UnFlag" at bounding box center [913, 71] width 39 height 18
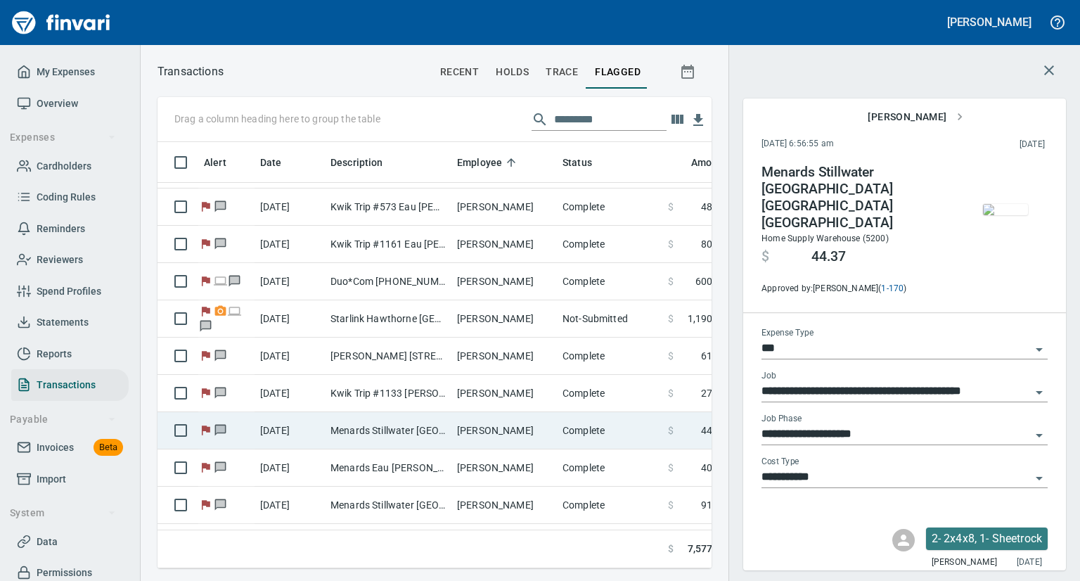
click at [316, 431] on td "[DATE]" at bounding box center [289, 430] width 70 height 37
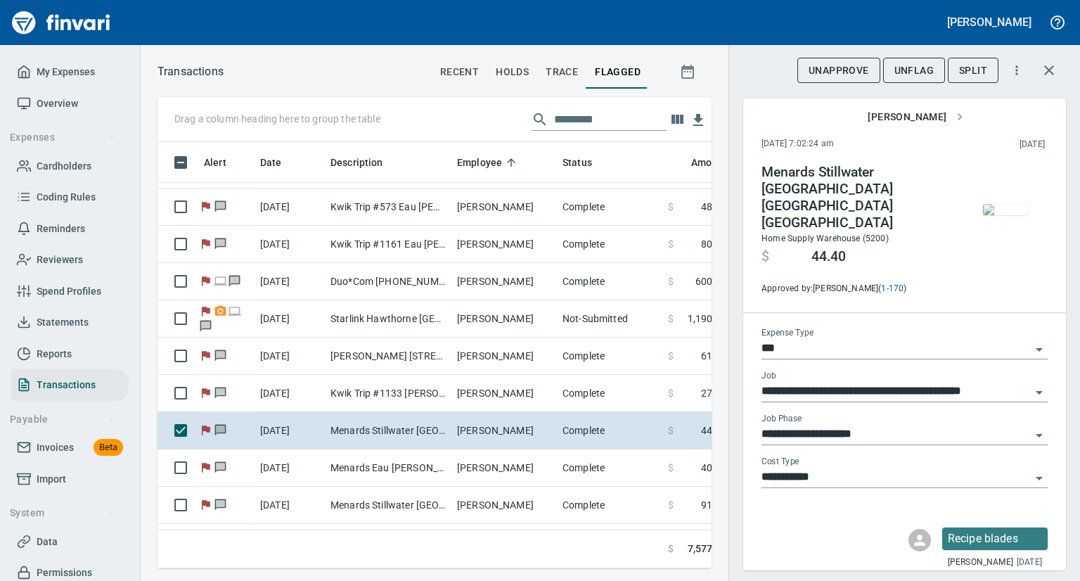
scroll to position [404, 532]
click at [997, 215] on img "button" at bounding box center [1005, 209] width 45 height 11
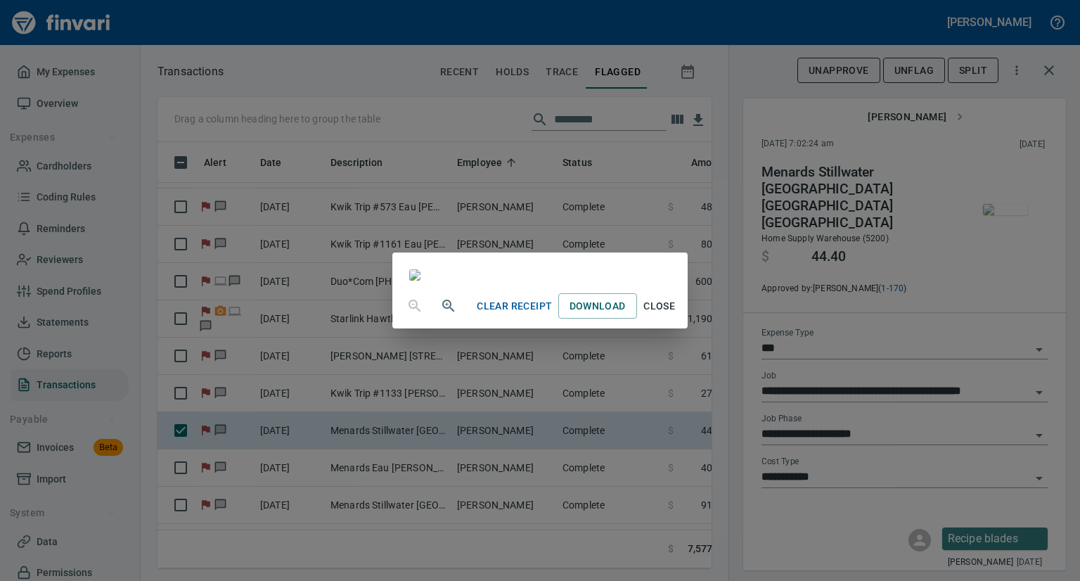
scroll to position [169, 0]
click at [676, 315] on span "Close" at bounding box center [659, 306] width 34 height 18
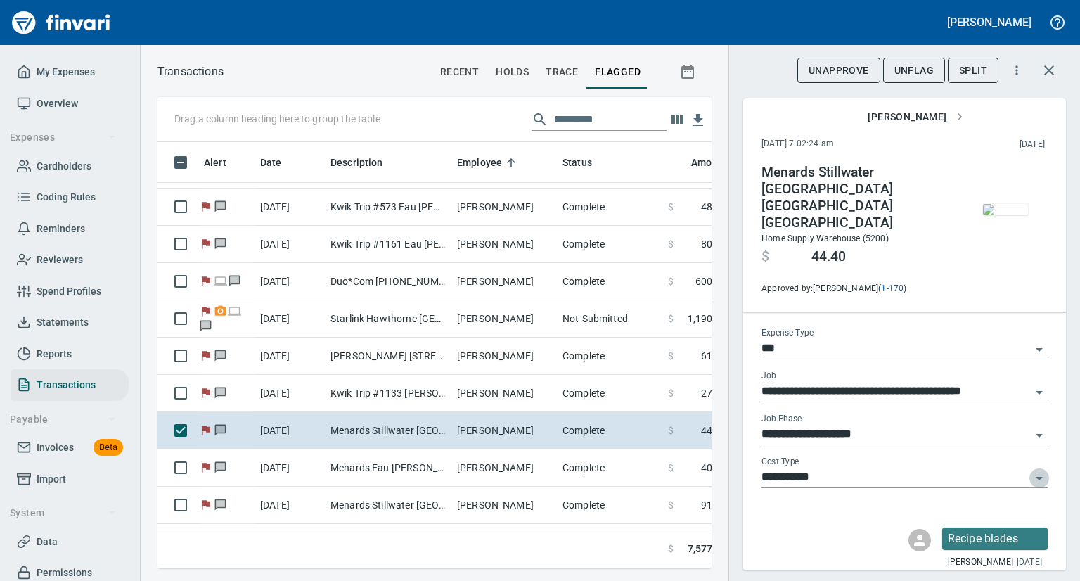
click at [1030, 469] on icon "Open" at bounding box center [1038, 477] width 17 height 17
click at [994, 215] on img "button" at bounding box center [1005, 209] width 45 height 11
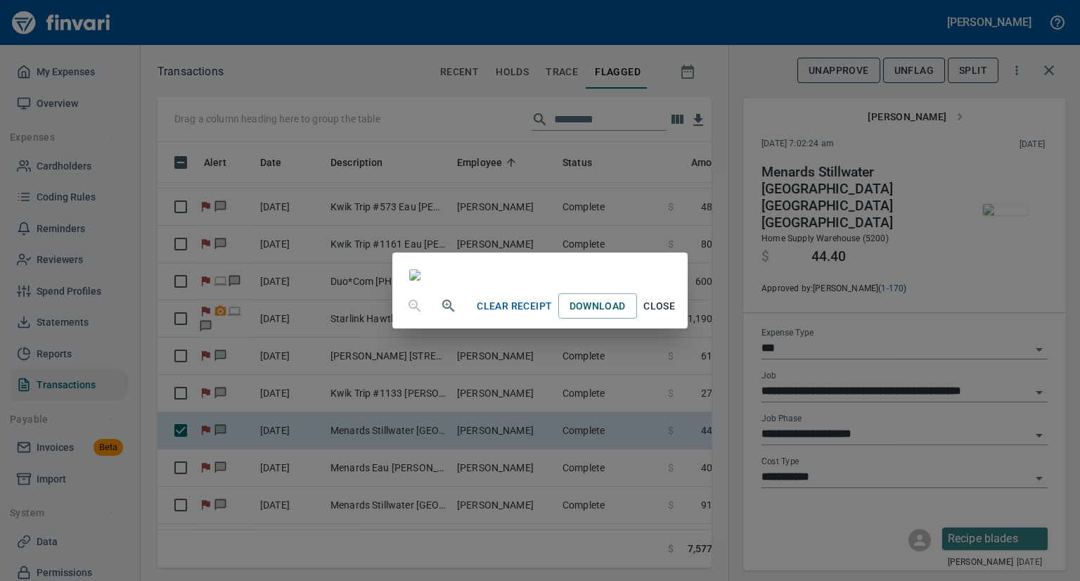
click at [420, 280] on img at bounding box center [414, 274] width 11 height 11
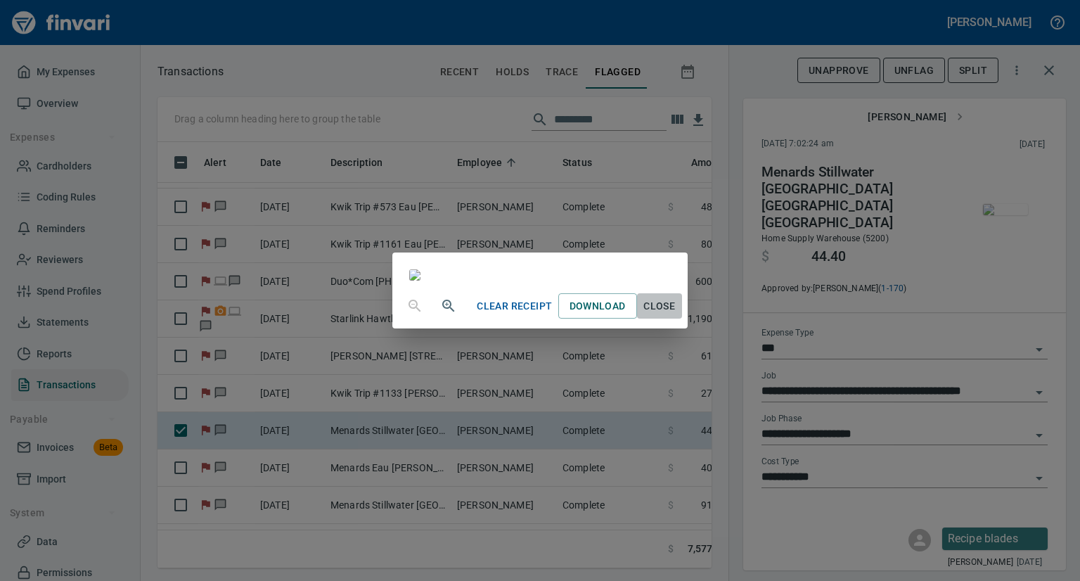
click at [676, 315] on span "Close" at bounding box center [659, 306] width 34 height 18
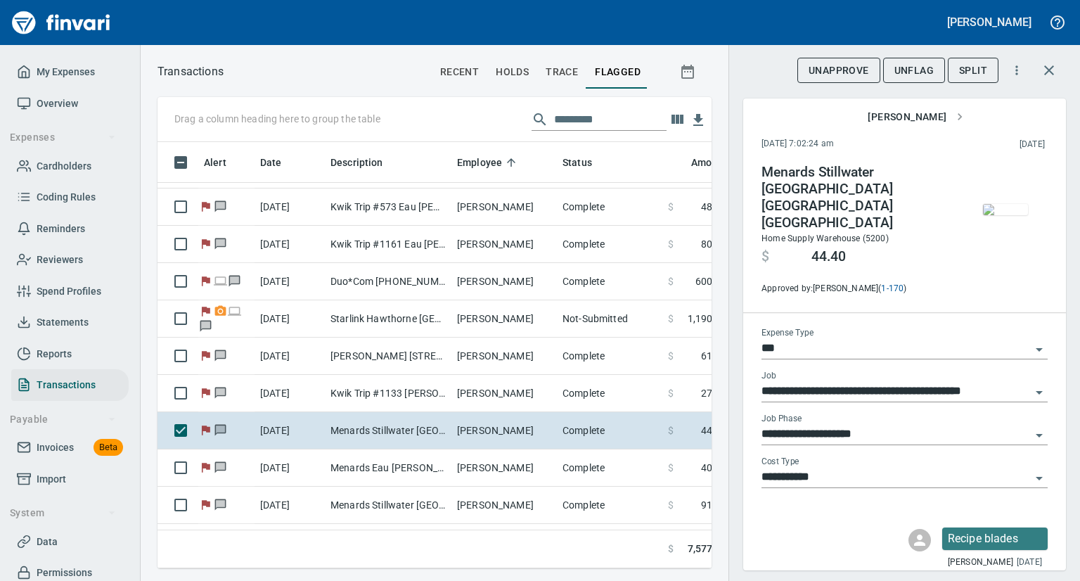
click at [1030, 469] on icon "Open" at bounding box center [1038, 477] width 17 height 17
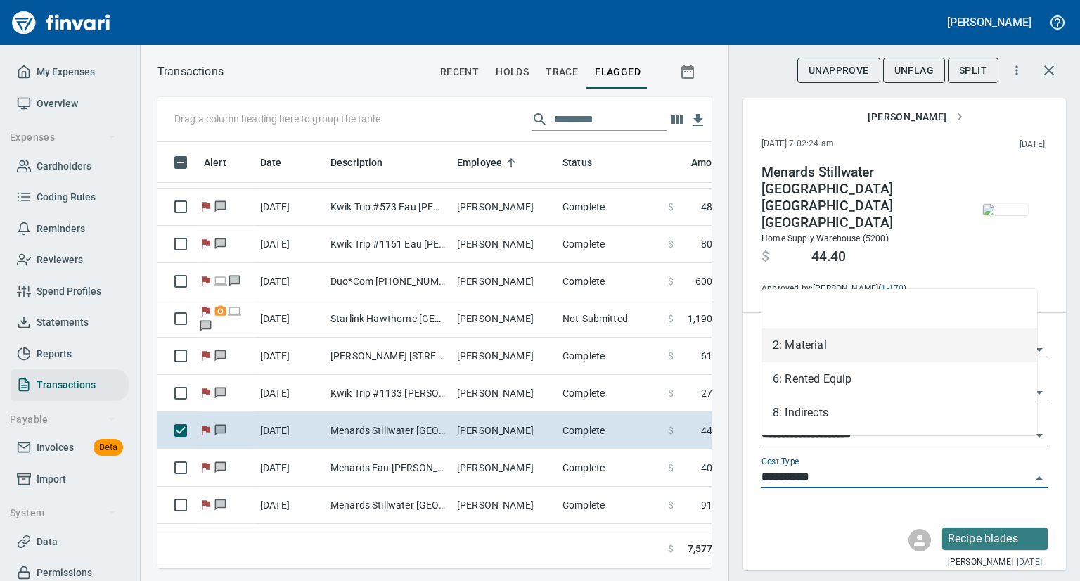
click at [1030, 469] on icon "Close" at bounding box center [1038, 477] width 17 height 17
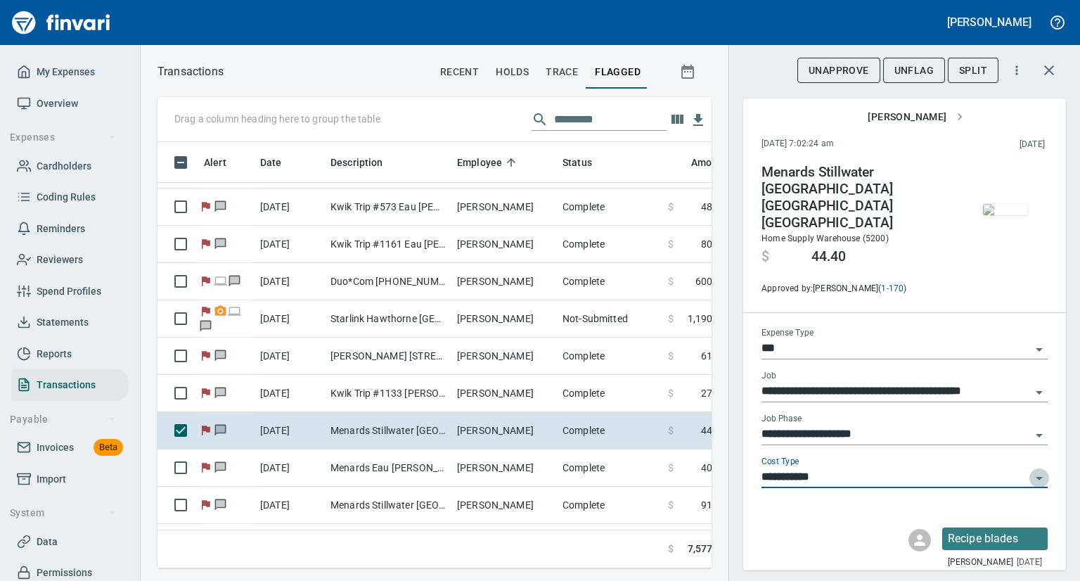
click at [1030, 469] on icon "Open" at bounding box center [1038, 477] width 17 height 17
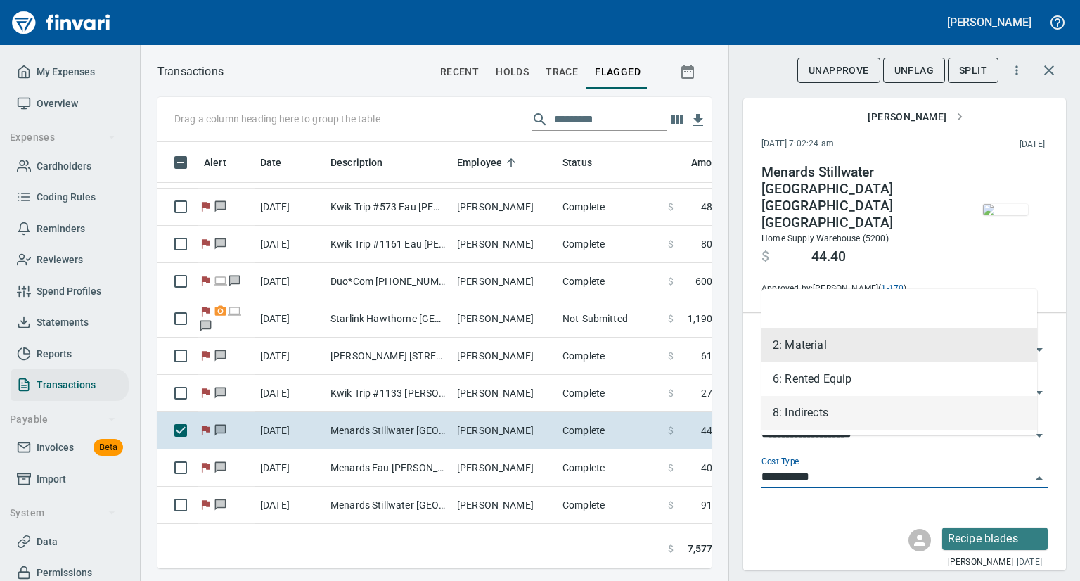
click at [819, 408] on li "8: Indirects" at bounding box center [899, 413] width 276 height 34
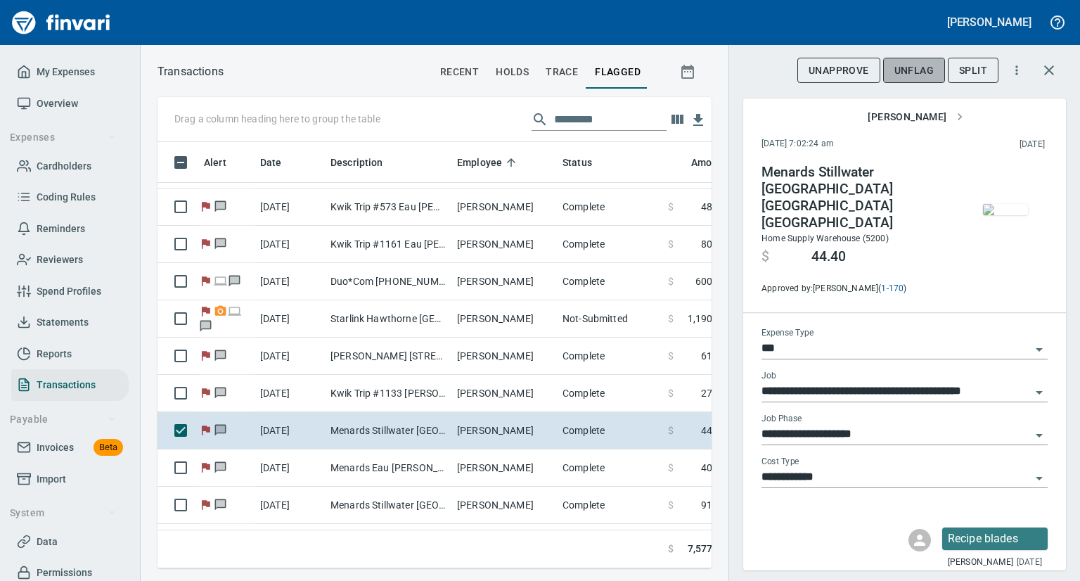
click at [917, 70] on span "UnFlag" at bounding box center [913, 71] width 39 height 18
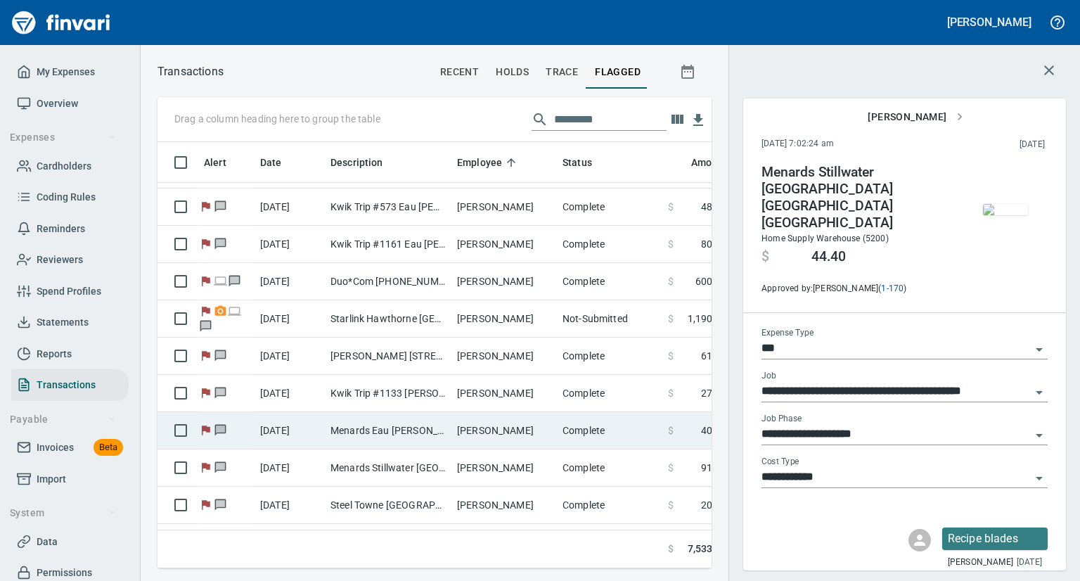
click at [416, 426] on td "Menards Eau [PERSON_NAME] [PERSON_NAME] Eau [PERSON_NAME]" at bounding box center [388, 430] width 127 height 37
type input "**********"
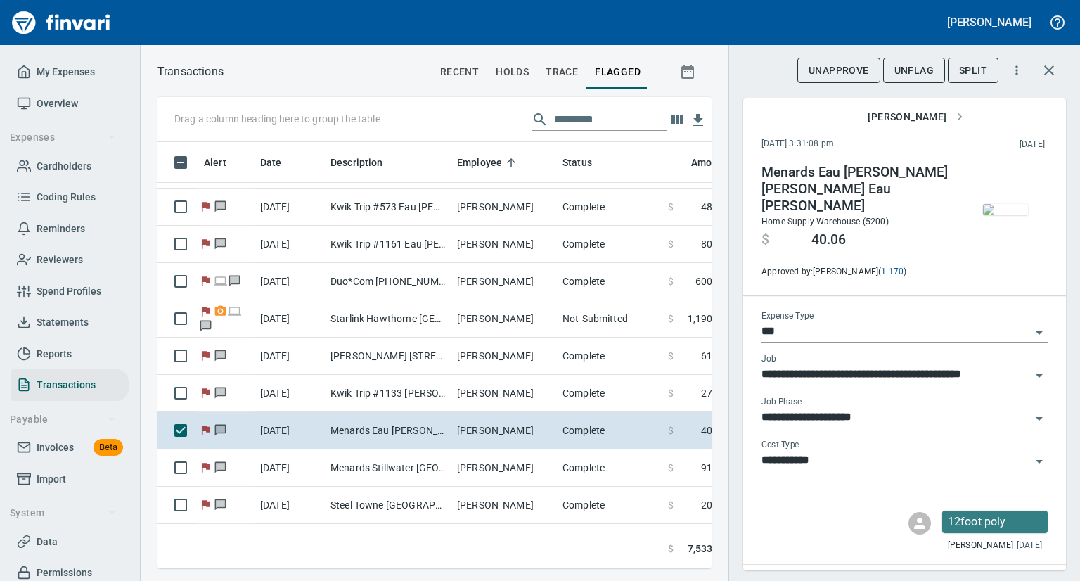
click at [983, 215] on img "button" at bounding box center [1005, 209] width 45 height 11
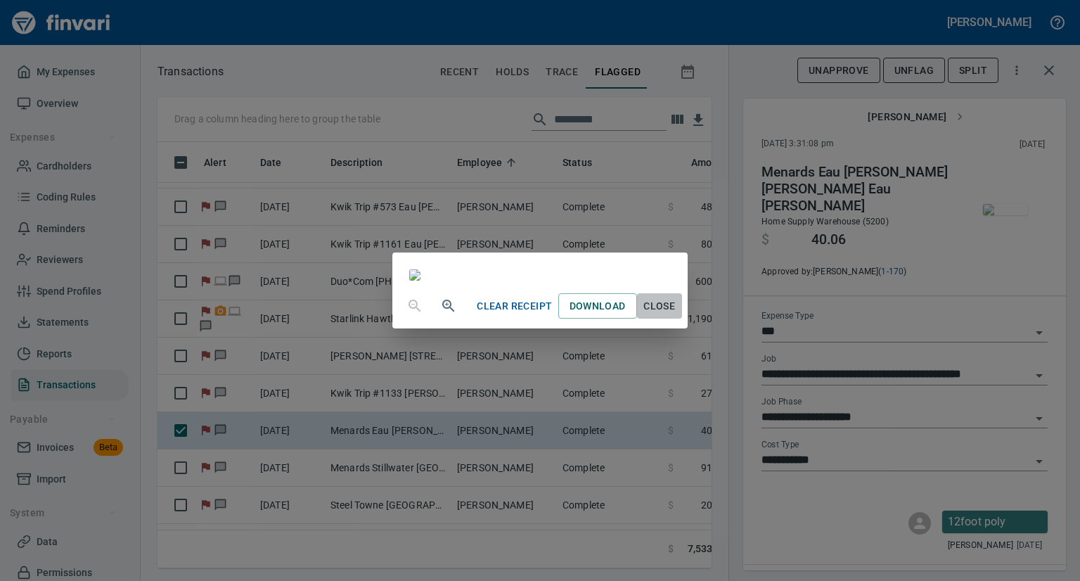
click at [676, 315] on span "Close" at bounding box center [659, 306] width 34 height 18
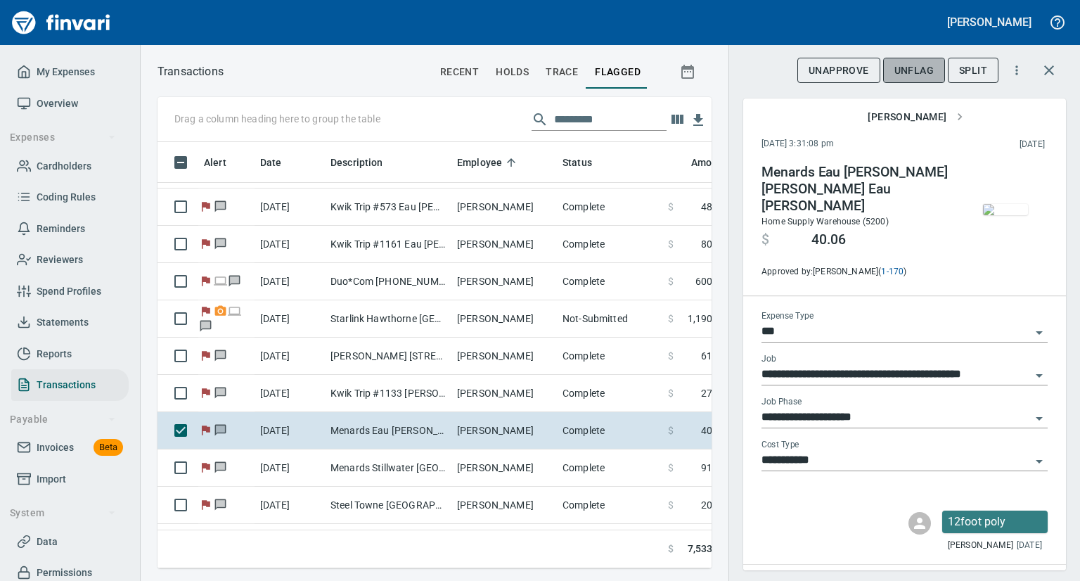
click at [914, 65] on span "UnFlag" at bounding box center [913, 71] width 39 height 18
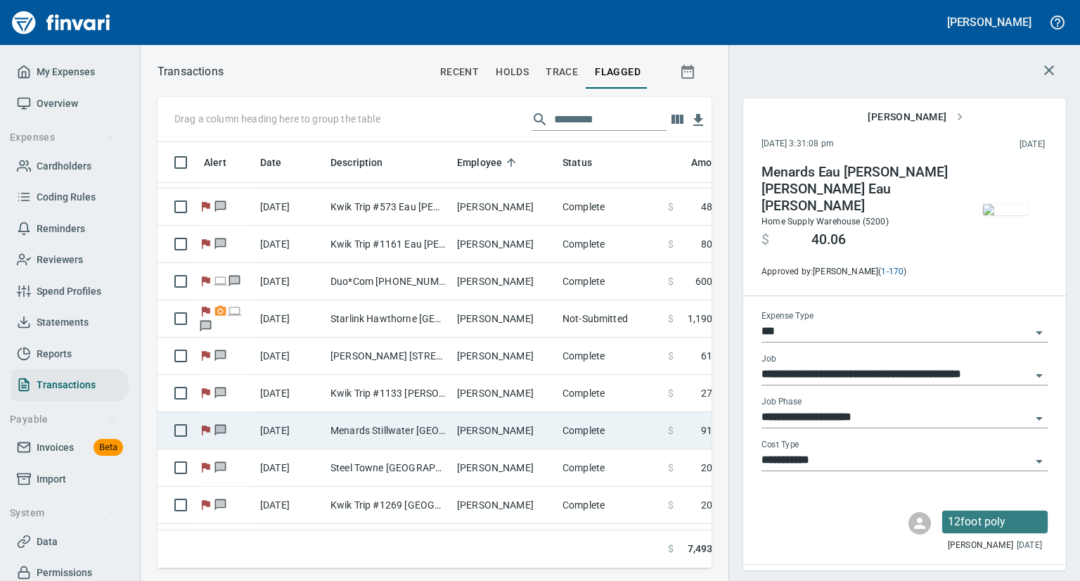
click at [387, 423] on td "Menards Stillwater [GEOGRAPHIC_DATA] [GEOGRAPHIC_DATA] [GEOGRAPHIC_DATA]" at bounding box center [388, 430] width 127 height 37
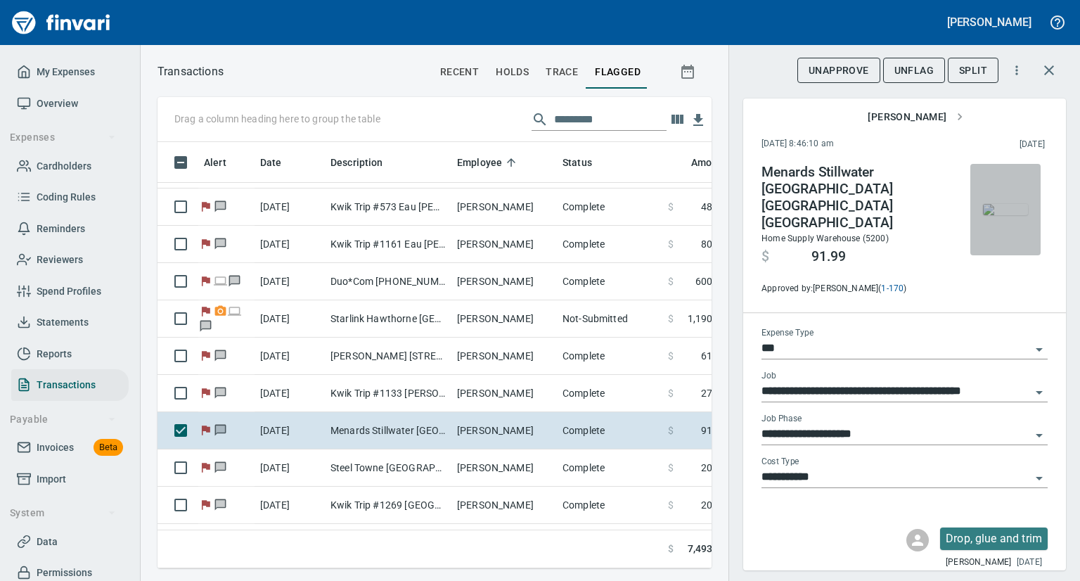
click at [998, 215] on img "button" at bounding box center [1005, 209] width 45 height 11
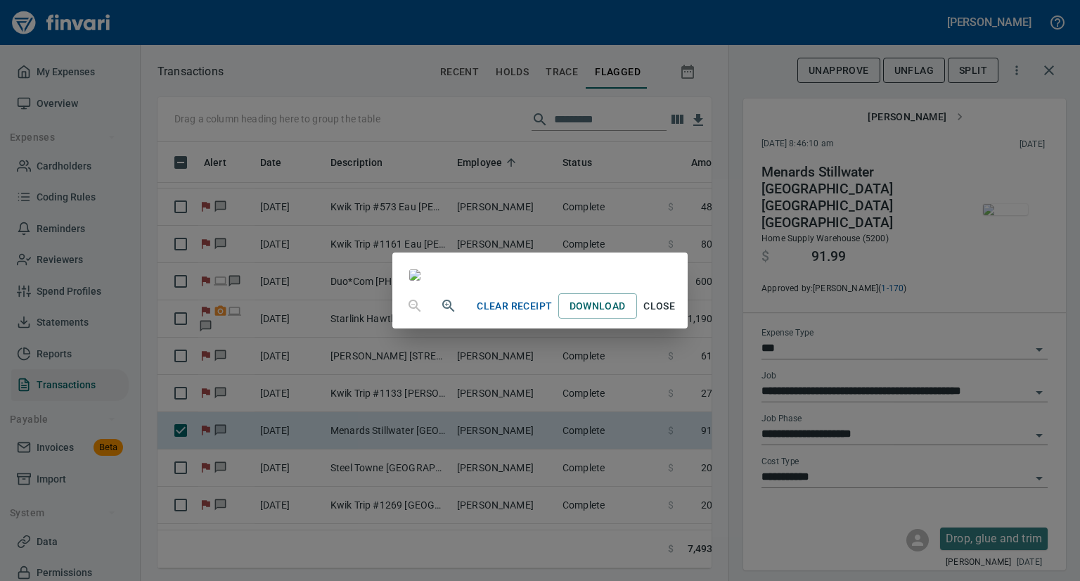
scroll to position [225, 0]
click at [676, 315] on span "Close" at bounding box center [659, 306] width 34 height 18
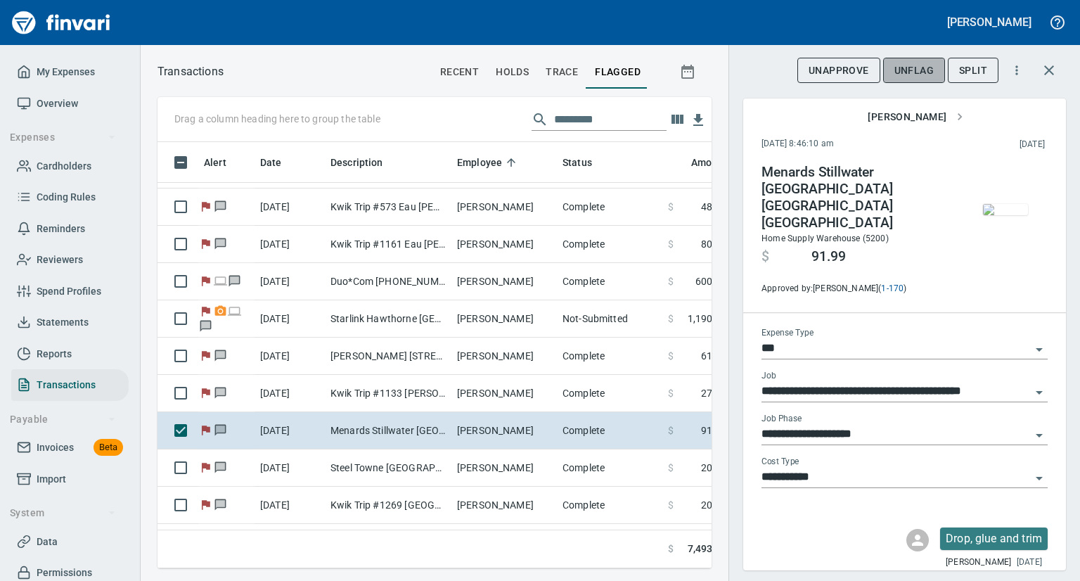
click at [922, 63] on span "UnFlag" at bounding box center [913, 71] width 39 height 18
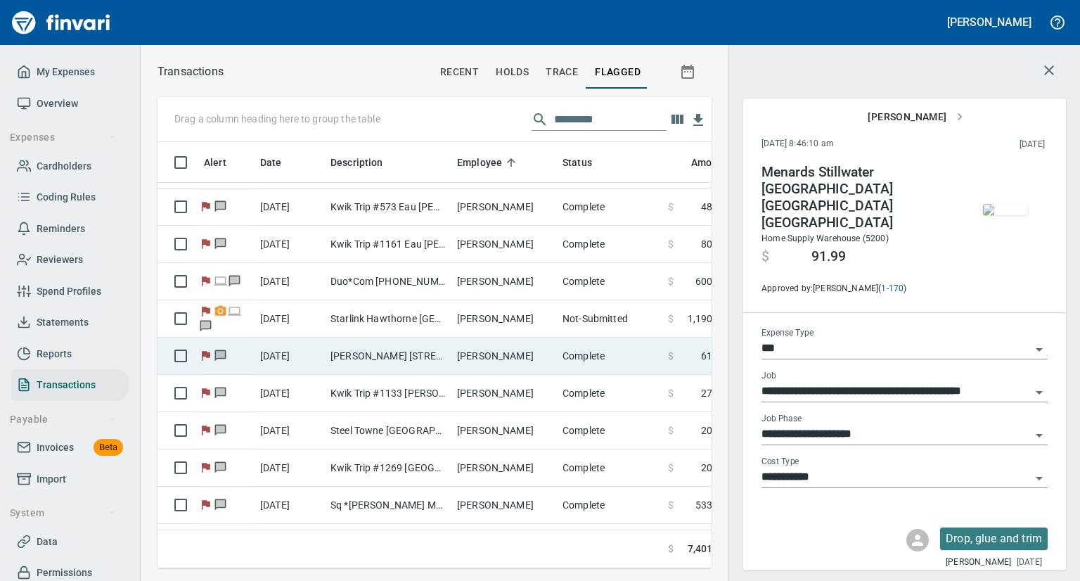
click at [384, 365] on td "[PERSON_NAME] [STREET_ADDRESS]" at bounding box center [388, 355] width 127 height 37
type input "**********"
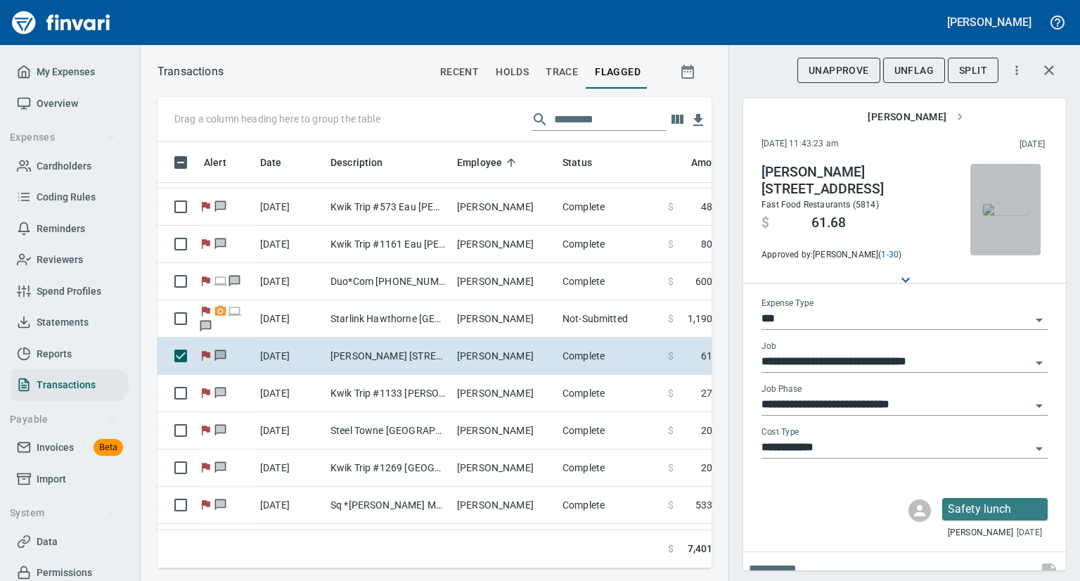
click at [983, 215] on img "button" at bounding box center [1005, 209] width 45 height 11
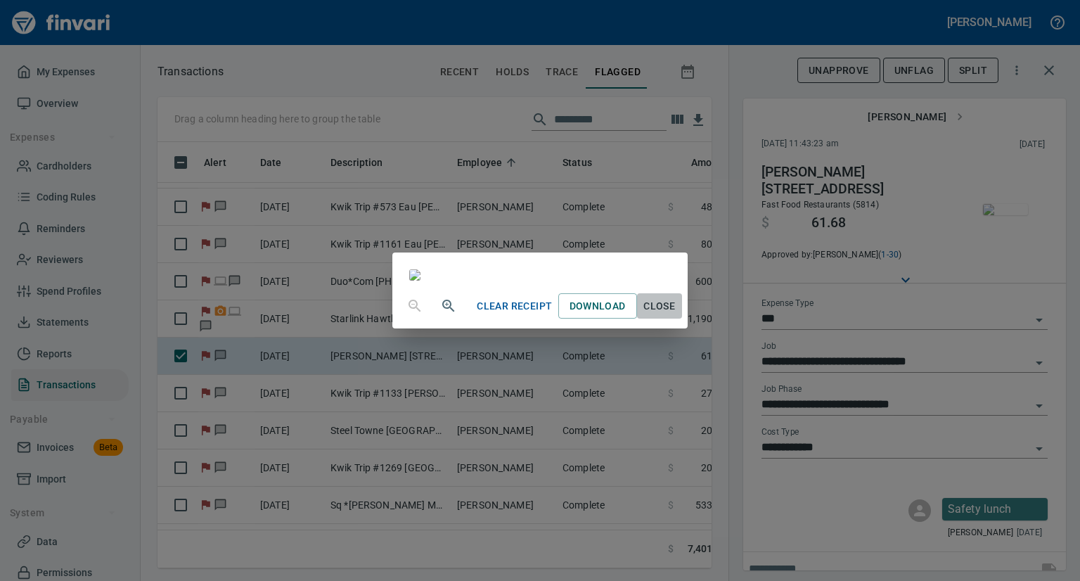
click at [676, 315] on span "Close" at bounding box center [659, 306] width 34 height 18
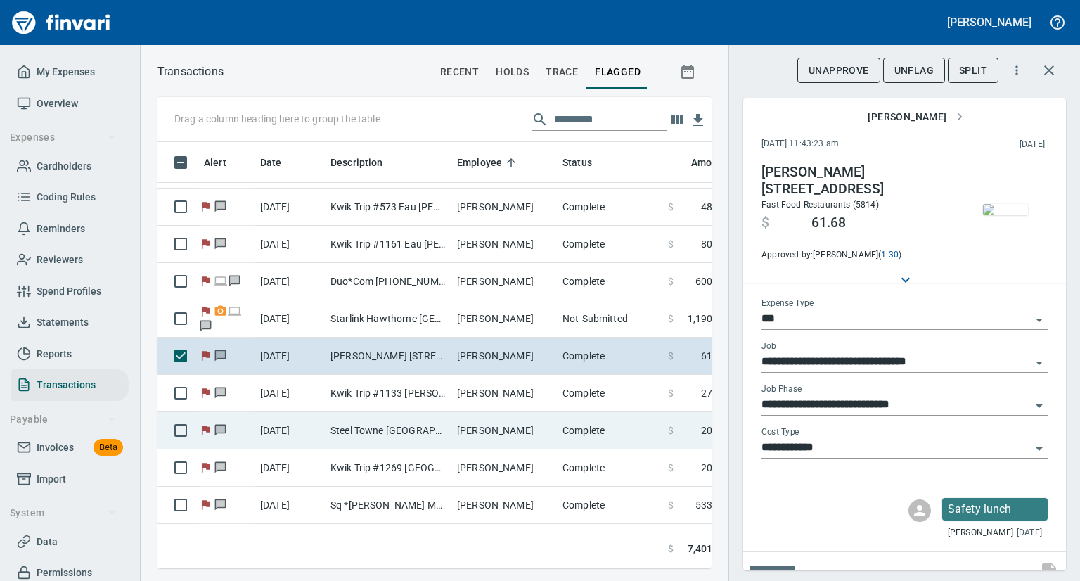
click at [321, 429] on td "[DATE]" at bounding box center [289, 430] width 70 height 37
type input "**********"
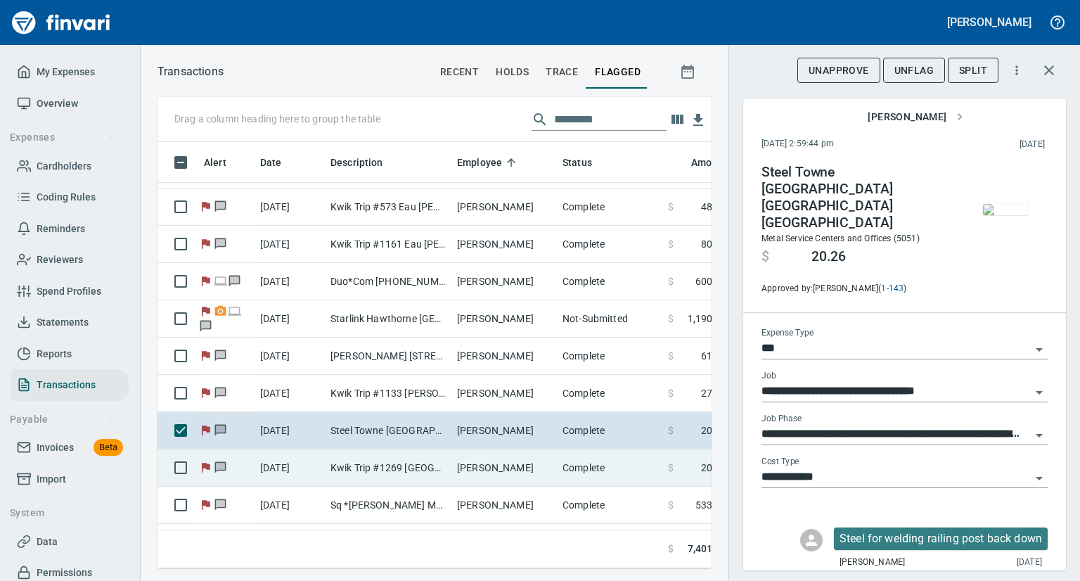
click at [360, 460] on td "Kwik Trip #1269 [GEOGRAPHIC_DATA] WI" at bounding box center [388, 467] width 127 height 37
type input "**********"
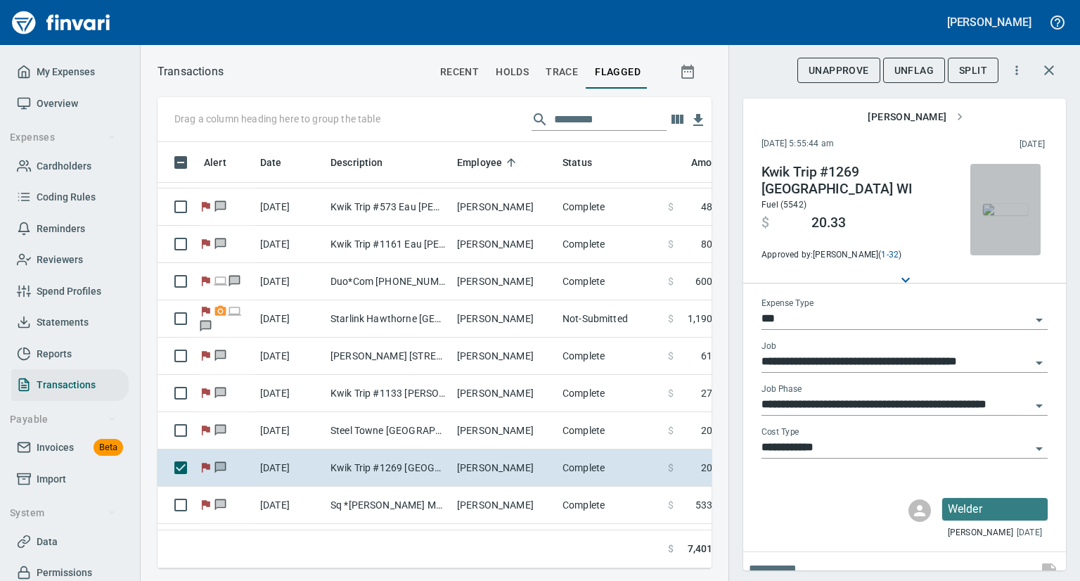
click at [995, 215] on img "button" at bounding box center [1005, 209] width 45 height 11
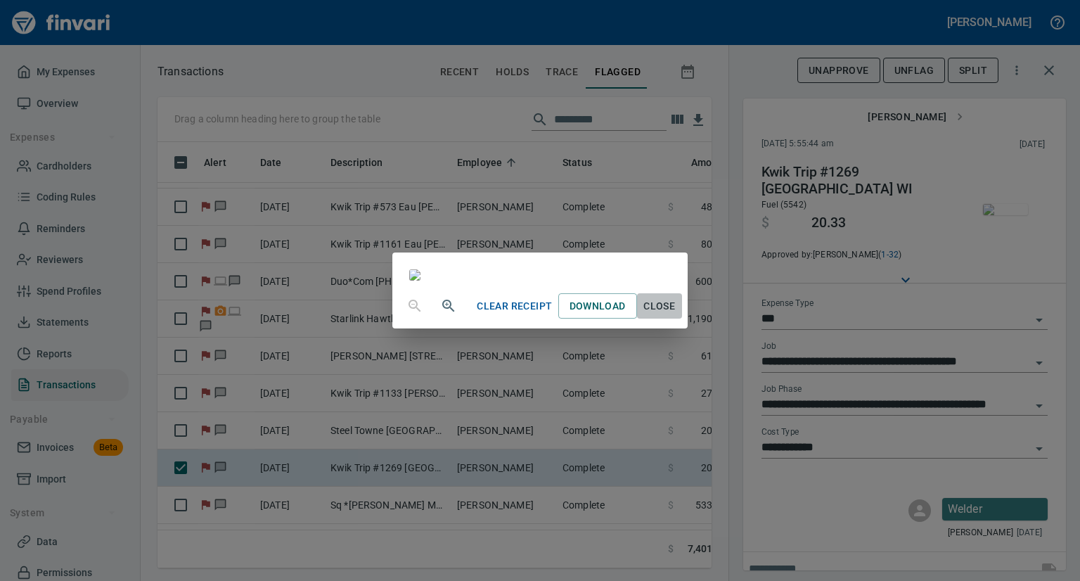
click at [676, 315] on span "Close" at bounding box center [659, 306] width 34 height 18
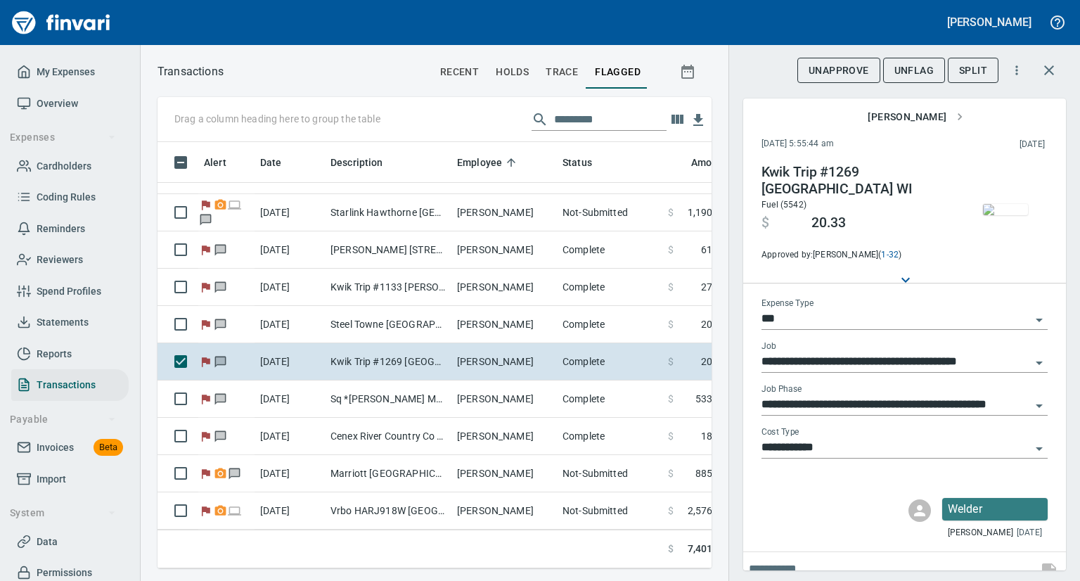
scroll to position [592, 0]
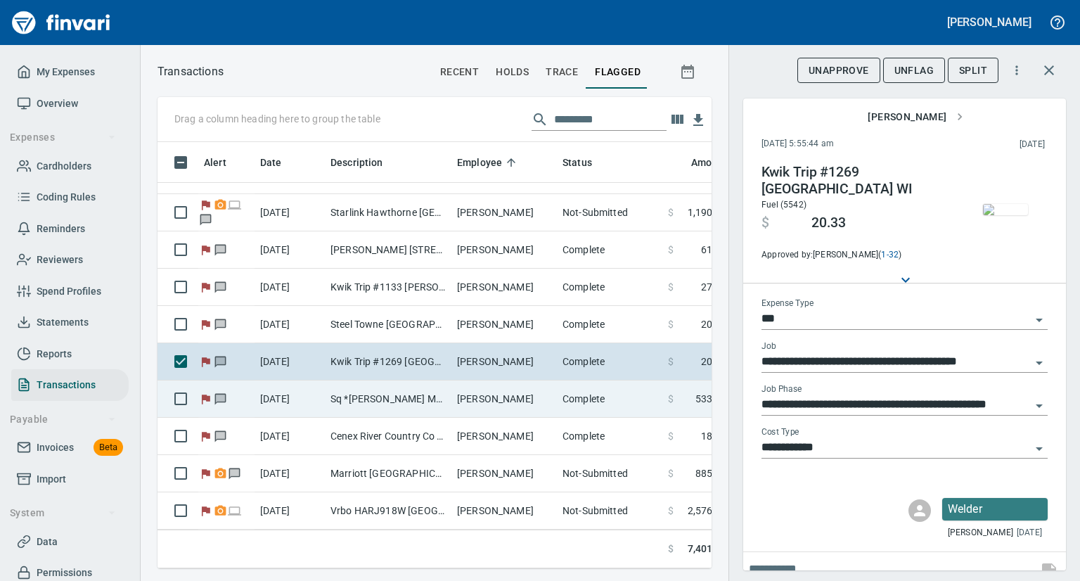
click at [415, 383] on td "Sq *[PERSON_NAME] Metal FaB Chippewa Fall WI" at bounding box center [388, 398] width 127 height 37
type input "**********"
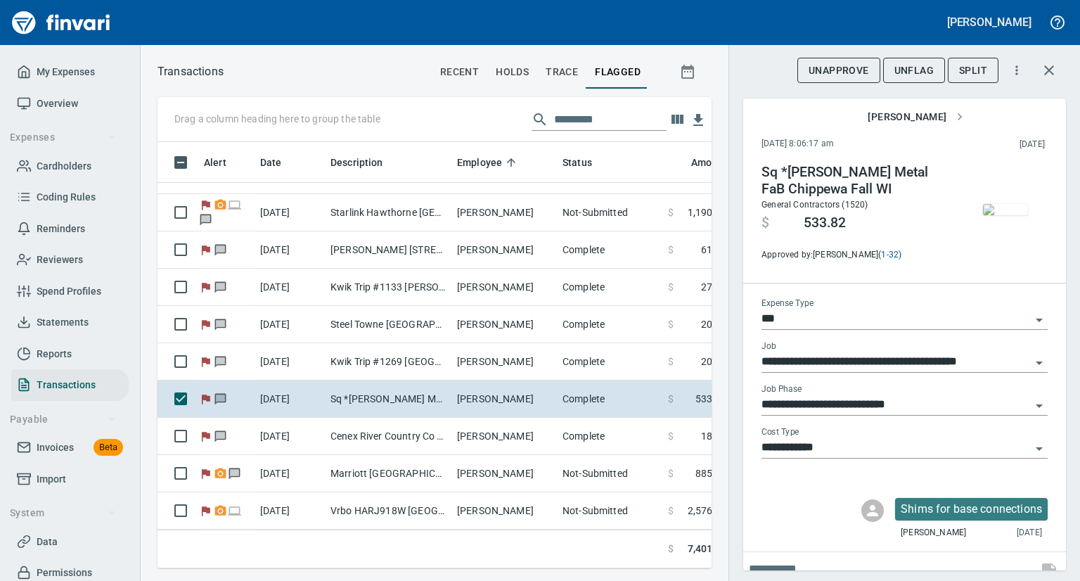
click at [992, 215] on img "button" at bounding box center [1005, 209] width 45 height 11
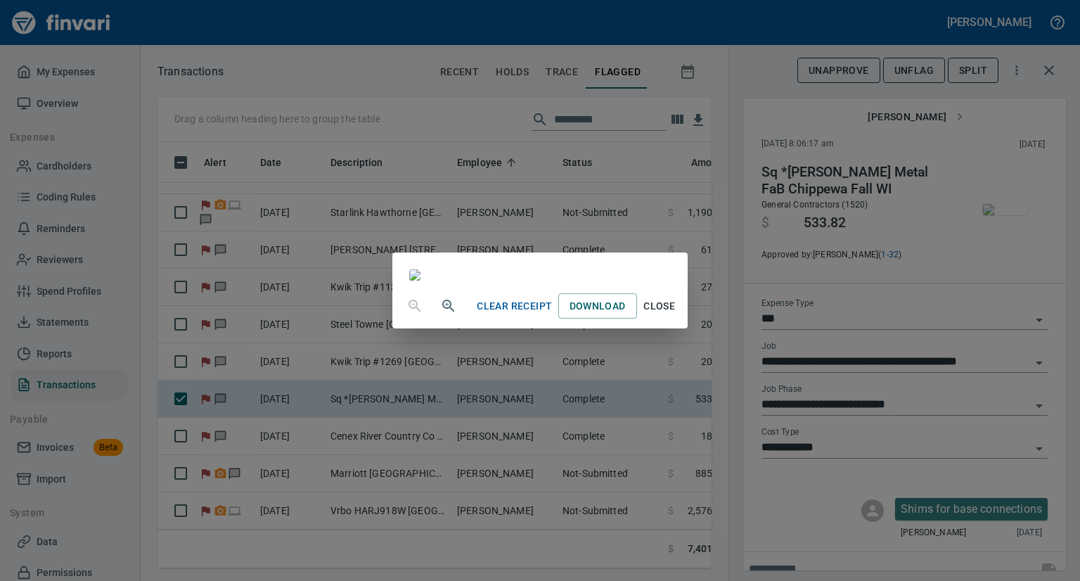
scroll to position [27, 0]
click at [676, 315] on span "Close" at bounding box center [659, 306] width 34 height 18
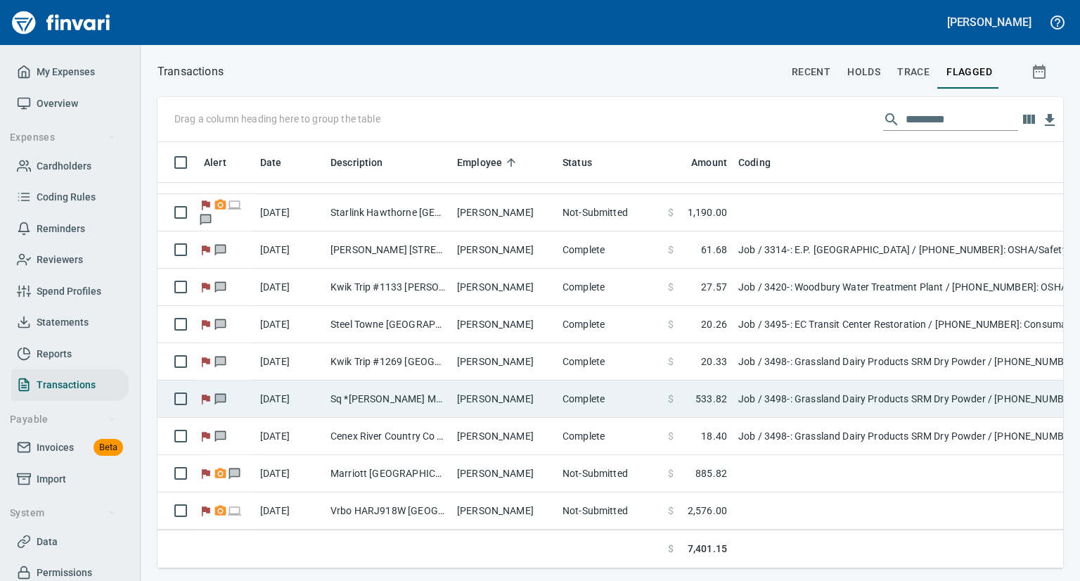
scroll to position [404, 881]
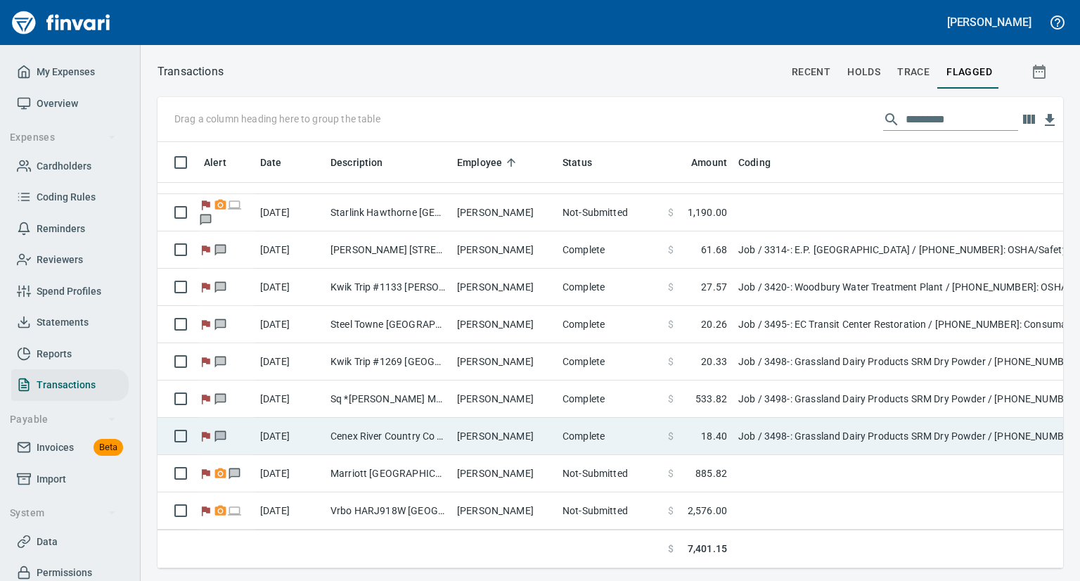
click at [185, 424] on tbody "[DATE] [DOMAIN_NAME] North York Onca [PERSON_NAME] Complete $ 9.99 GL / 87310: …" at bounding box center [690, 64] width 1067 height 930
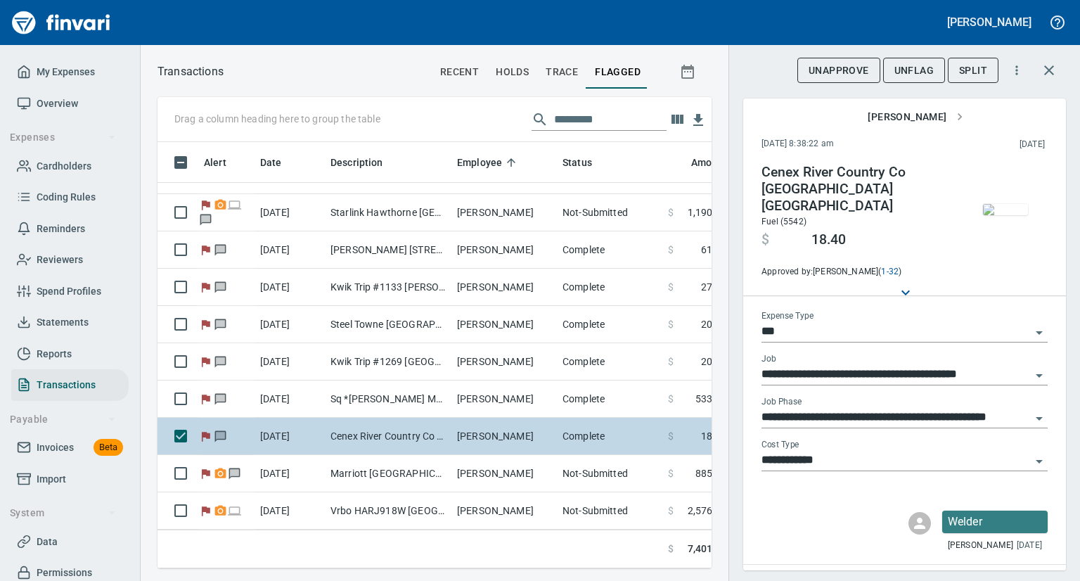
scroll to position [404, 532]
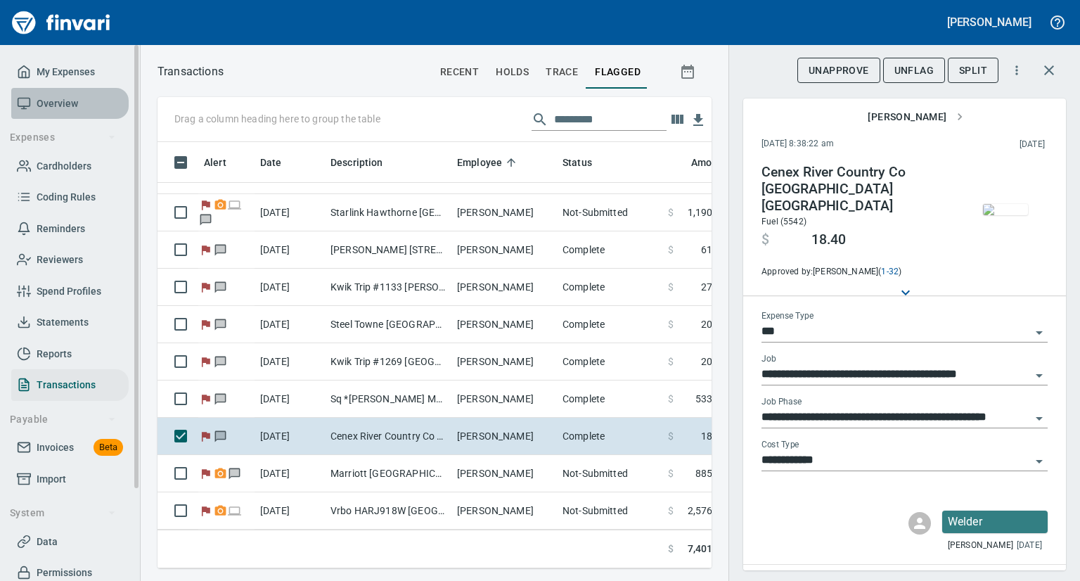
click at [59, 95] on span "Overview" at bounding box center [57, 104] width 41 height 18
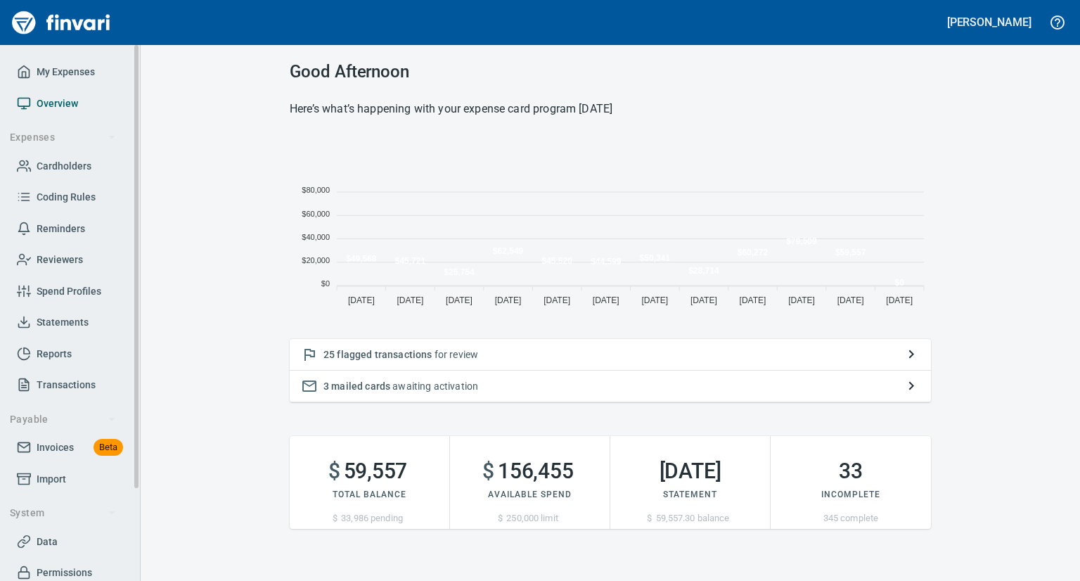
scroll to position [176, 630]
